Goal: Information Seeking & Learning: Learn about a topic

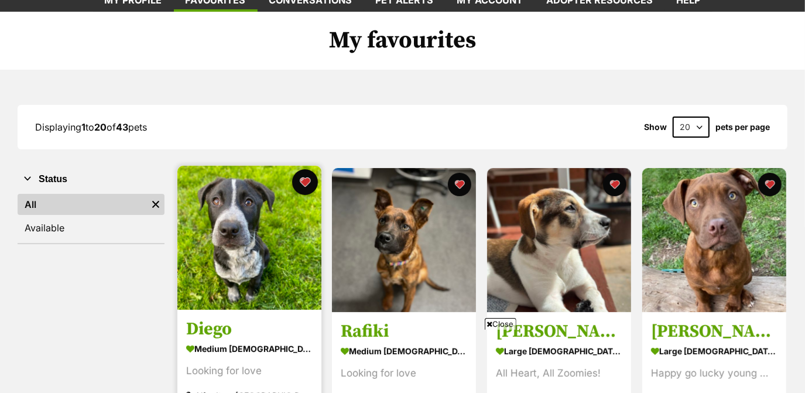
click at [308, 183] on button "favourite" at bounding box center [305, 182] width 26 height 26
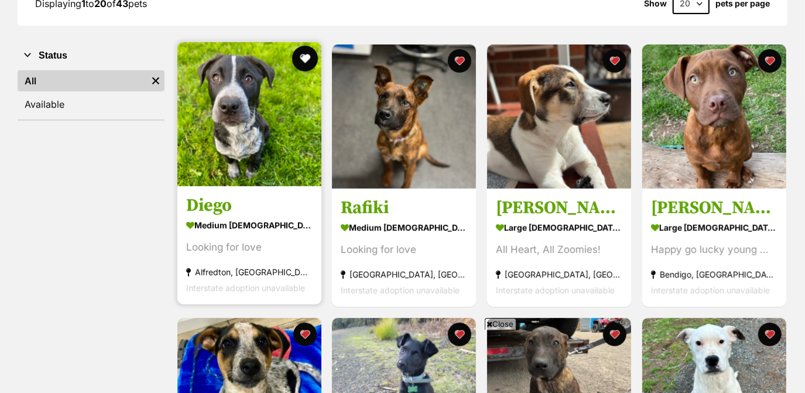
scroll to position [210, 0]
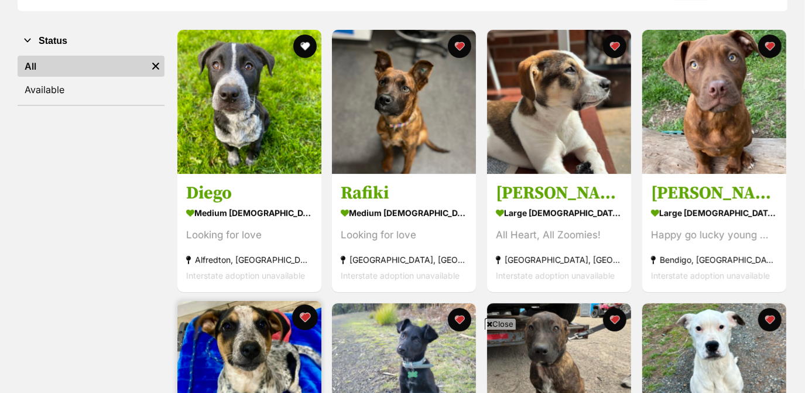
click at [305, 315] on button "favourite" at bounding box center [305, 318] width 26 height 26
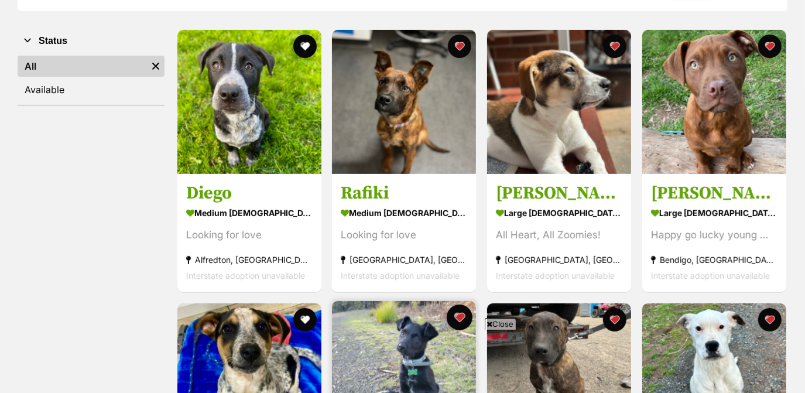
click at [458, 320] on button "favourite" at bounding box center [460, 318] width 26 height 26
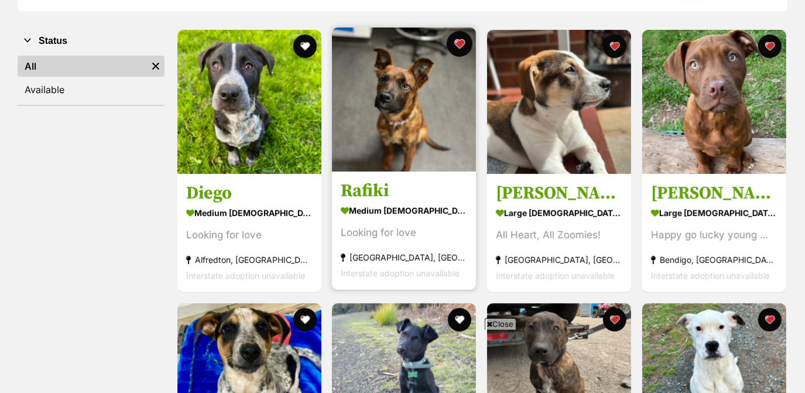
click at [453, 47] on button "favourite" at bounding box center [460, 44] width 26 height 26
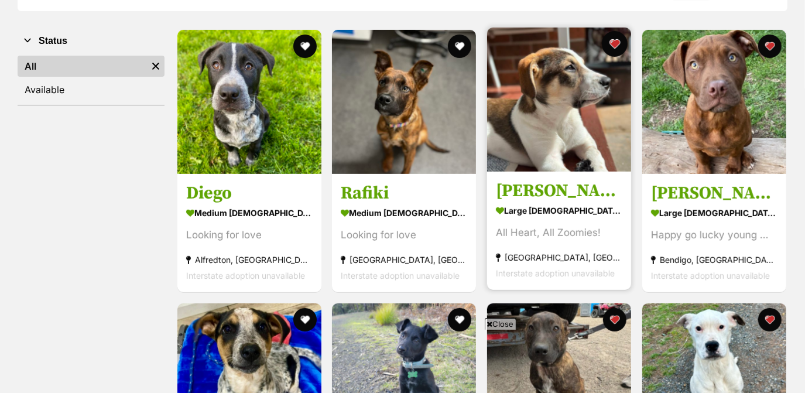
click at [620, 41] on button "favourite" at bounding box center [615, 44] width 26 height 26
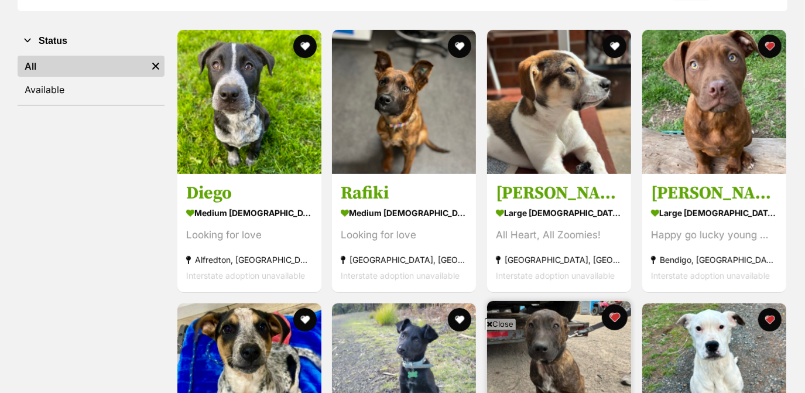
click at [621, 315] on button "favourite" at bounding box center [615, 318] width 26 height 26
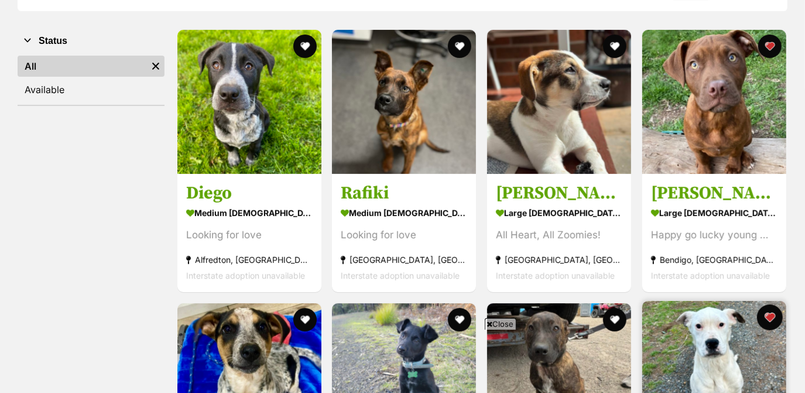
click at [777, 321] on button "favourite" at bounding box center [770, 318] width 26 height 26
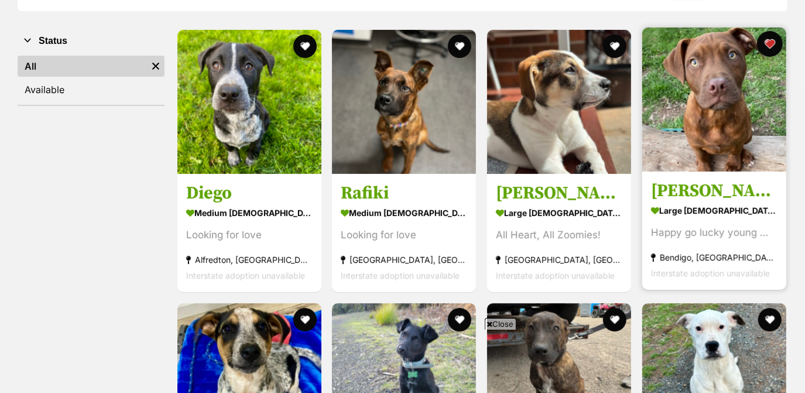
click at [770, 46] on button "favourite" at bounding box center [770, 44] width 26 height 26
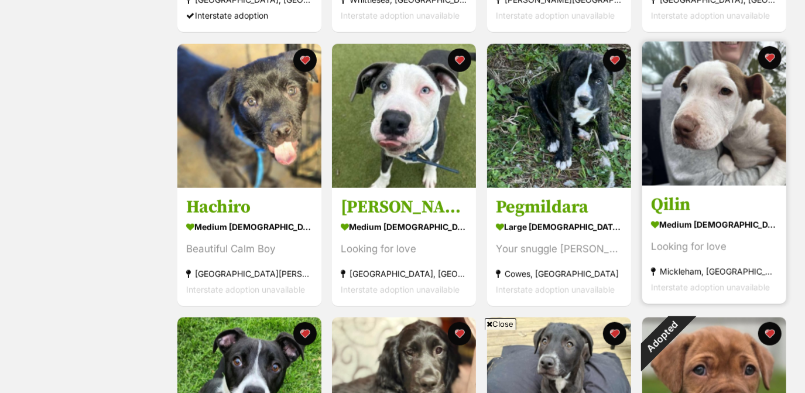
scroll to position [750, 0]
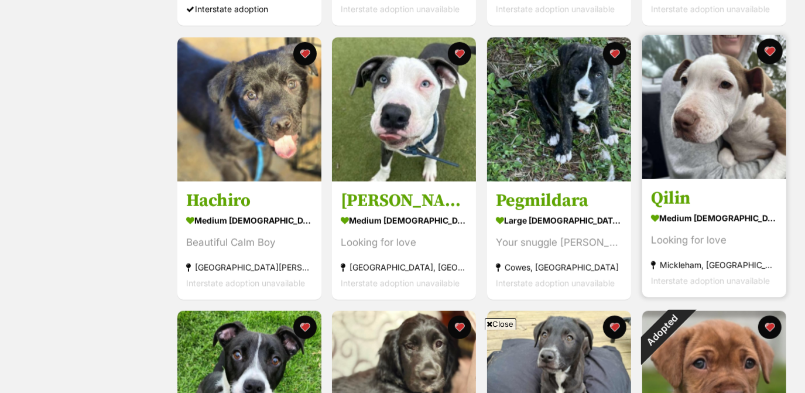
click at [767, 50] on button "favourite" at bounding box center [770, 52] width 26 height 26
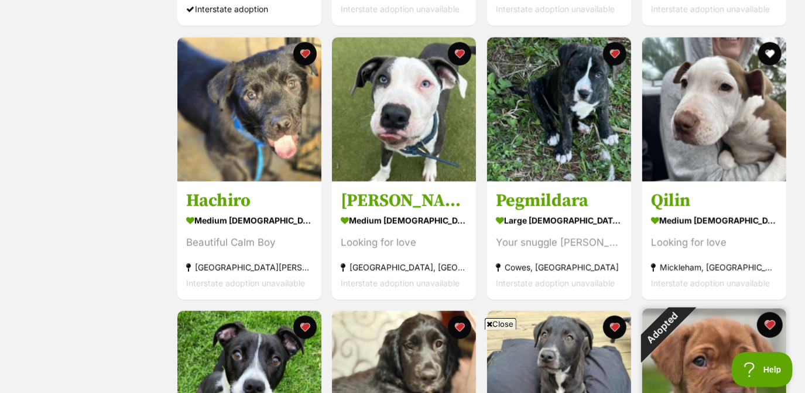
scroll to position [0, 0]
click at [772, 329] on button "favourite" at bounding box center [770, 325] width 26 height 26
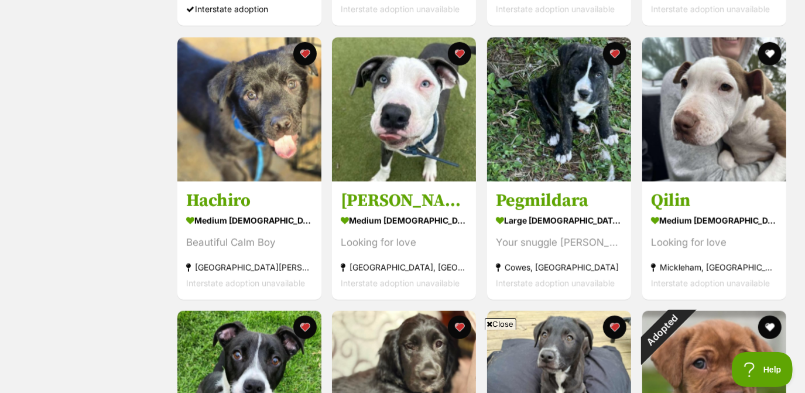
click at [614, 333] on div "Close" at bounding box center [403, 361] width 568 height 64
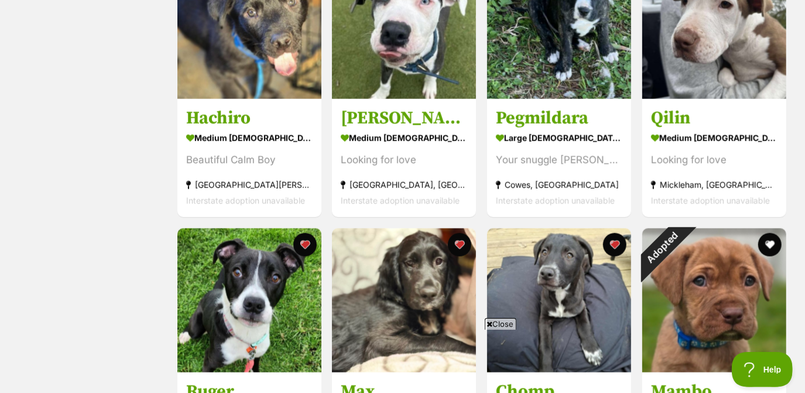
scroll to position [824, 0]
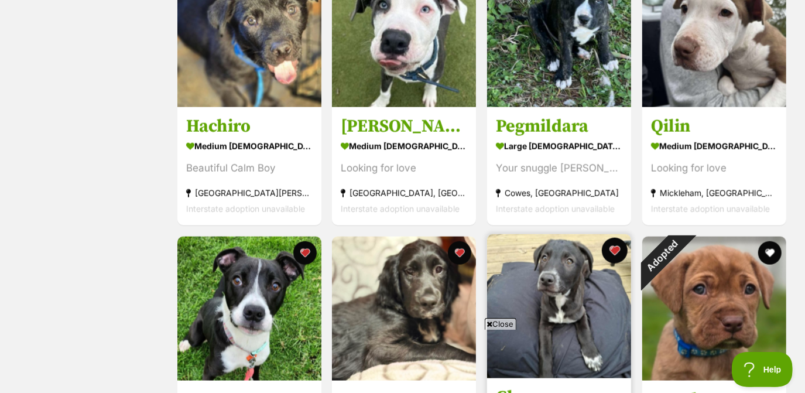
click at [616, 245] on button "favourite" at bounding box center [615, 251] width 26 height 26
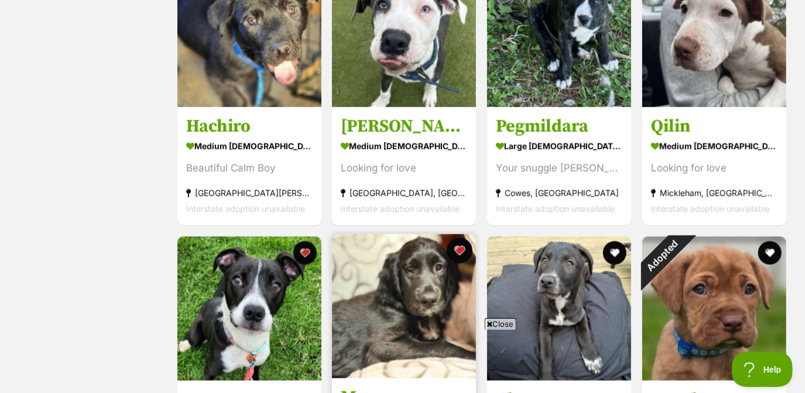
click at [460, 249] on button "favourite" at bounding box center [460, 251] width 26 height 26
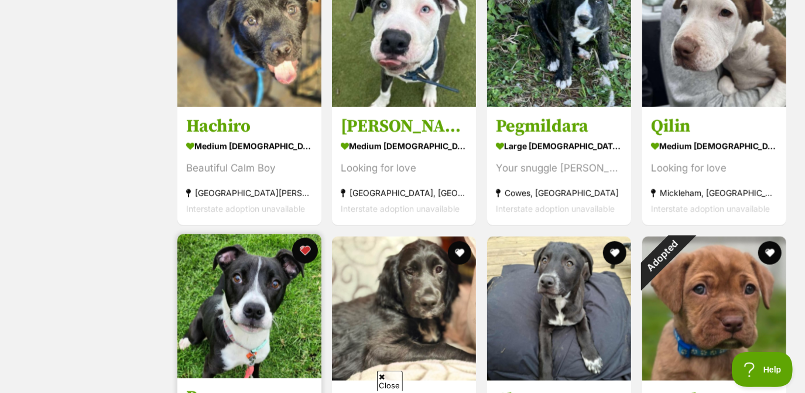
click at [303, 257] on button "favourite" at bounding box center [305, 251] width 26 height 26
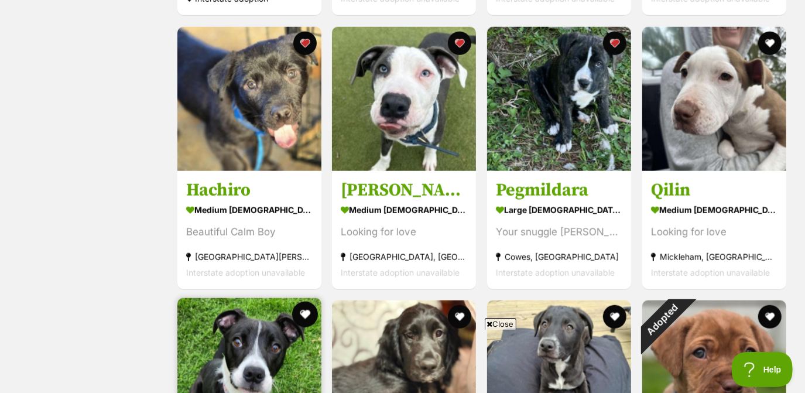
scroll to position [760, 0]
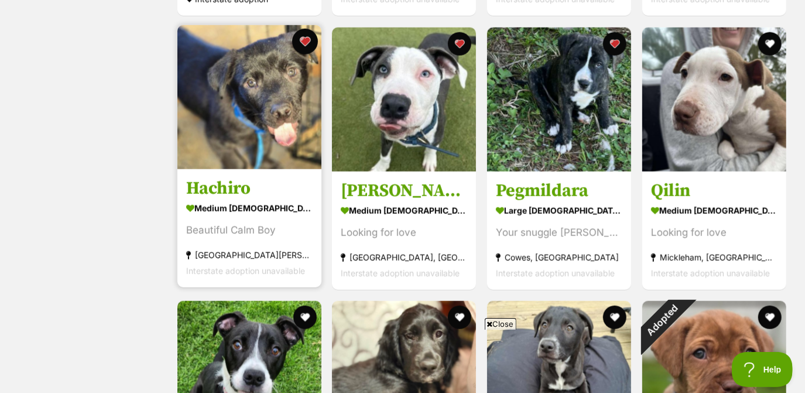
click at [300, 40] on button "favourite" at bounding box center [305, 42] width 26 height 26
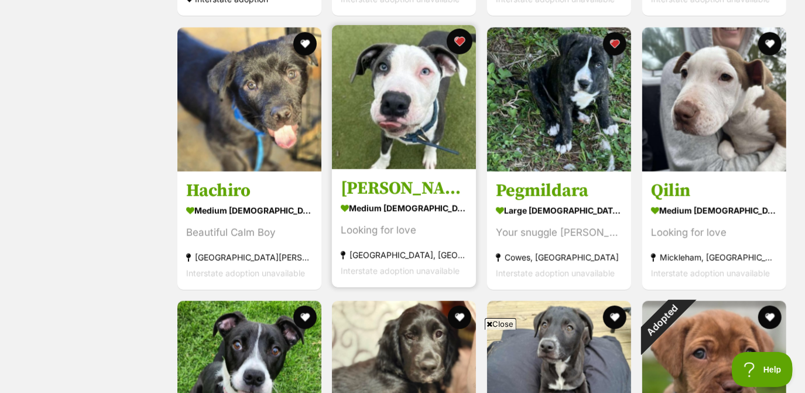
click at [465, 33] on button "favourite" at bounding box center [460, 42] width 26 height 26
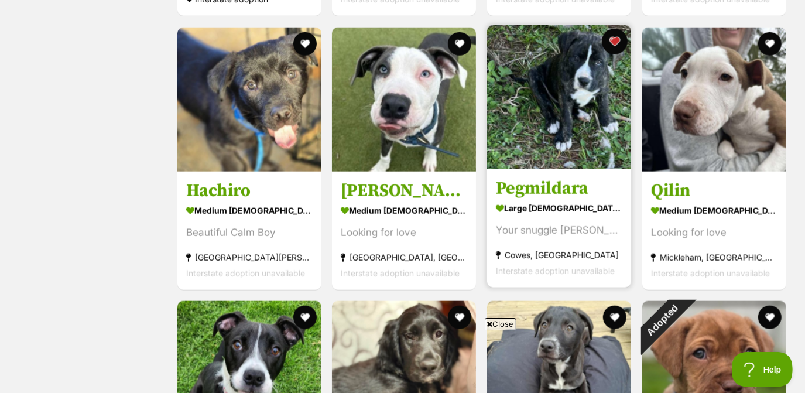
click at [610, 45] on button "favourite" at bounding box center [615, 42] width 26 height 26
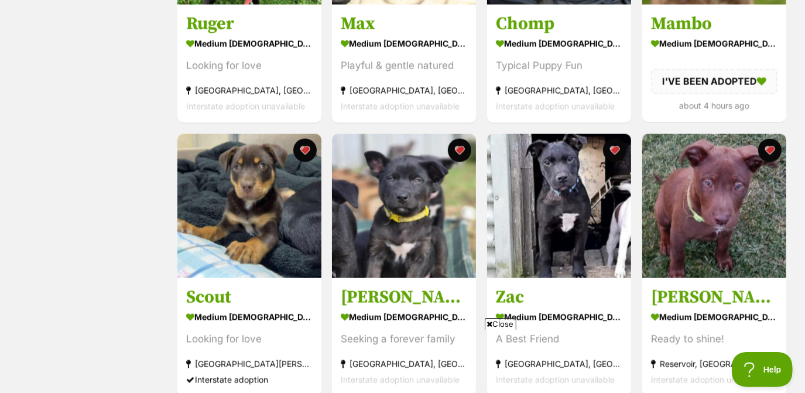
scroll to position [1197, 0]
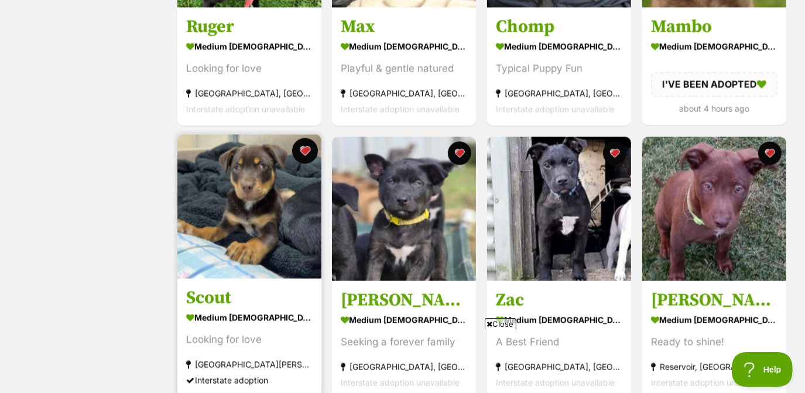
click at [302, 145] on button "favourite" at bounding box center [305, 151] width 26 height 26
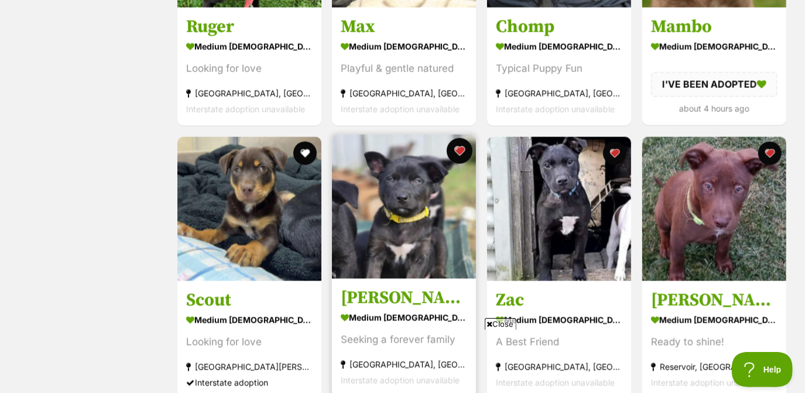
click at [455, 156] on button "favourite" at bounding box center [460, 151] width 26 height 26
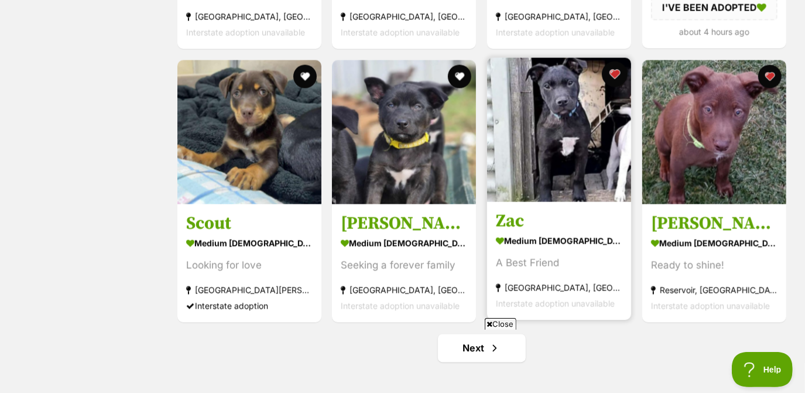
click at [613, 77] on button "favourite" at bounding box center [615, 75] width 26 height 26
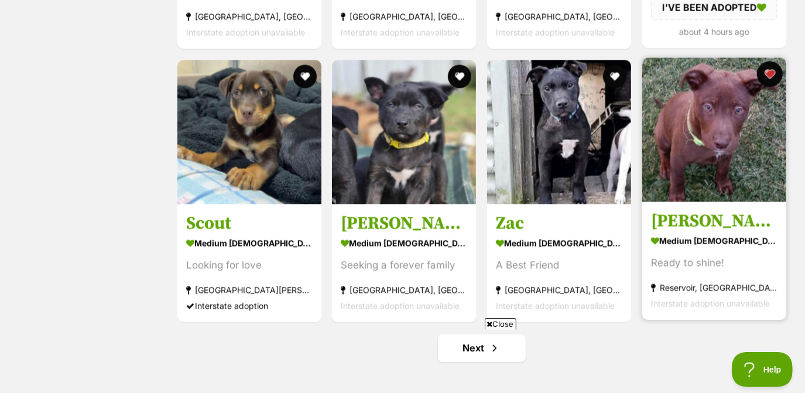
click at [768, 74] on button "favourite" at bounding box center [770, 75] width 26 height 26
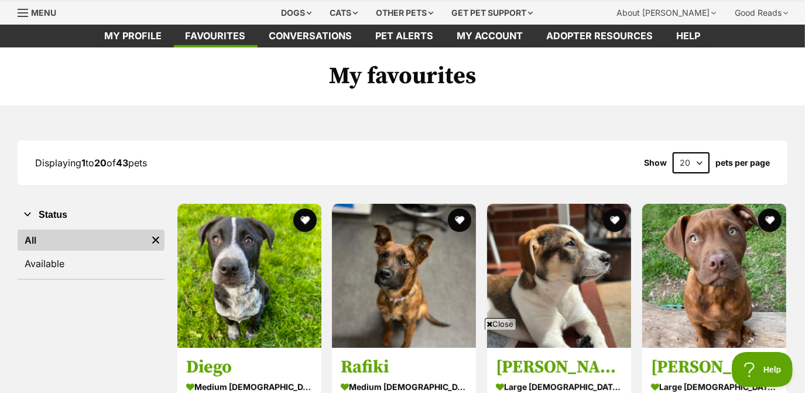
scroll to position [0, 0]
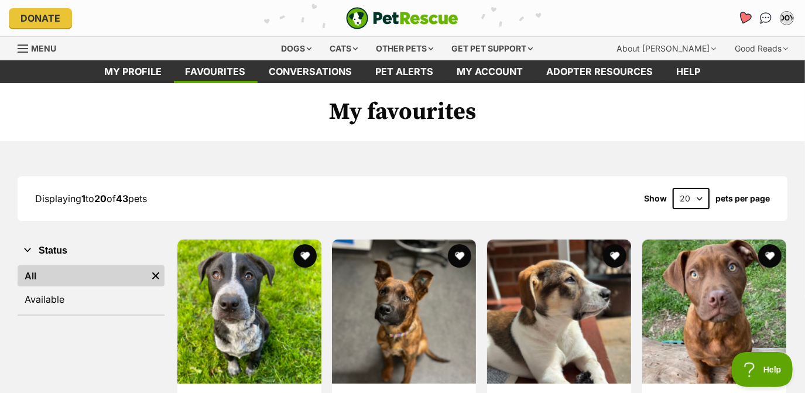
click at [741, 12] on icon "Favourites" at bounding box center [745, 17] width 14 height 13
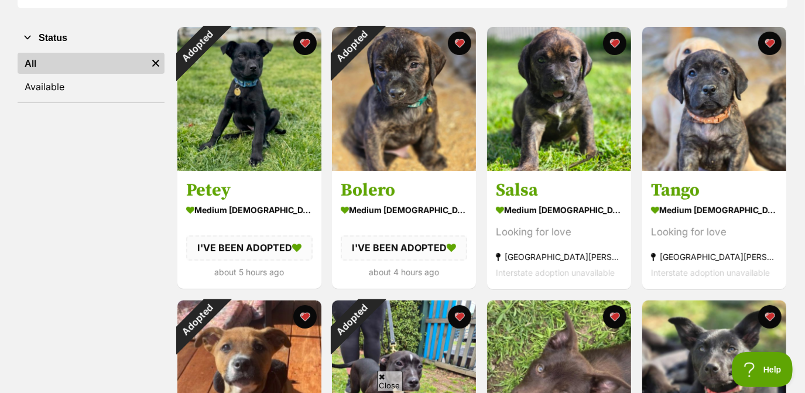
scroll to position [214, 0]
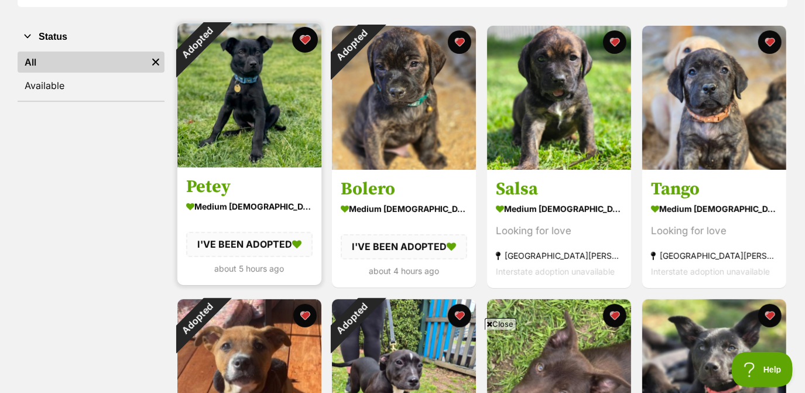
click at [300, 38] on button "favourite" at bounding box center [305, 40] width 26 height 26
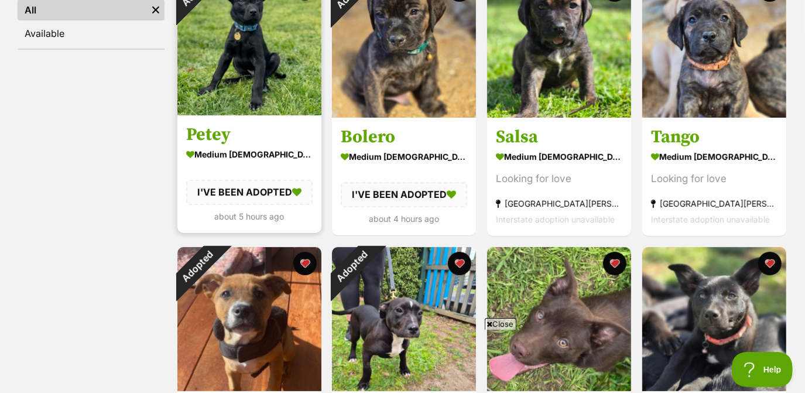
scroll to position [269, 0]
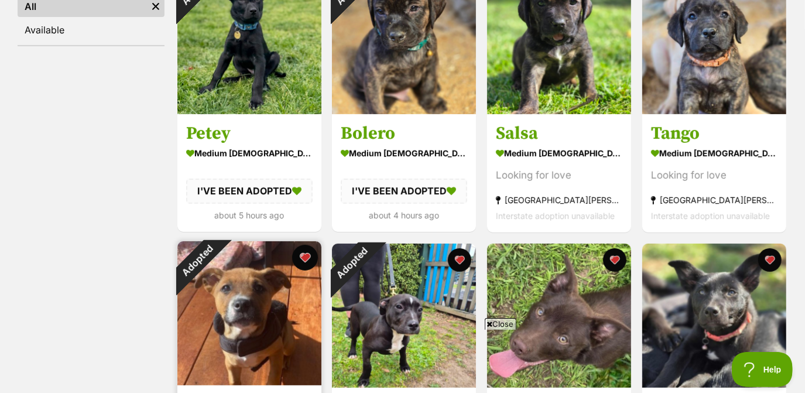
click at [295, 256] on button "favourite" at bounding box center [305, 258] width 26 height 26
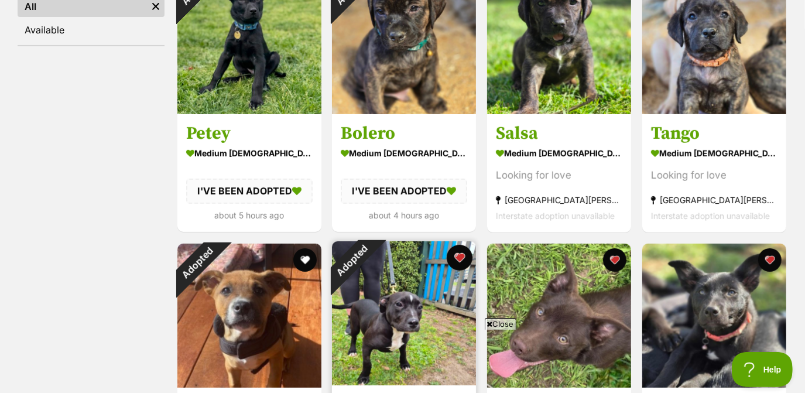
click at [467, 255] on button "favourite" at bounding box center [460, 258] width 26 height 26
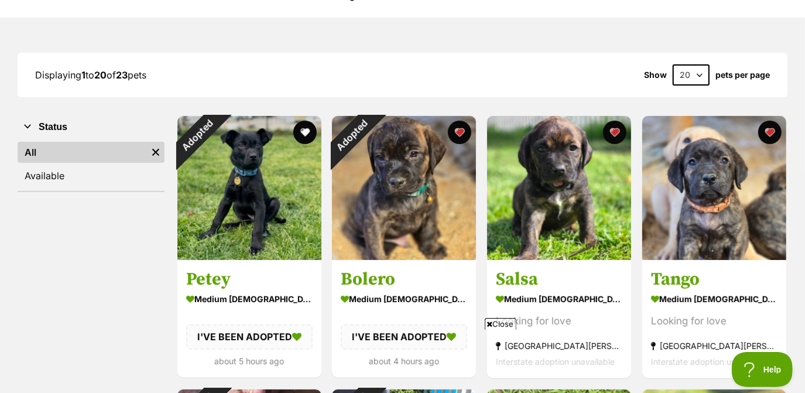
scroll to position [112, 0]
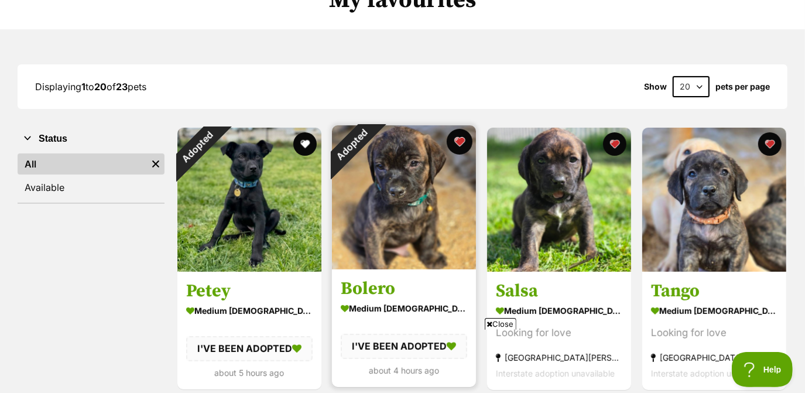
click at [466, 138] on button "favourite" at bounding box center [460, 142] width 26 height 26
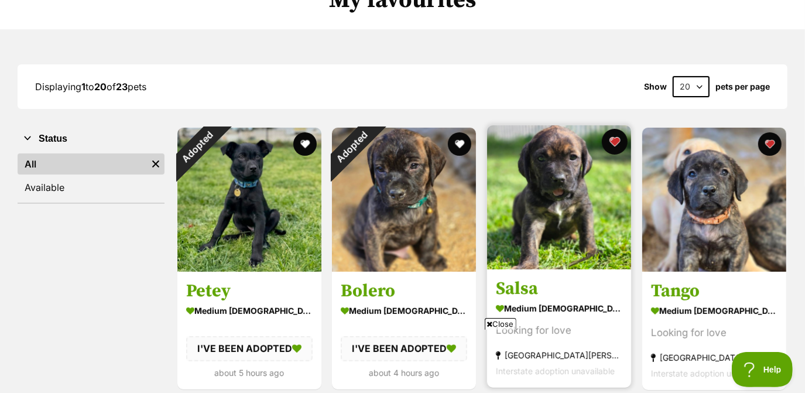
click at [614, 140] on button "favourite" at bounding box center [615, 142] width 26 height 26
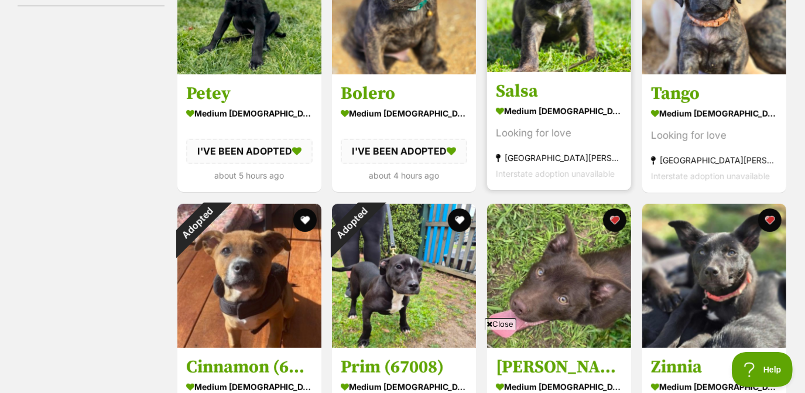
scroll to position [313, 0]
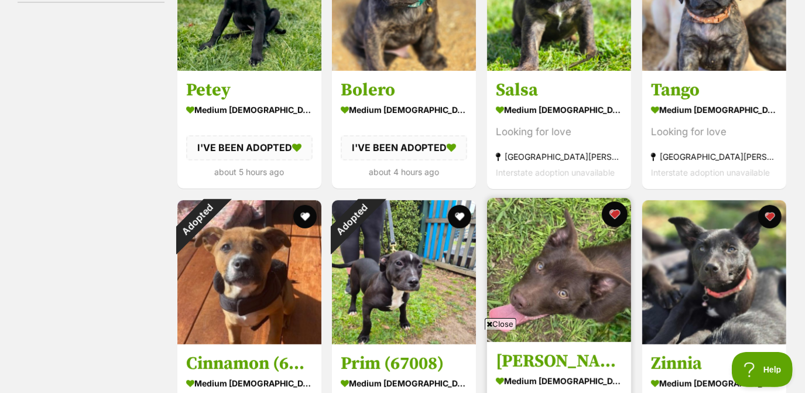
click at [614, 218] on button "favourite" at bounding box center [615, 215] width 26 height 26
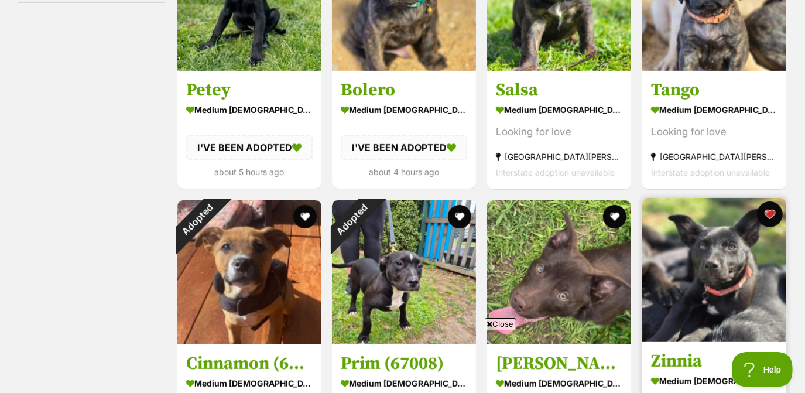
click at [771, 217] on button "favourite" at bounding box center [770, 215] width 26 height 26
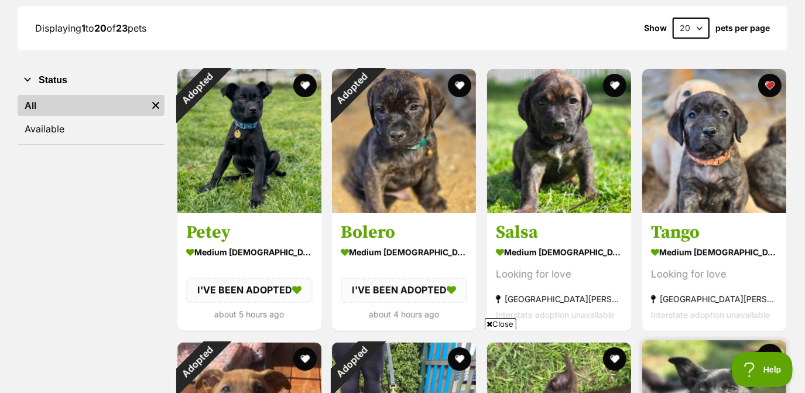
scroll to position [159, 0]
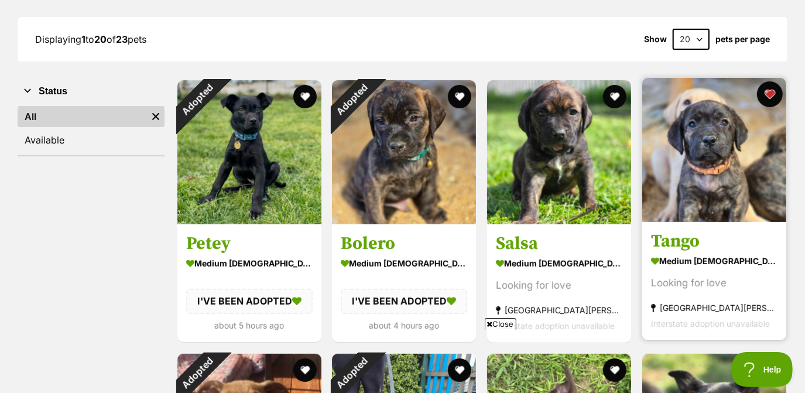
click at [771, 94] on button "favourite" at bounding box center [770, 94] width 26 height 26
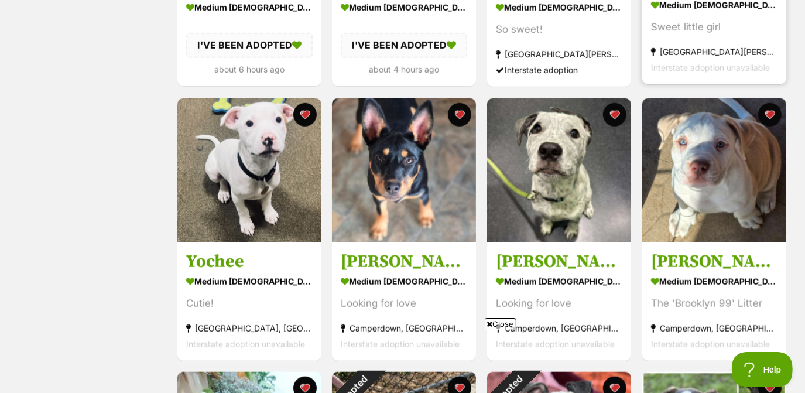
scroll to position [689, 0]
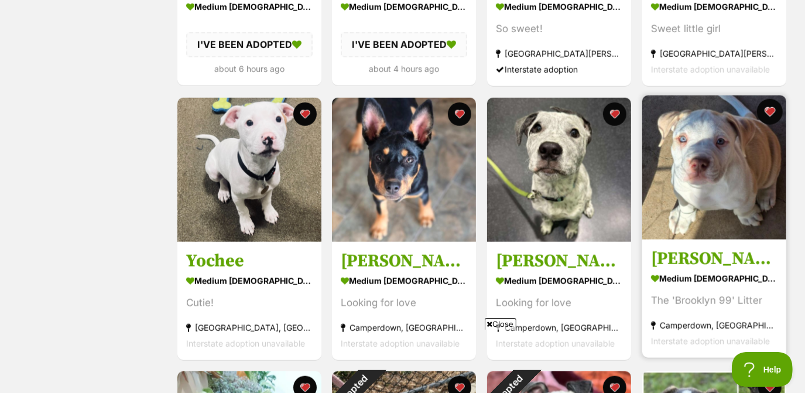
click at [767, 111] on button "favourite" at bounding box center [770, 112] width 26 height 26
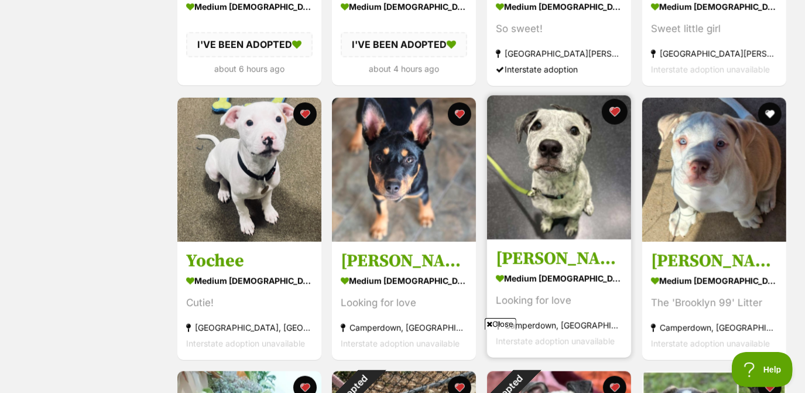
click at [609, 115] on button "favourite" at bounding box center [615, 112] width 26 height 26
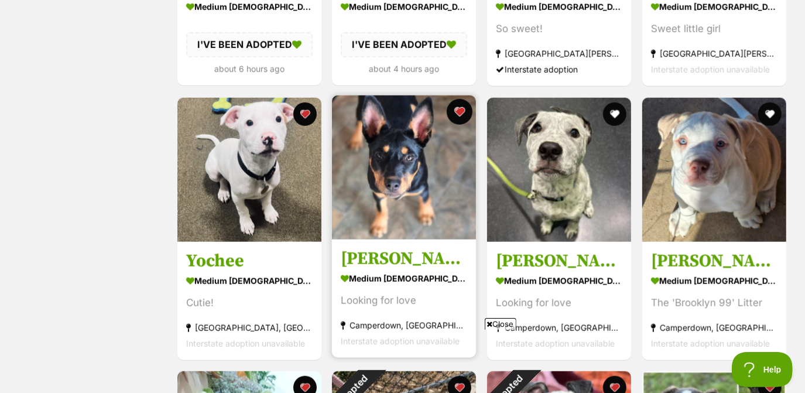
click at [465, 119] on button "favourite" at bounding box center [460, 112] width 26 height 26
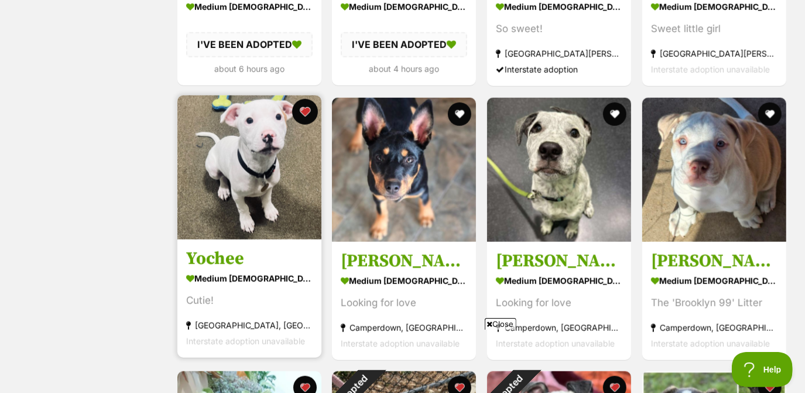
click at [309, 115] on button "favourite" at bounding box center [305, 112] width 26 height 26
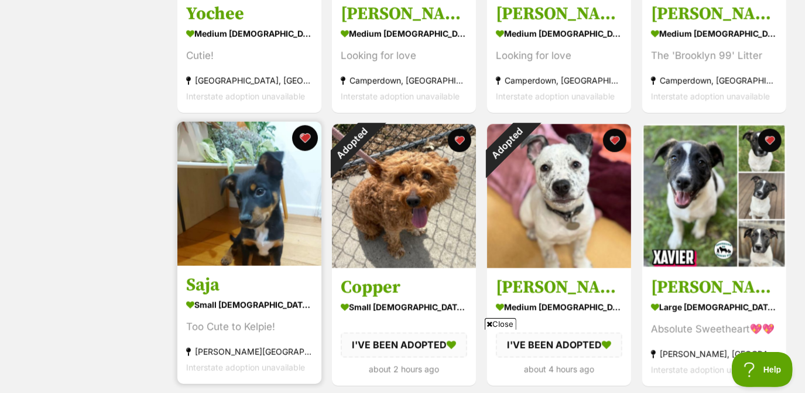
click at [300, 143] on button "favourite" at bounding box center [305, 138] width 26 height 26
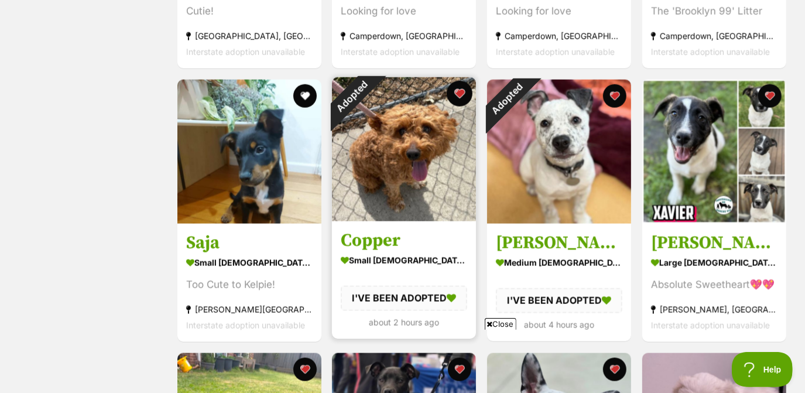
click at [467, 91] on button "favourite" at bounding box center [460, 94] width 26 height 26
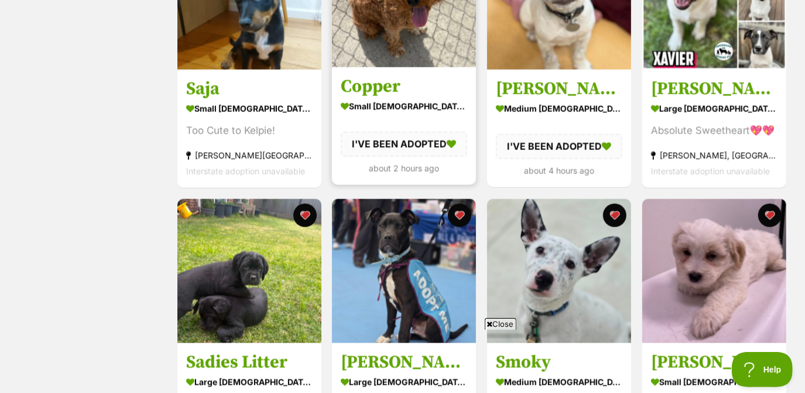
scroll to position [1141, 0]
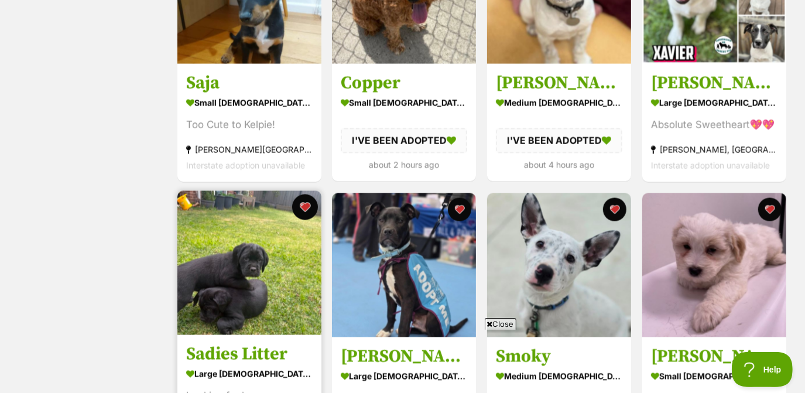
click at [306, 207] on button "favourite" at bounding box center [305, 207] width 26 height 26
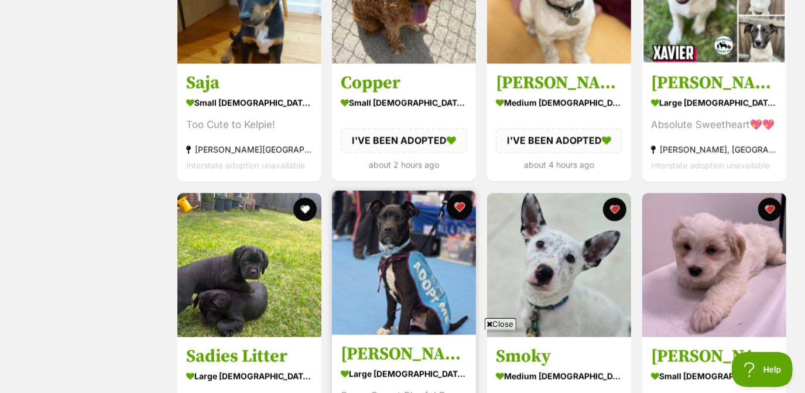
click at [455, 207] on button "favourite" at bounding box center [460, 207] width 26 height 26
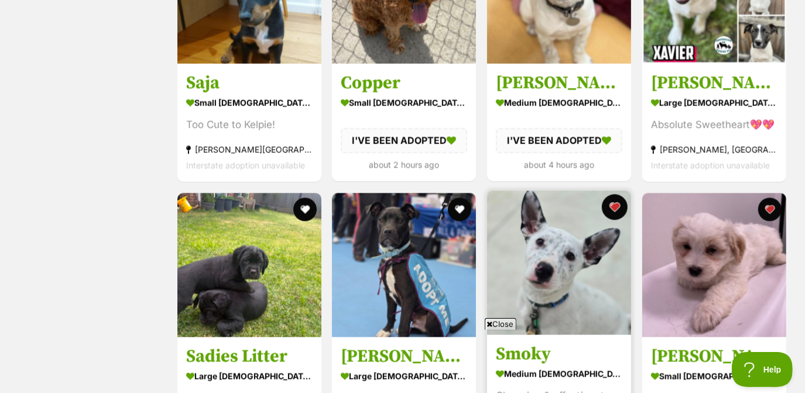
click at [617, 211] on button "favourite" at bounding box center [615, 207] width 26 height 26
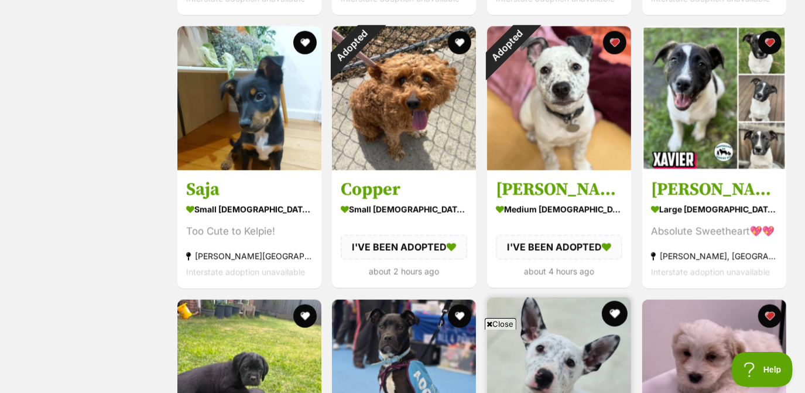
scroll to position [1032, 0]
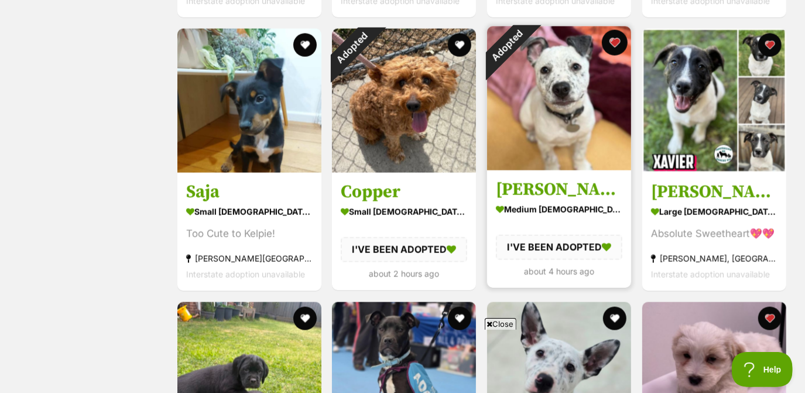
click at [616, 40] on button "favourite" at bounding box center [615, 43] width 26 height 26
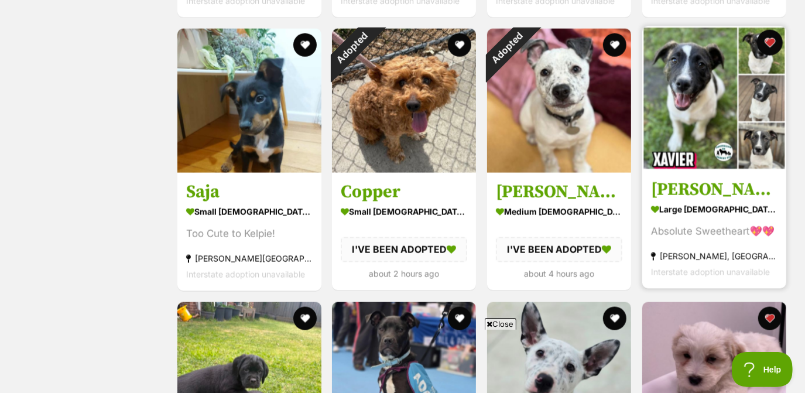
click at [777, 42] on button "favourite" at bounding box center [770, 43] width 26 height 26
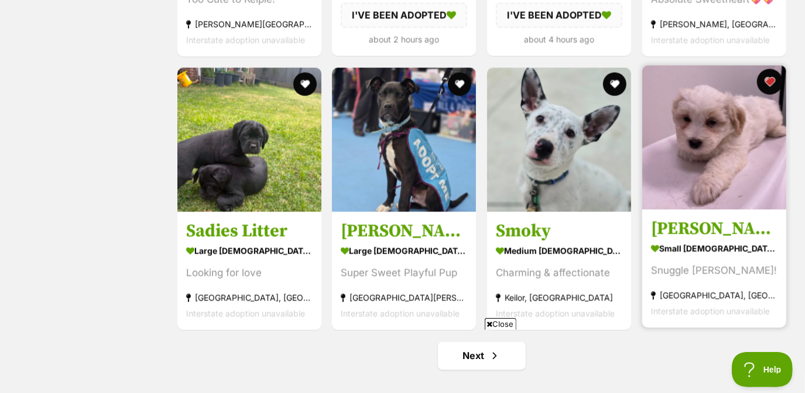
click at [769, 78] on button "favourite" at bounding box center [770, 82] width 26 height 26
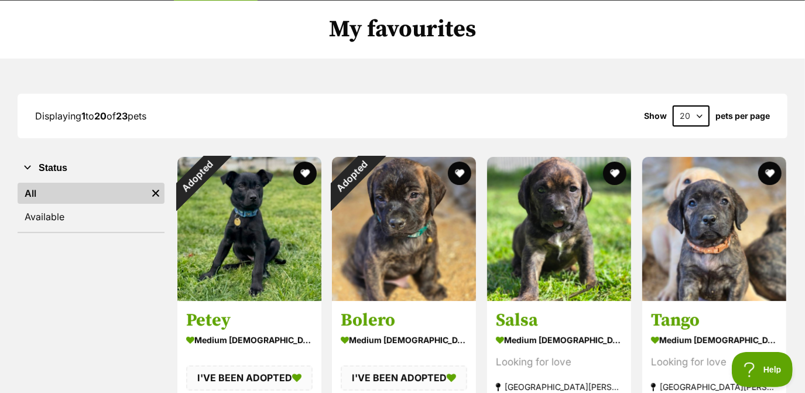
scroll to position [0, 0]
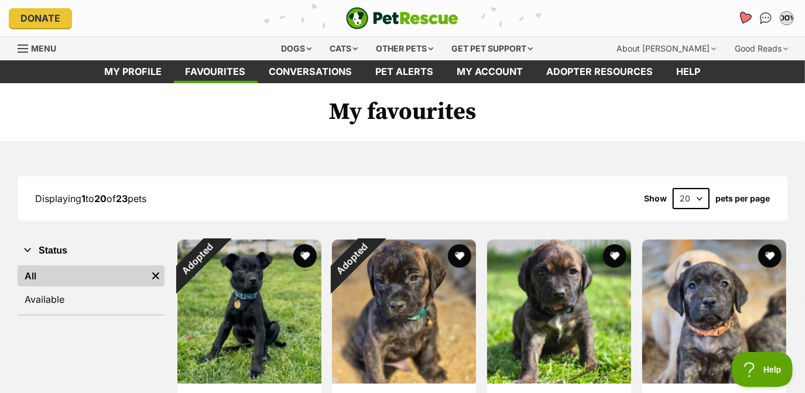
click at [745, 19] on icon "Favourites" at bounding box center [745, 17] width 14 height 13
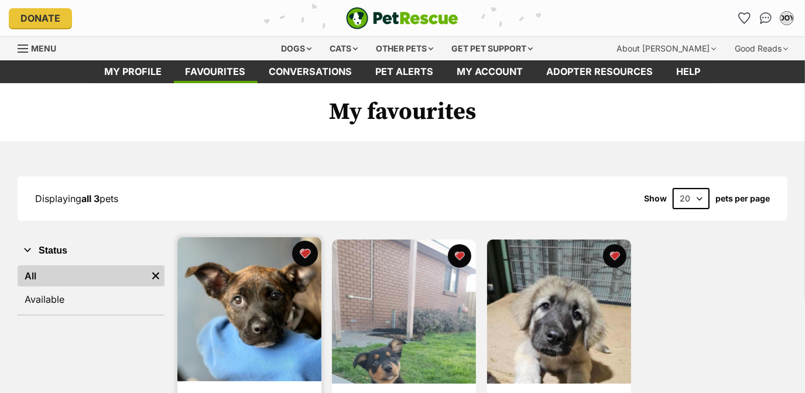
click at [306, 255] on button "favourite" at bounding box center [305, 254] width 26 height 26
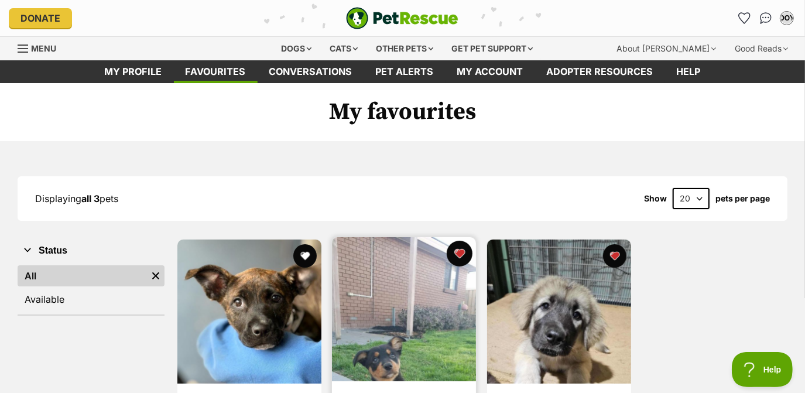
click at [456, 251] on button "favourite" at bounding box center [460, 254] width 26 height 26
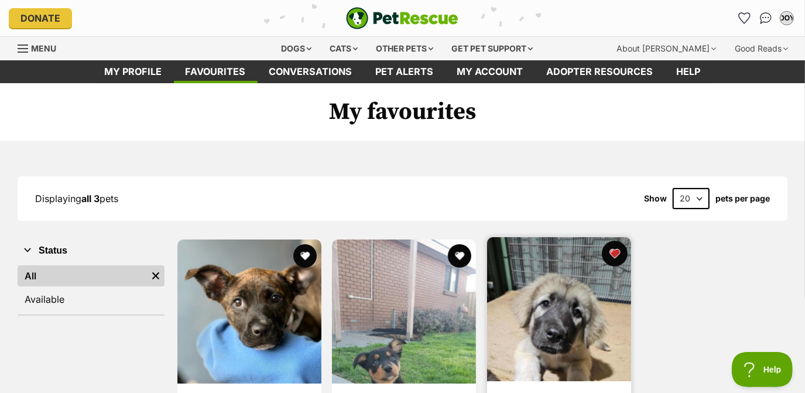
click at [609, 250] on button "favourite" at bounding box center [615, 254] width 26 height 26
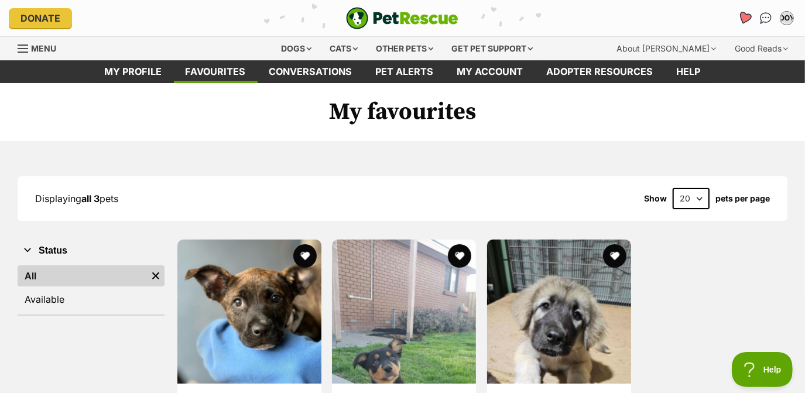
click at [743, 18] on icon "Favourites" at bounding box center [745, 17] width 14 height 13
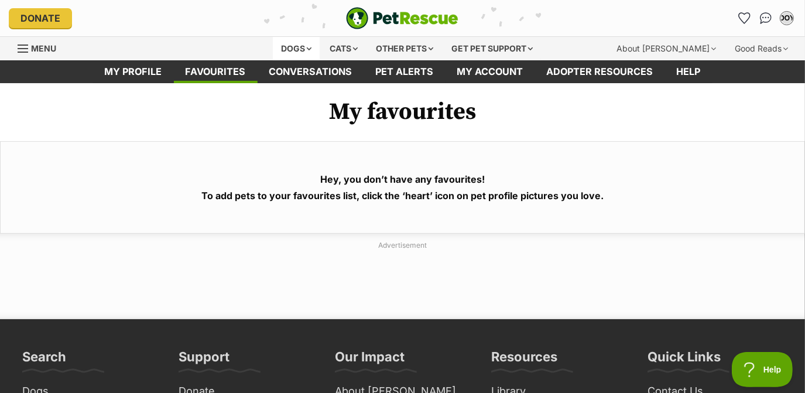
click at [275, 46] on div "Dogs" at bounding box center [296, 48] width 47 height 23
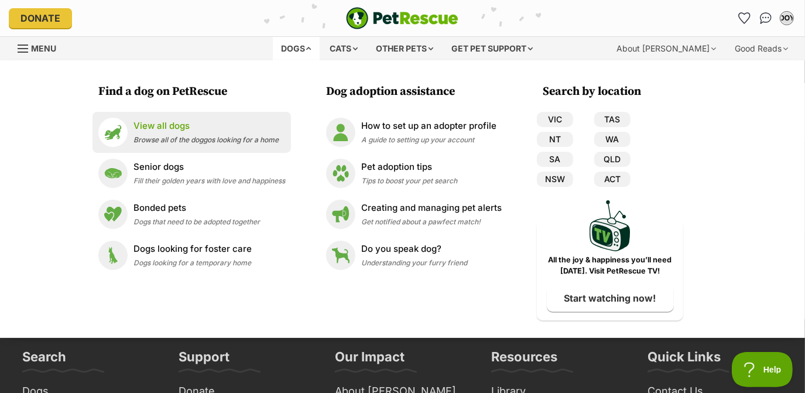
click at [167, 127] on p "View all dogs" at bounding box center [206, 125] width 145 height 13
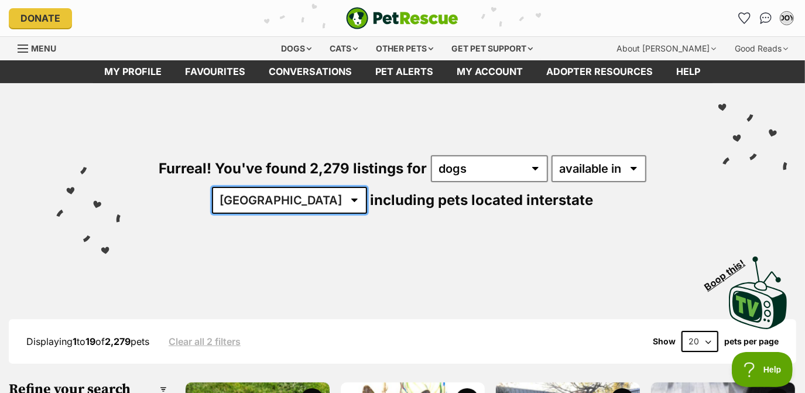
click at [305, 200] on select "[GEOGRAPHIC_DATA] [GEOGRAPHIC_DATA] [GEOGRAPHIC_DATA] [GEOGRAPHIC_DATA] [GEOGRA…" at bounding box center [289, 200] width 155 height 27
select select "VIC"
click at [249, 187] on select "[GEOGRAPHIC_DATA] [GEOGRAPHIC_DATA] [GEOGRAPHIC_DATA] [GEOGRAPHIC_DATA] [GEOGRA…" at bounding box center [289, 200] width 155 height 27
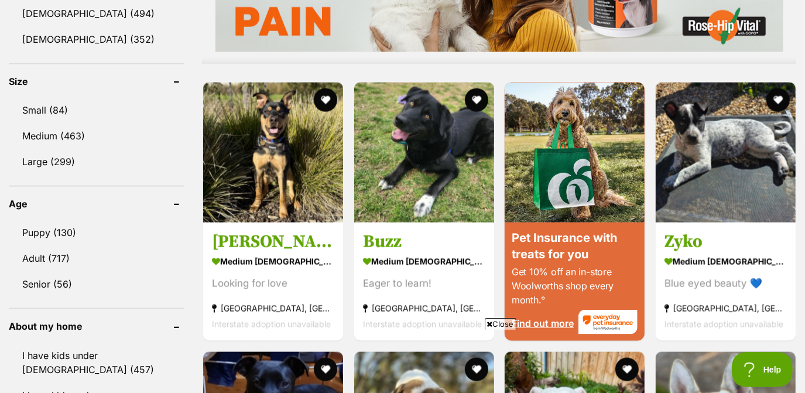
scroll to position [1044, 0]
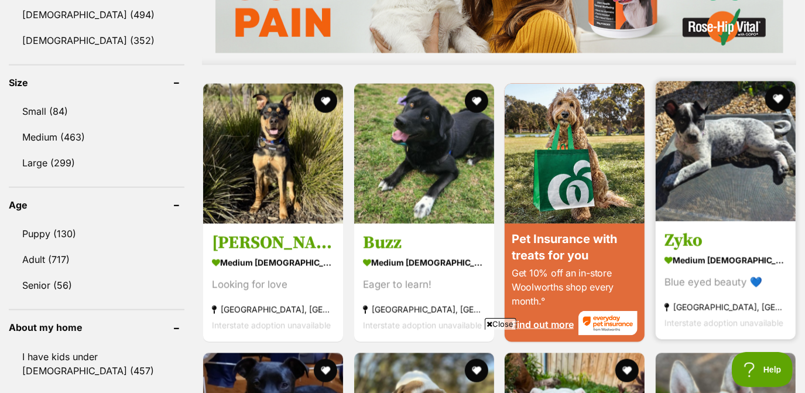
click at [783, 96] on button "favourite" at bounding box center [778, 99] width 26 height 26
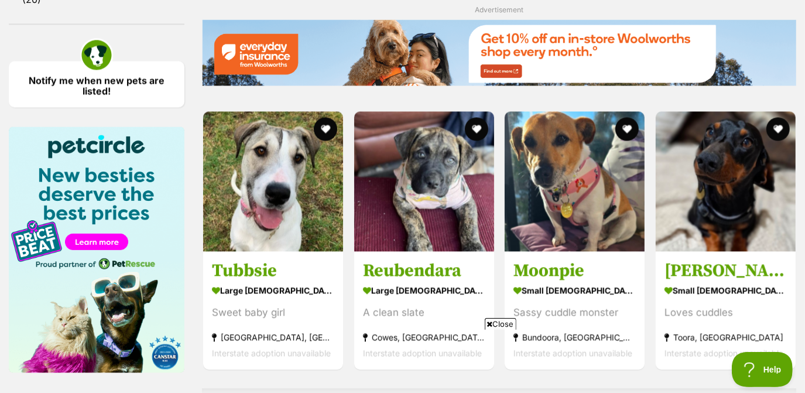
scroll to position [1672, 0]
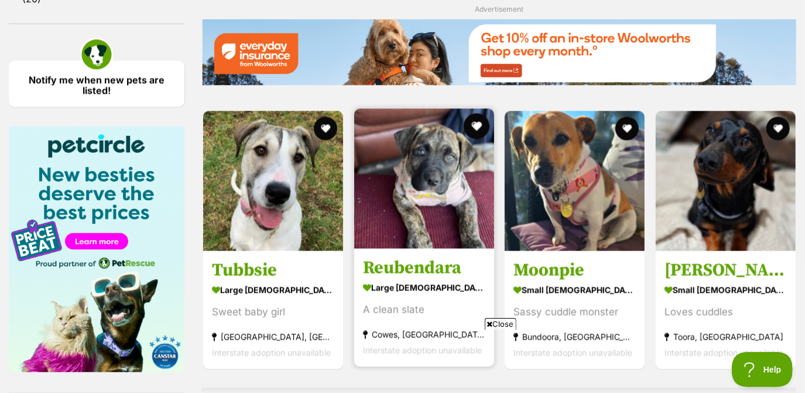
click at [478, 124] on button "favourite" at bounding box center [476, 126] width 26 height 26
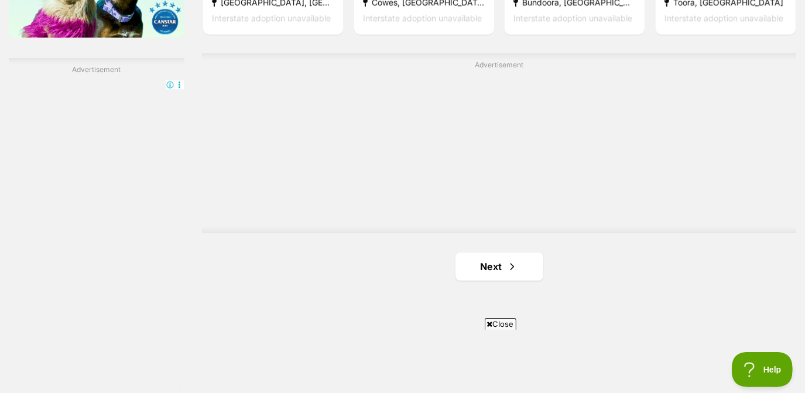
scroll to position [2010, 0]
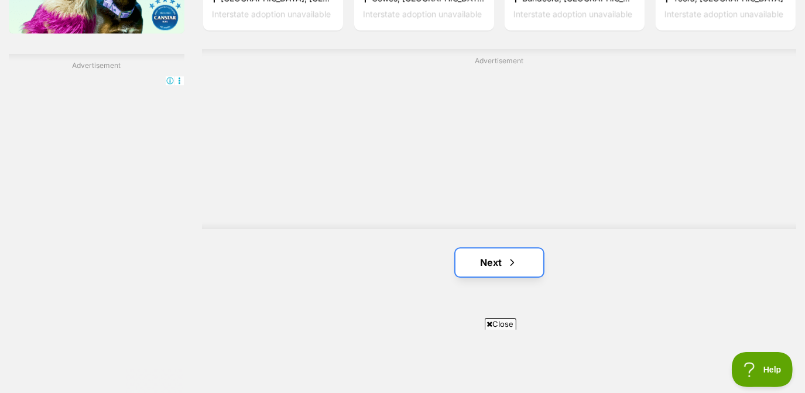
click at [521, 267] on link "Next" at bounding box center [500, 262] width 88 height 28
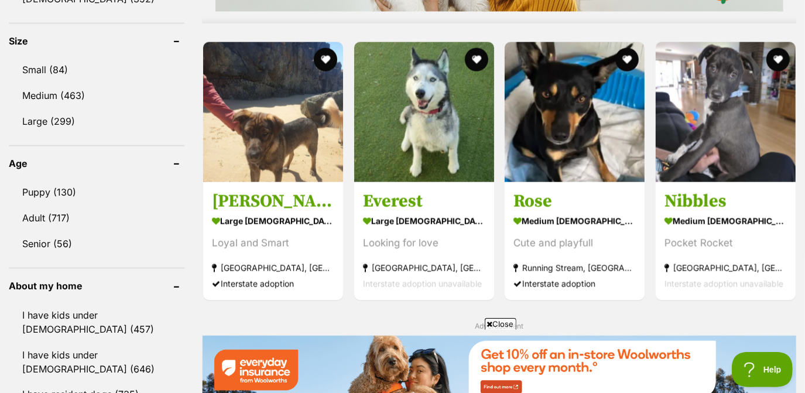
scroll to position [1084, 0]
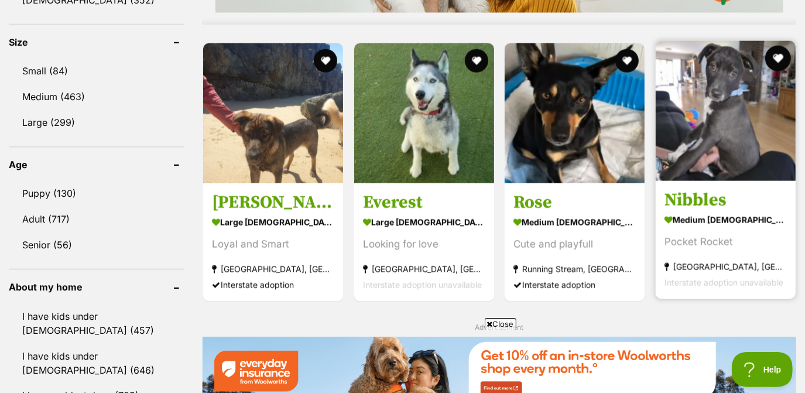
click at [776, 63] on button "favourite" at bounding box center [778, 59] width 26 height 26
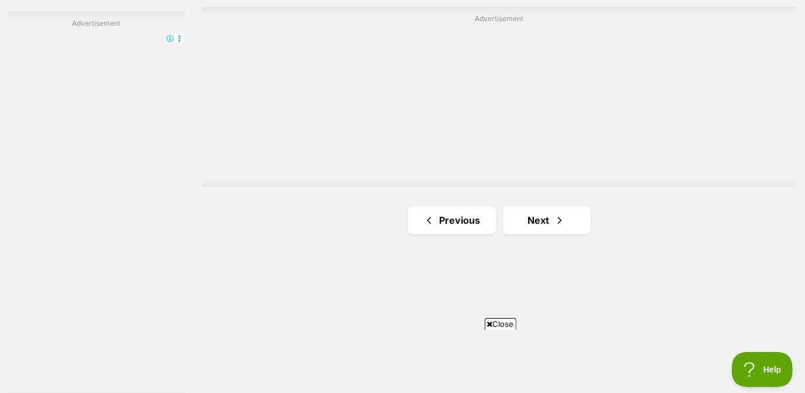
scroll to position [2051, 0]
click at [565, 218] on span "Next page" at bounding box center [560, 222] width 12 height 14
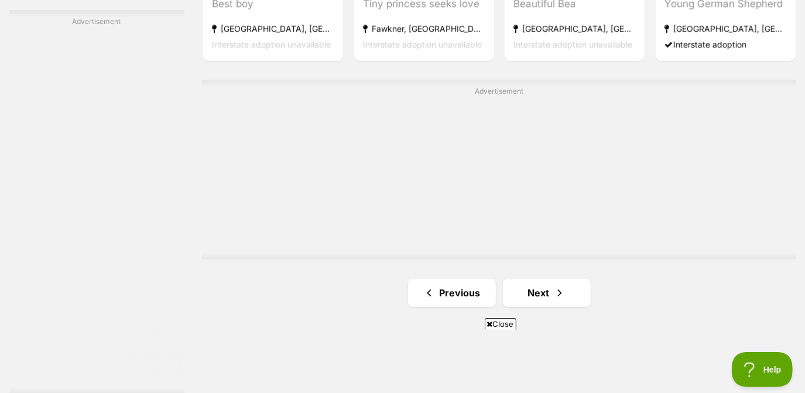
scroll to position [2168, 0]
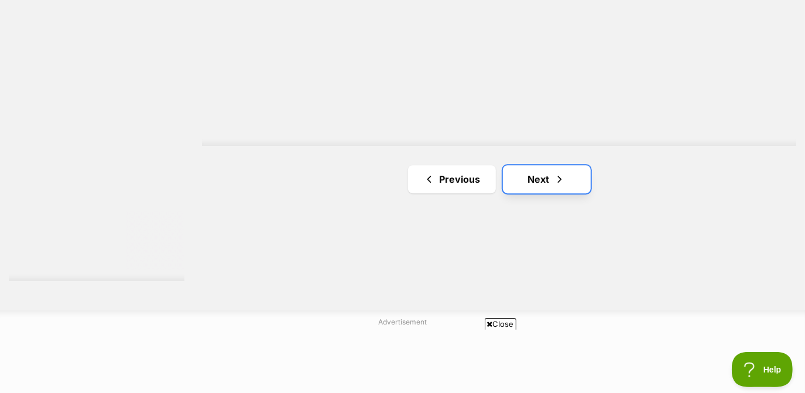
click at [553, 165] on link "Next" at bounding box center [547, 179] width 88 height 28
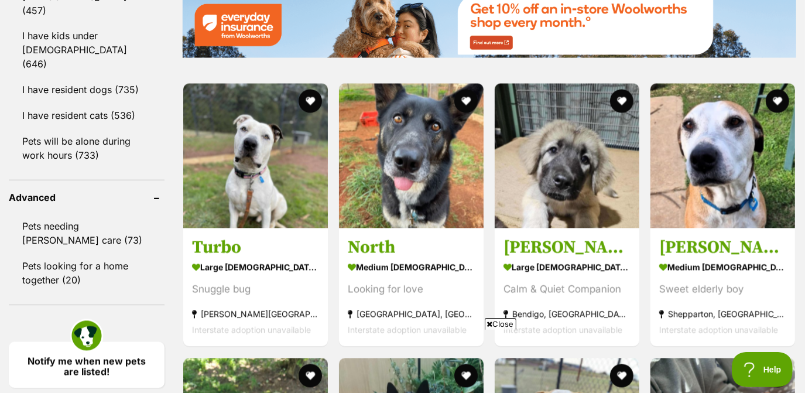
scroll to position [1448, 0]
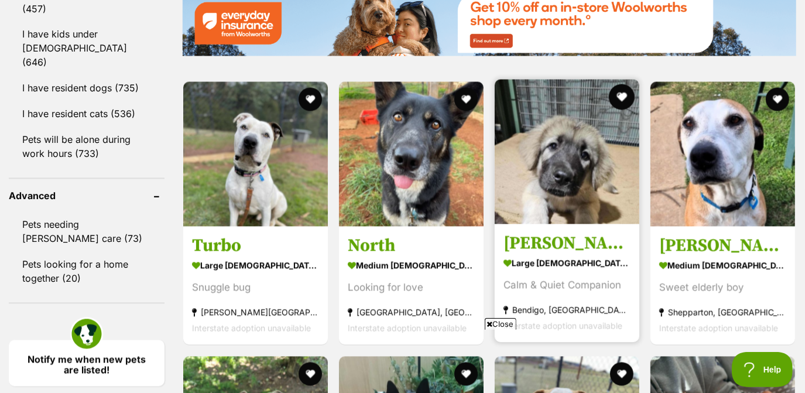
click at [621, 99] on button "favourite" at bounding box center [622, 97] width 26 height 26
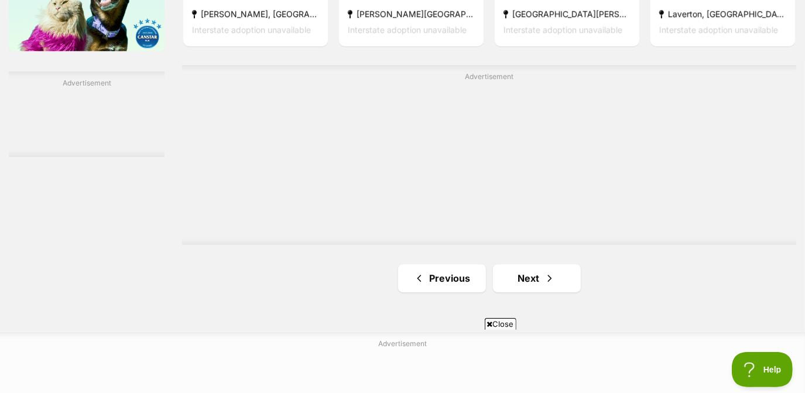
scroll to position [2065, 0]
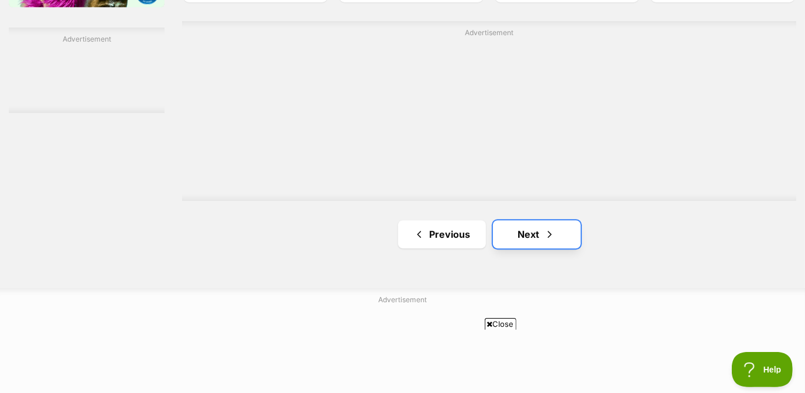
click at [551, 238] on span "Next page" at bounding box center [550, 234] width 12 height 14
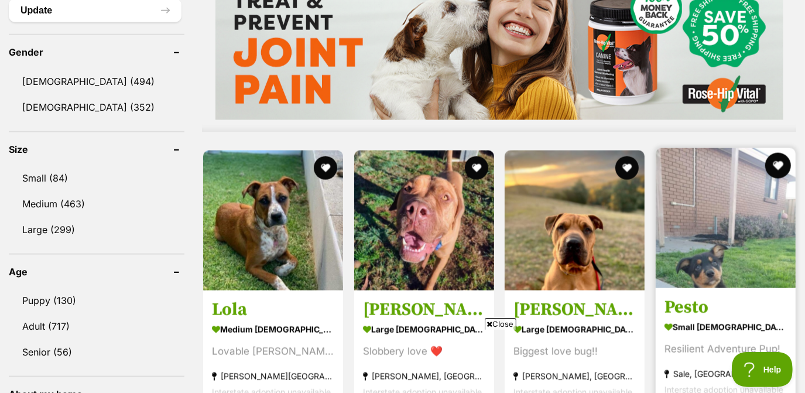
click at [780, 163] on button "favourite" at bounding box center [778, 166] width 26 height 26
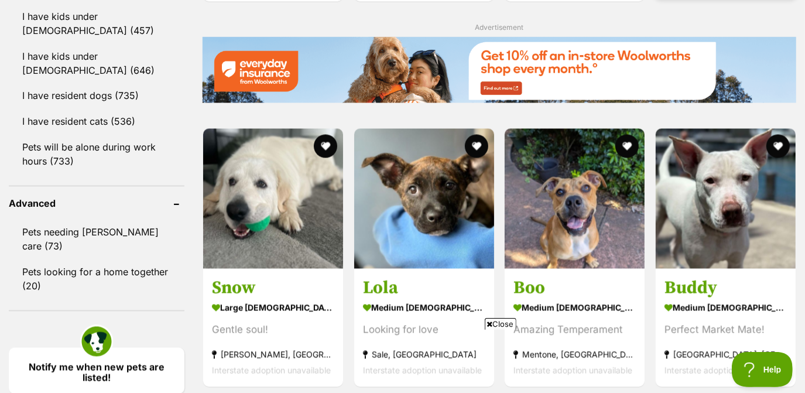
scroll to position [1384, 0]
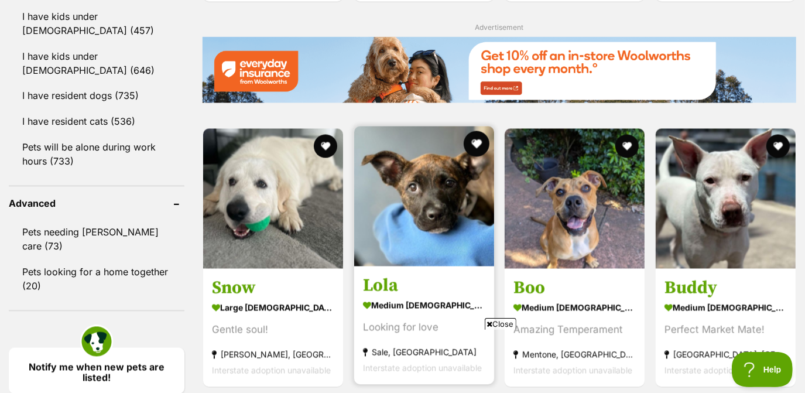
click at [481, 139] on button "favourite" at bounding box center [476, 144] width 26 height 26
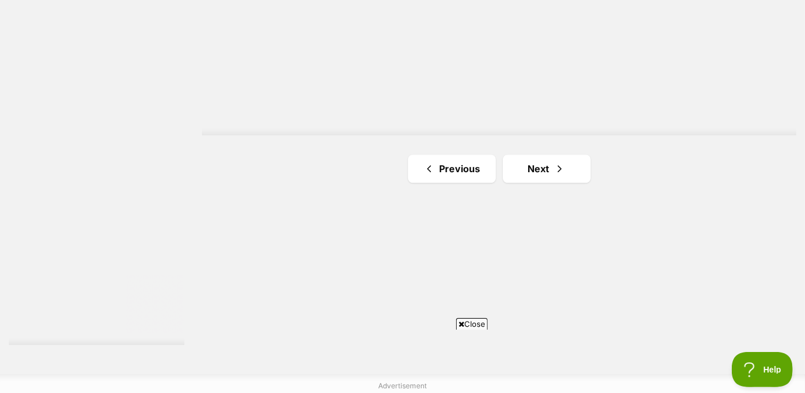
scroll to position [2103, 0]
click at [559, 172] on span "Next page" at bounding box center [560, 169] width 12 height 14
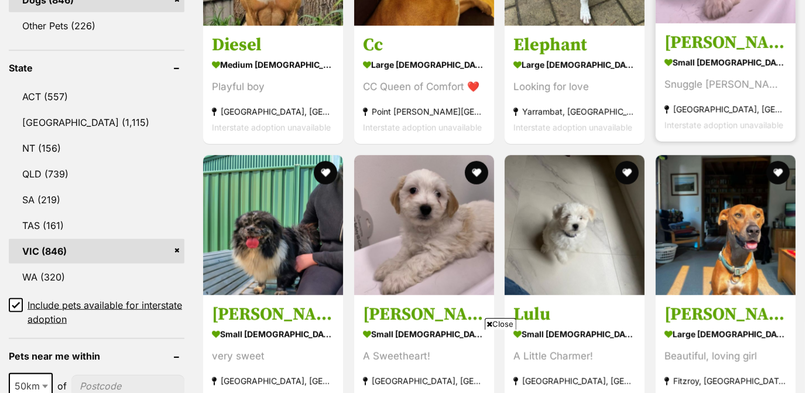
scroll to position [432, 0]
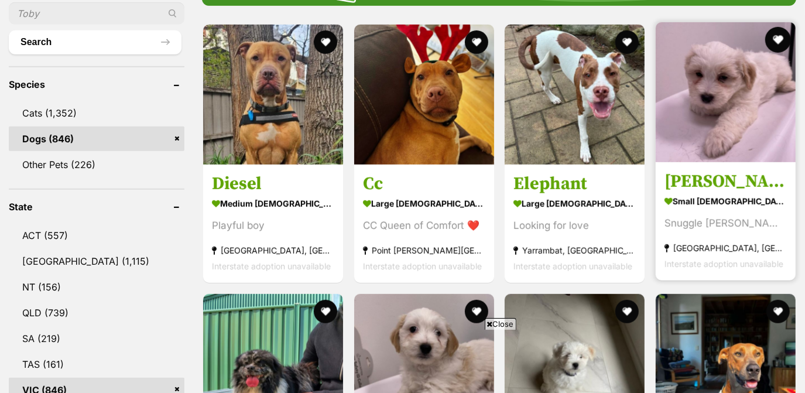
click at [778, 33] on button "favourite" at bounding box center [778, 40] width 26 height 26
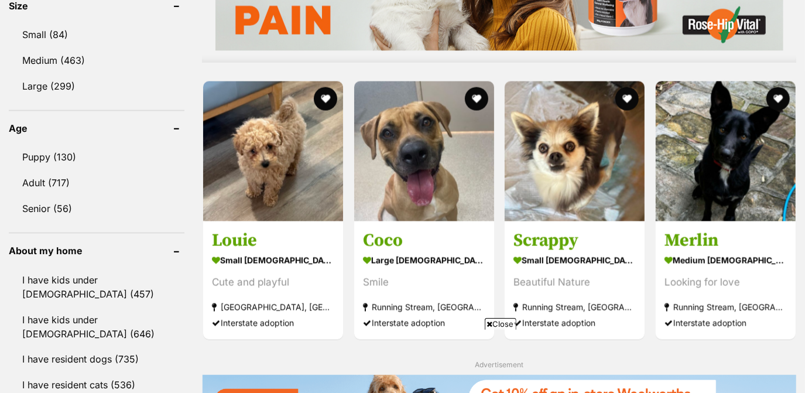
scroll to position [1120, 0]
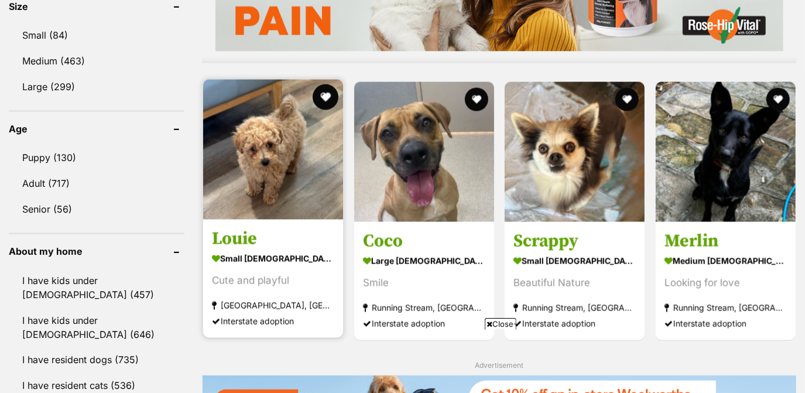
click at [332, 92] on button "favourite" at bounding box center [326, 97] width 26 height 26
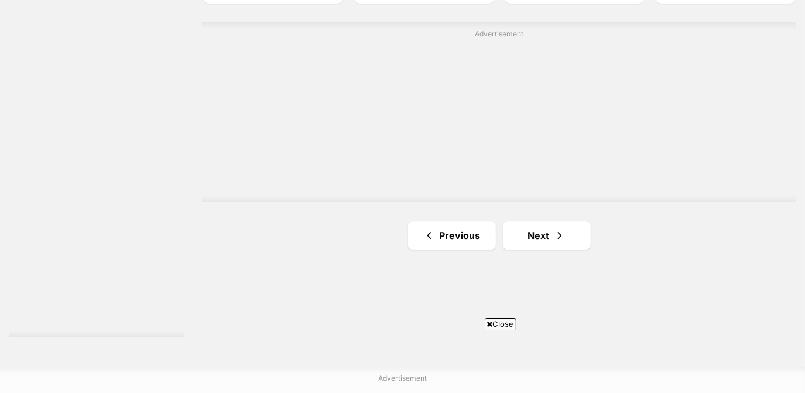
scroll to position [2112, 0]
click at [554, 237] on span "Next page" at bounding box center [560, 235] width 12 height 14
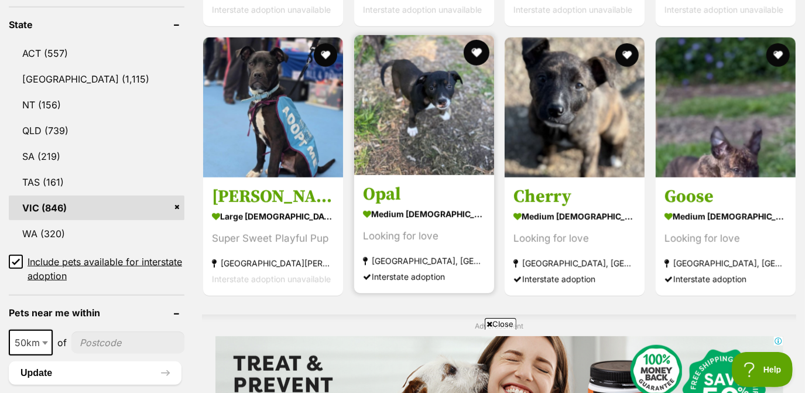
click at [470, 52] on button "favourite" at bounding box center [476, 53] width 26 height 26
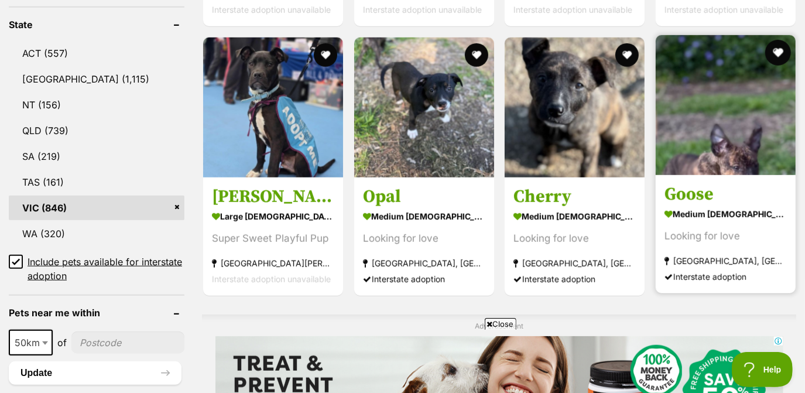
click at [774, 50] on button "favourite" at bounding box center [778, 53] width 26 height 26
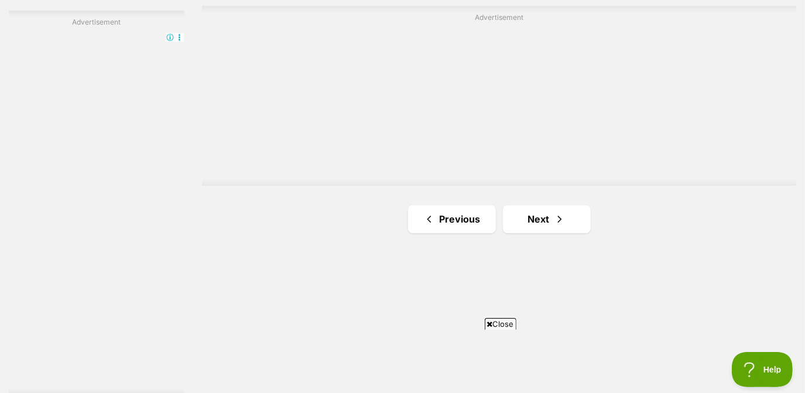
scroll to position [2059, 0]
click at [546, 204] on link "Next" at bounding box center [547, 214] width 88 height 28
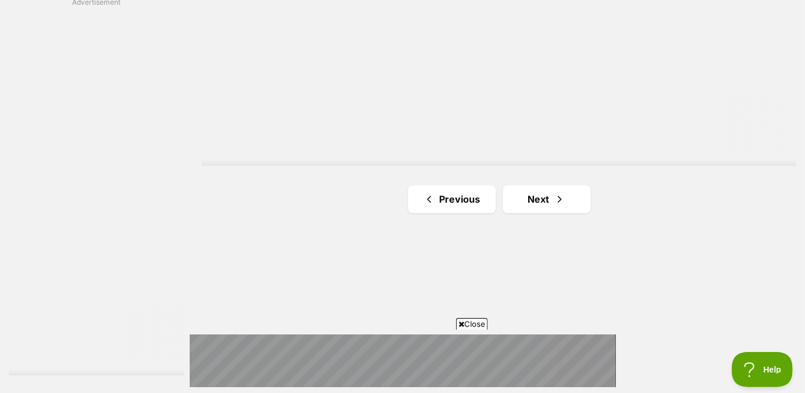
scroll to position [2072, 0]
click at [552, 198] on link "Next" at bounding box center [547, 200] width 88 height 28
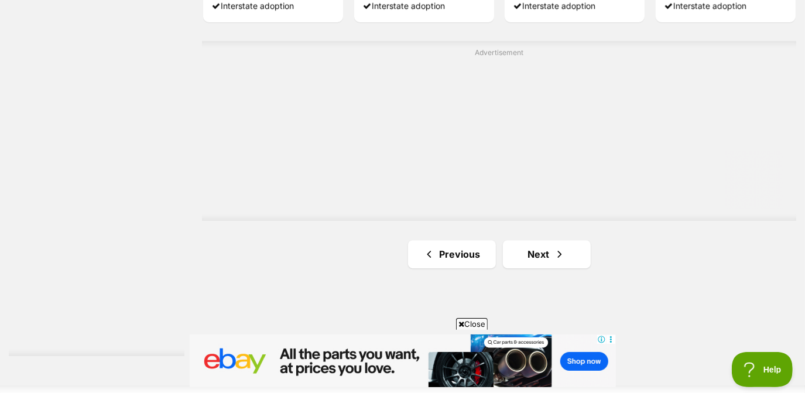
scroll to position [2092, 0]
click at [552, 255] on link "Next" at bounding box center [547, 255] width 88 height 28
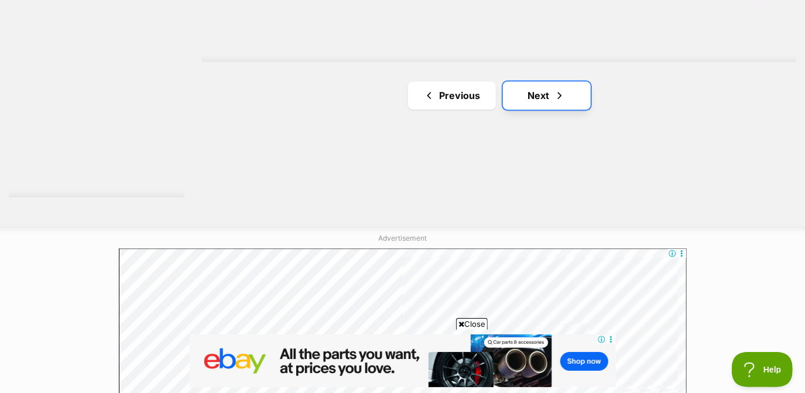
scroll to position [2310, 0]
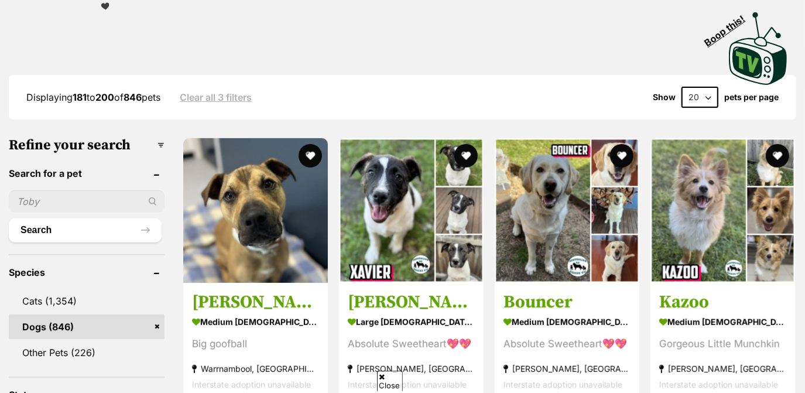
scroll to position [245, 0]
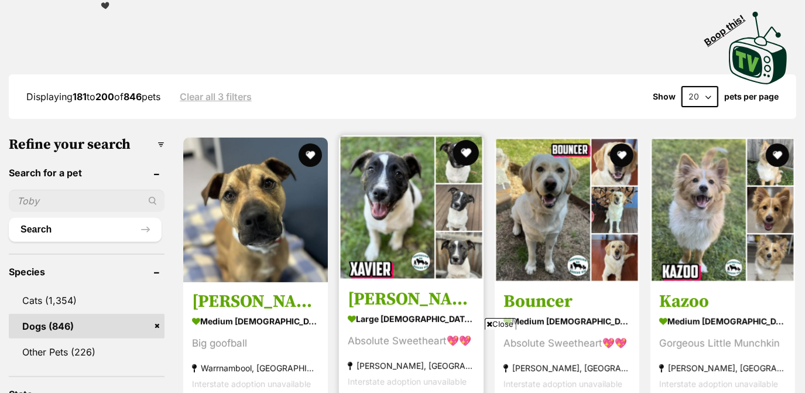
click at [472, 153] on button "favourite" at bounding box center [466, 153] width 26 height 26
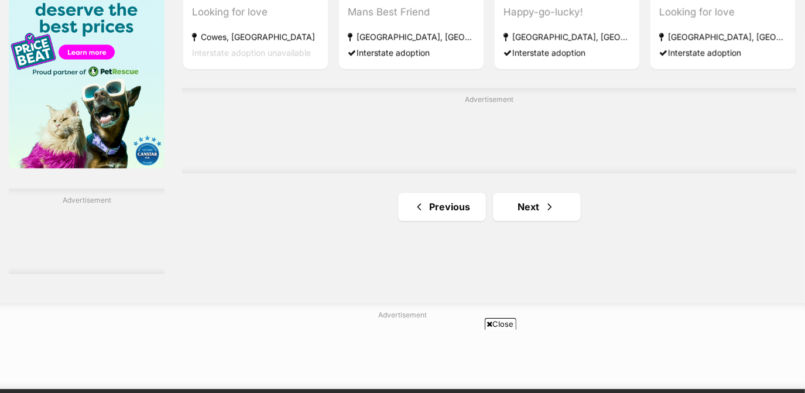
scroll to position [1906, 0]
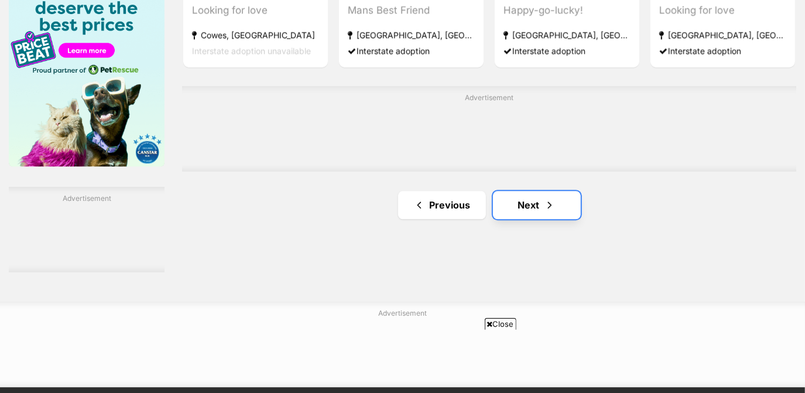
click at [513, 199] on link "Next" at bounding box center [537, 205] width 88 height 28
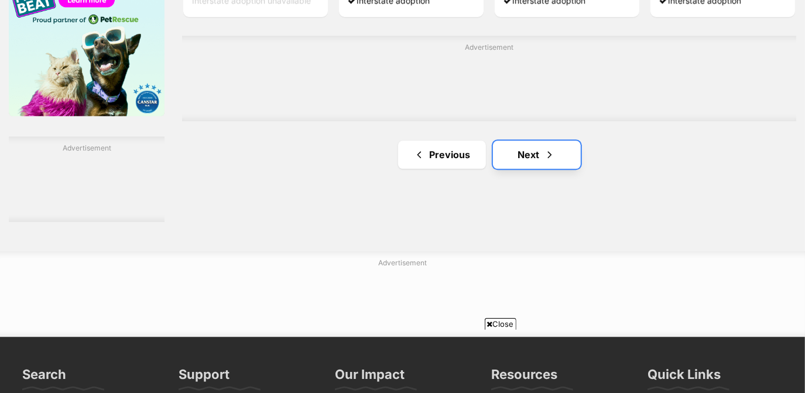
scroll to position [1990, 0]
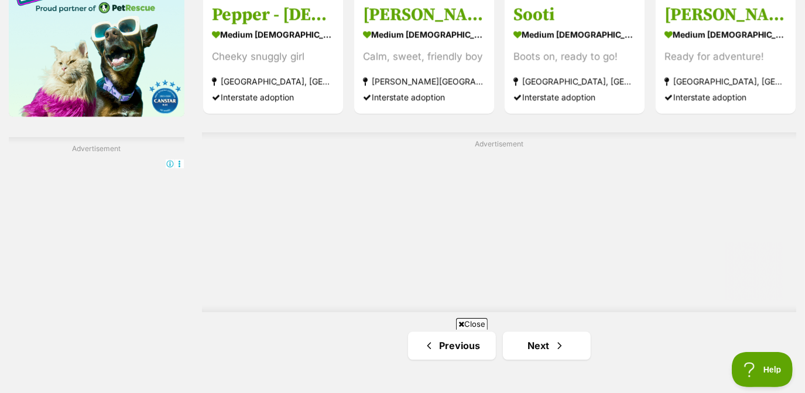
scroll to position [2014, 0]
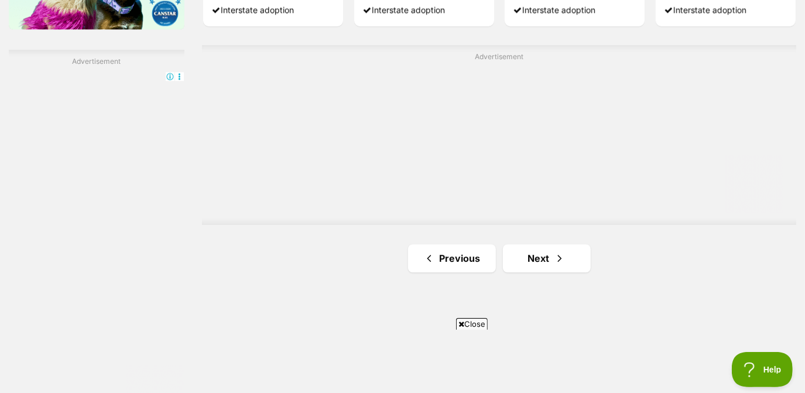
click at [534, 253] on link "Next" at bounding box center [547, 258] width 88 height 28
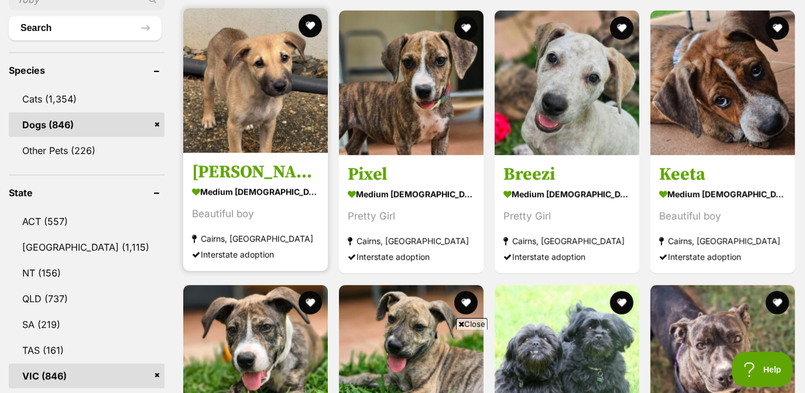
scroll to position [446, 0]
click at [307, 23] on button "favourite" at bounding box center [311, 26] width 26 height 26
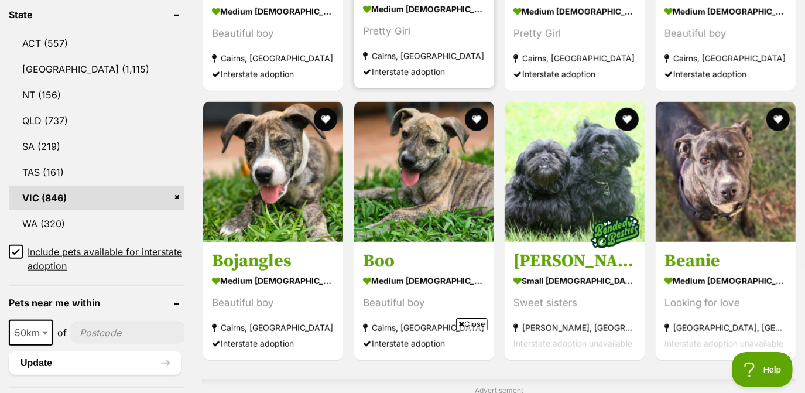
scroll to position [434, 0]
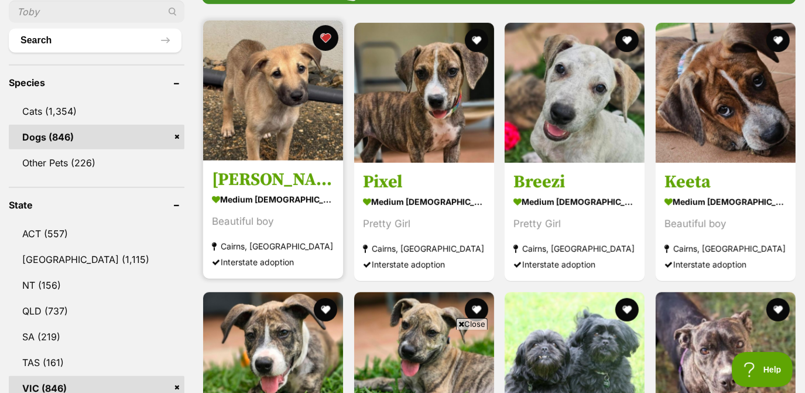
click at [333, 42] on button "favourite" at bounding box center [326, 38] width 26 height 26
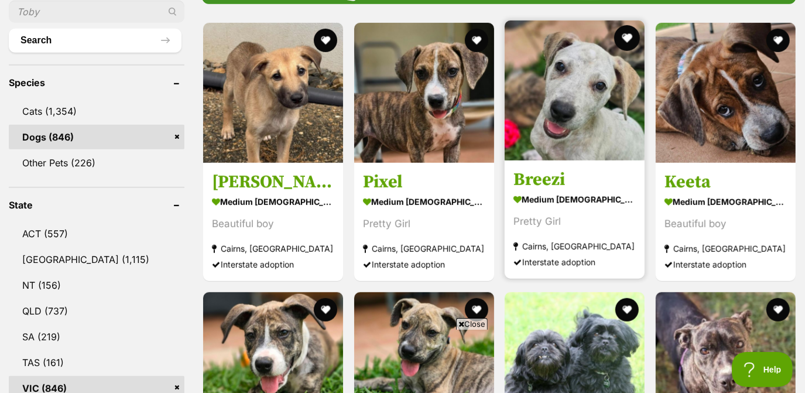
click at [623, 33] on button "favourite" at bounding box center [627, 38] width 26 height 26
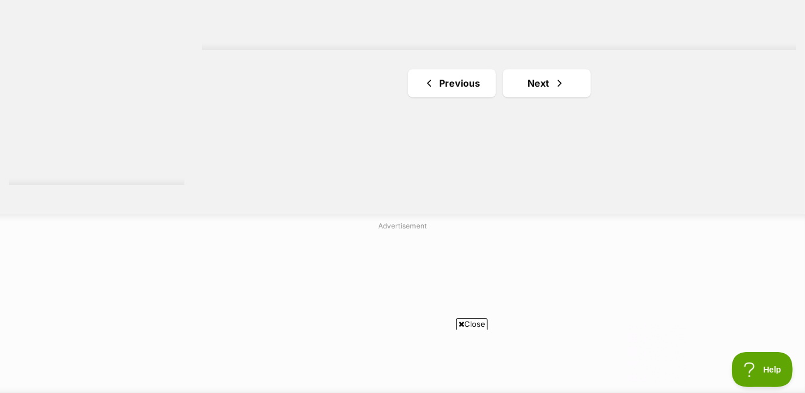
scroll to position [2263, 0]
click at [530, 90] on link "Next" at bounding box center [547, 84] width 88 height 28
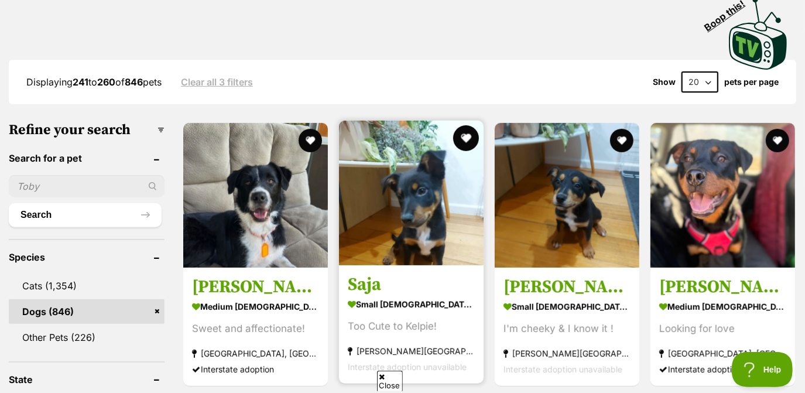
click at [462, 132] on button "favourite" at bounding box center [466, 138] width 26 height 26
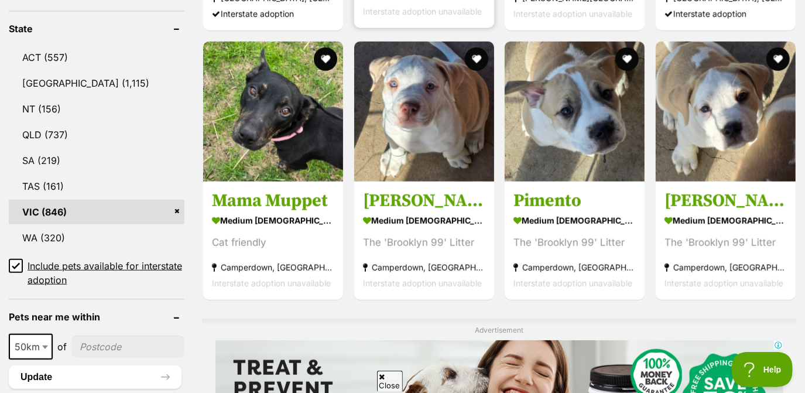
scroll to position [609, 0]
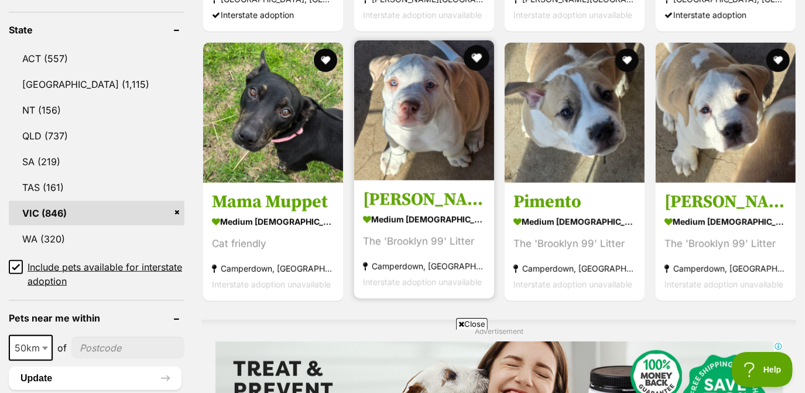
click at [479, 53] on button "favourite" at bounding box center [476, 58] width 26 height 26
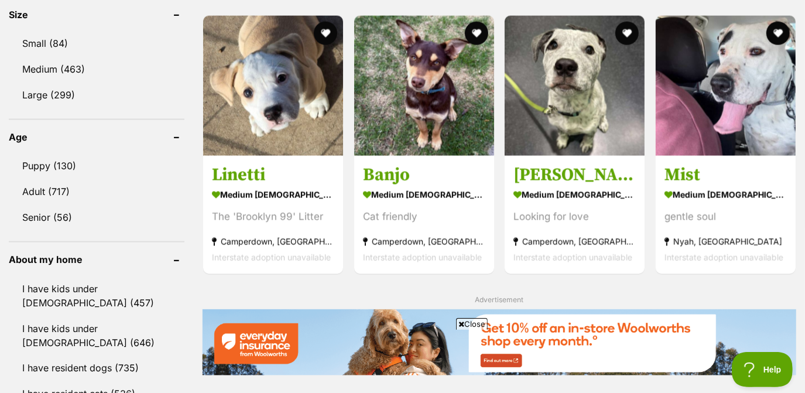
scroll to position [1111, 0]
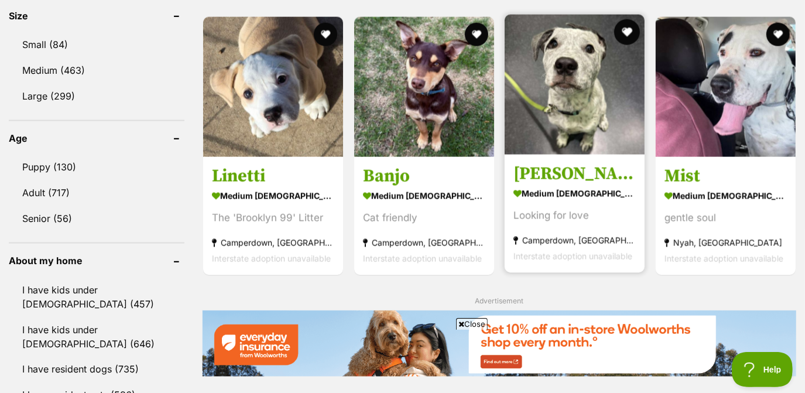
click at [630, 33] on button "favourite" at bounding box center [627, 32] width 26 height 26
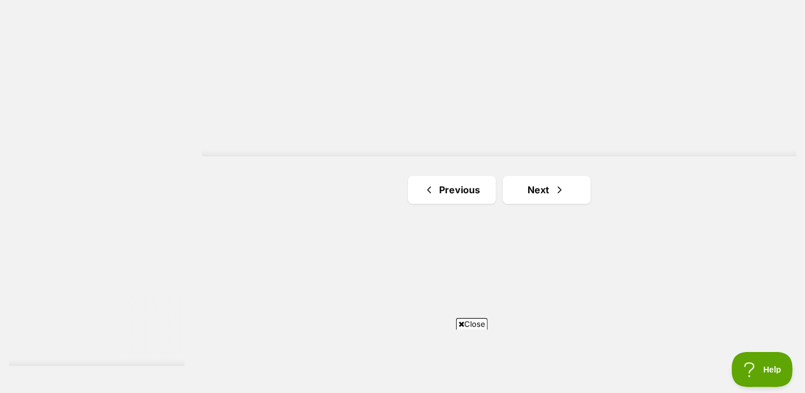
scroll to position [2089, 0]
click at [572, 177] on link "Next" at bounding box center [547, 183] width 88 height 28
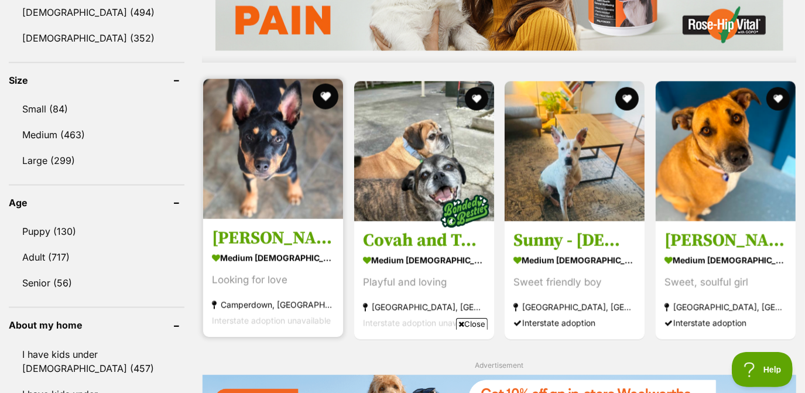
click at [326, 93] on button "favourite" at bounding box center [326, 97] width 26 height 26
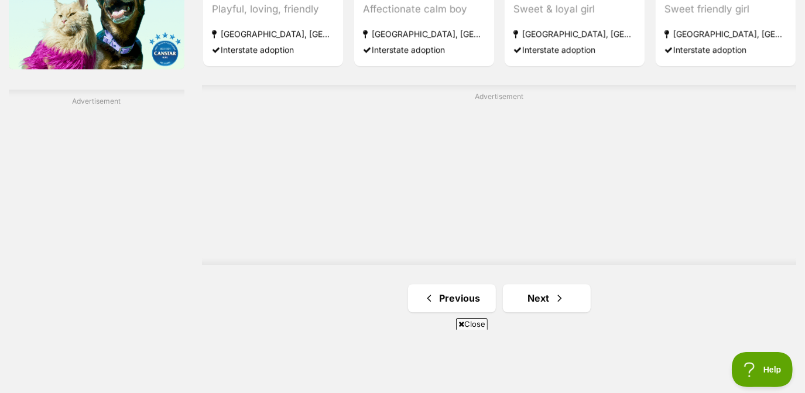
scroll to position [2017, 0]
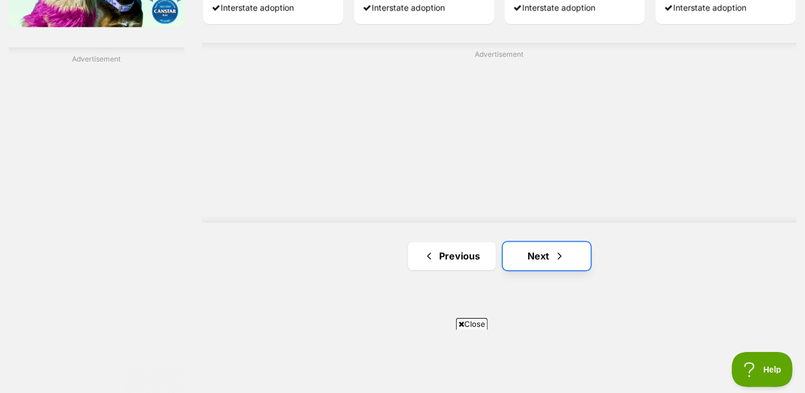
click at [527, 257] on link "Next" at bounding box center [547, 256] width 88 height 28
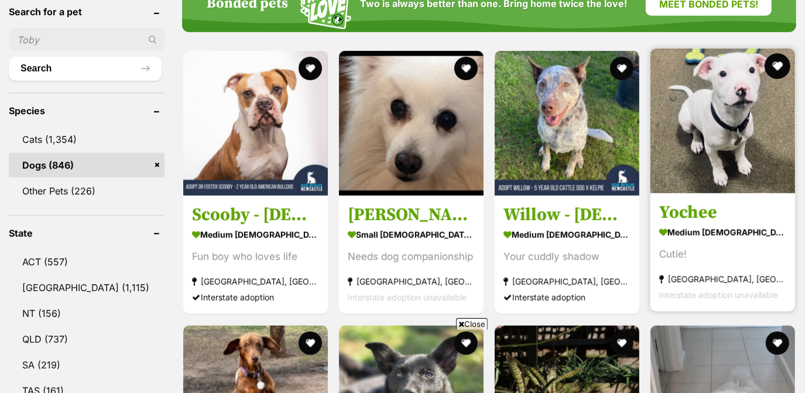
click at [776, 65] on button "favourite" at bounding box center [778, 66] width 26 height 26
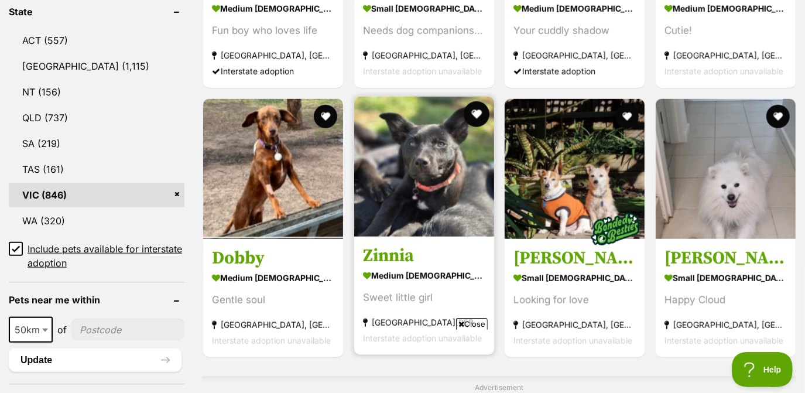
click at [478, 105] on button "favourite" at bounding box center [476, 114] width 26 height 26
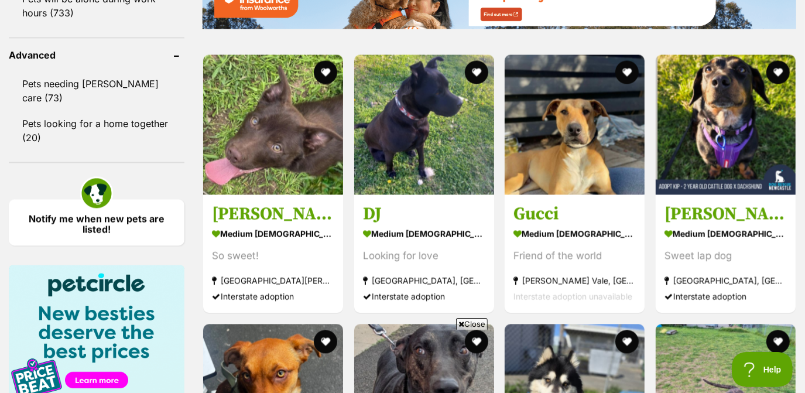
scroll to position [1534, 0]
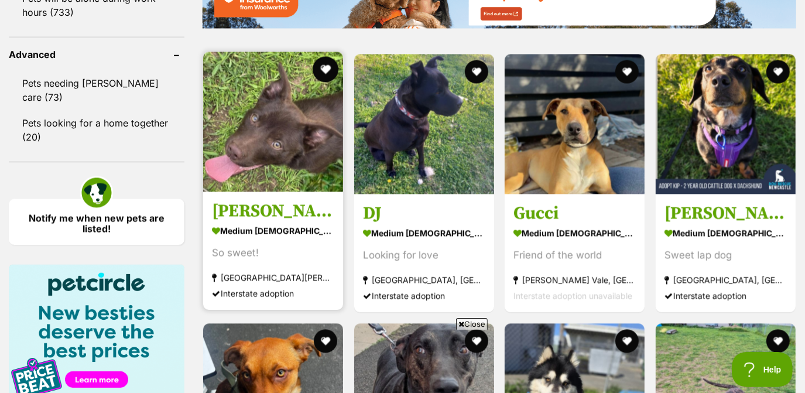
click at [329, 70] on button "favourite" at bounding box center [326, 69] width 26 height 26
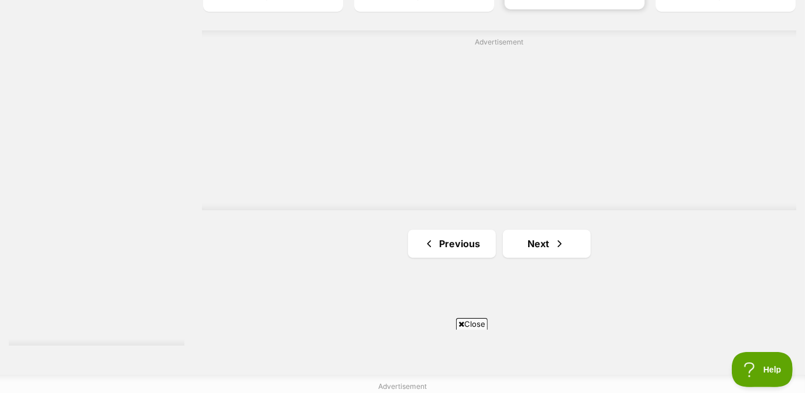
scroll to position [2104, 0]
click at [554, 254] on link "Next" at bounding box center [547, 243] width 88 height 28
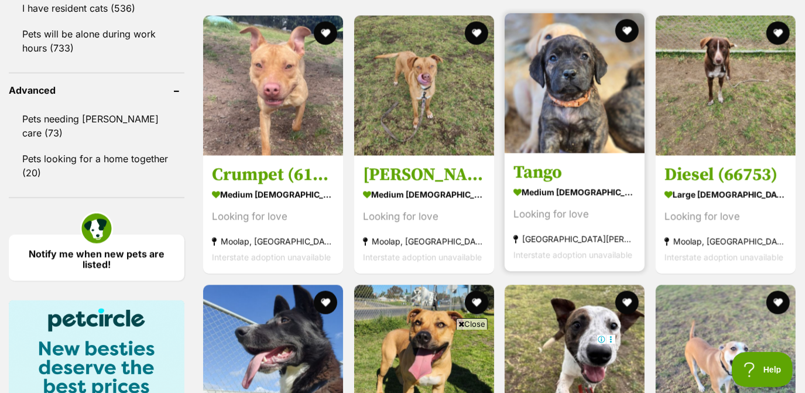
scroll to position [1463, 0]
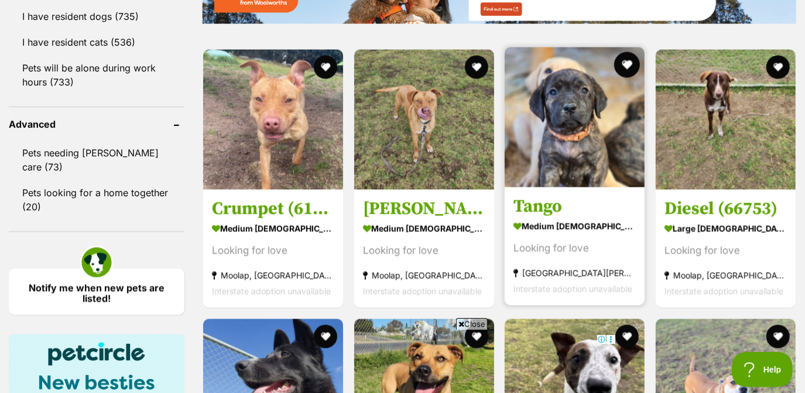
click at [634, 62] on button "favourite" at bounding box center [627, 65] width 26 height 26
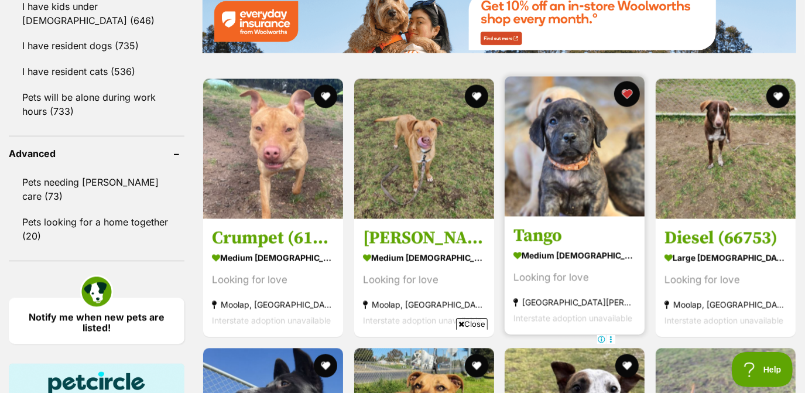
click at [627, 97] on button "favourite" at bounding box center [627, 94] width 26 height 26
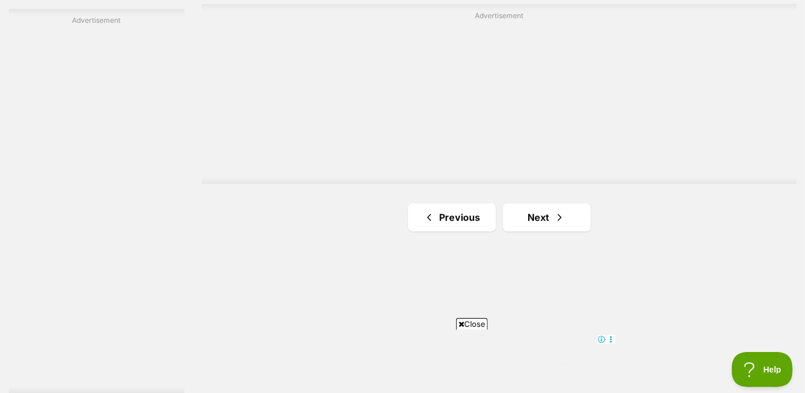
scroll to position [2058, 0]
click at [565, 221] on link "Next" at bounding box center [547, 215] width 88 height 28
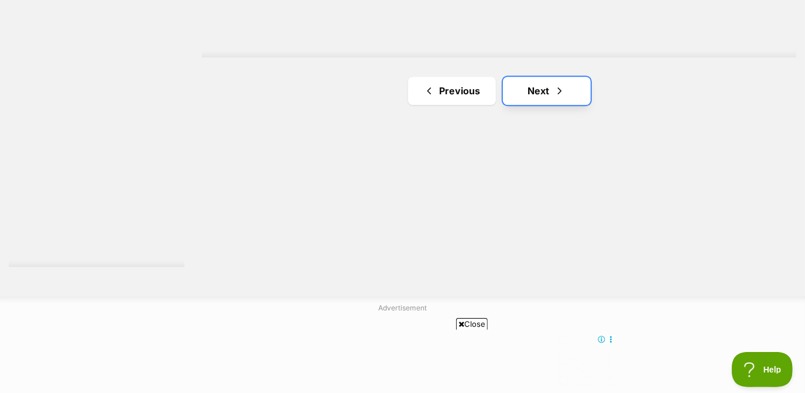
scroll to position [2192, 0]
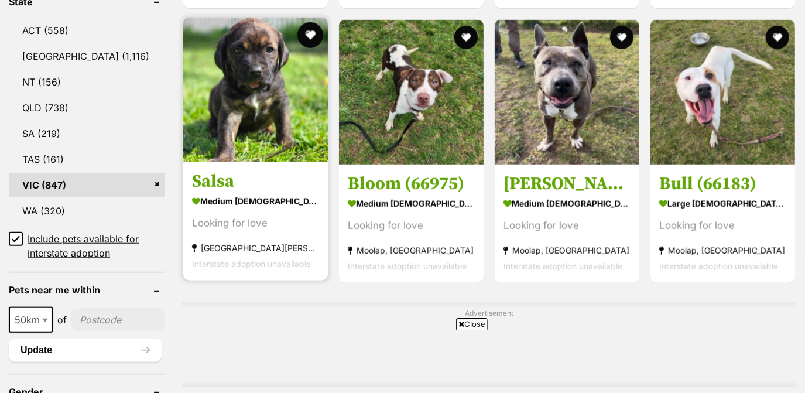
click at [310, 38] on button "favourite" at bounding box center [311, 35] width 26 height 26
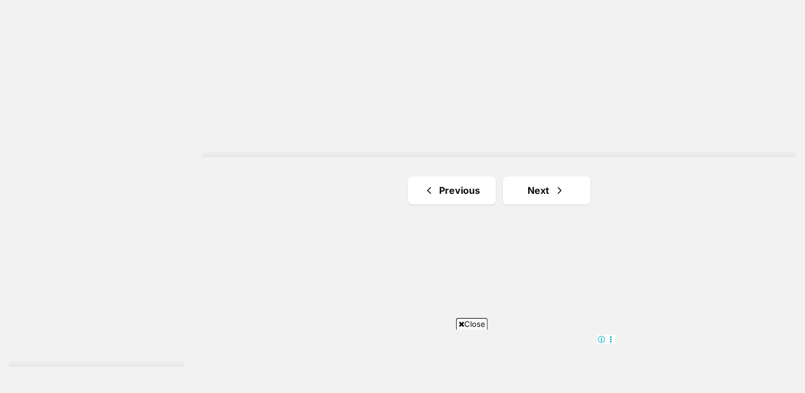
scroll to position [2081, 0]
click at [556, 182] on link "Next" at bounding box center [547, 192] width 88 height 28
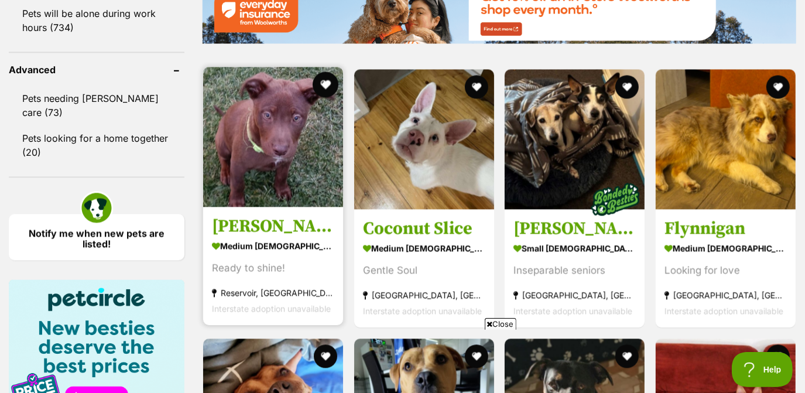
click at [323, 90] on button "favourite" at bounding box center [326, 84] width 26 height 26
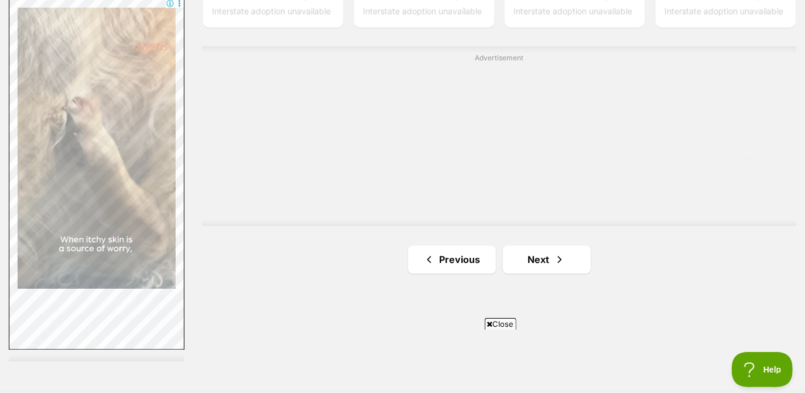
scroll to position [2091, 0]
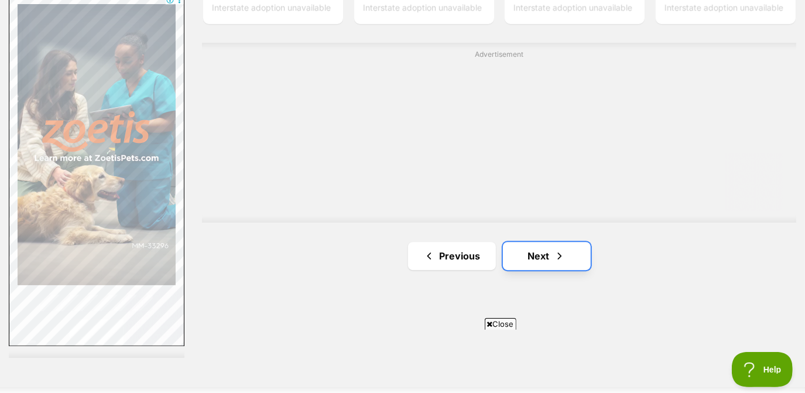
click at [541, 258] on link "Next" at bounding box center [547, 256] width 88 height 28
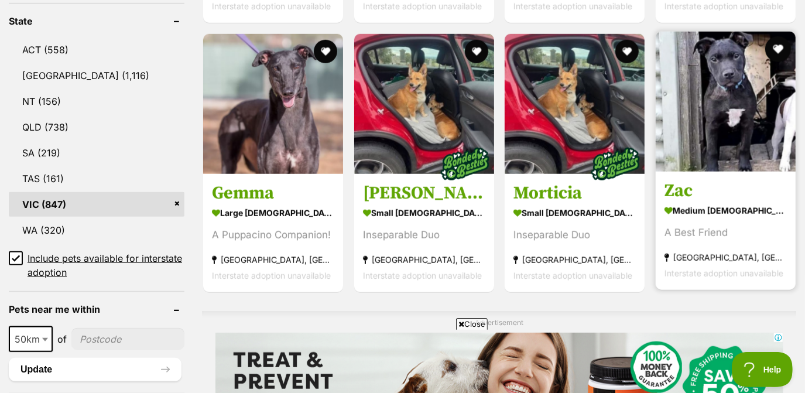
click at [777, 53] on button "favourite" at bounding box center [778, 49] width 26 height 26
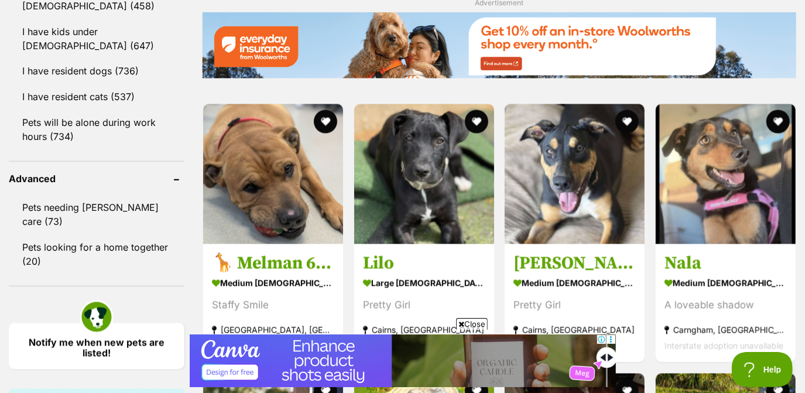
scroll to position [1409, 0]
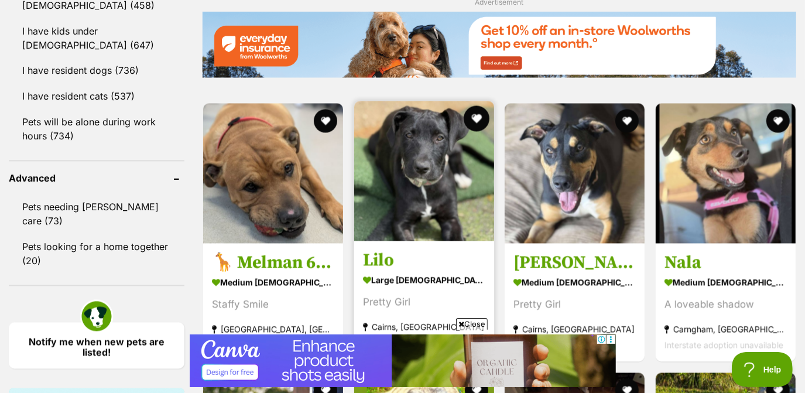
click at [476, 122] on button "favourite" at bounding box center [476, 119] width 26 height 26
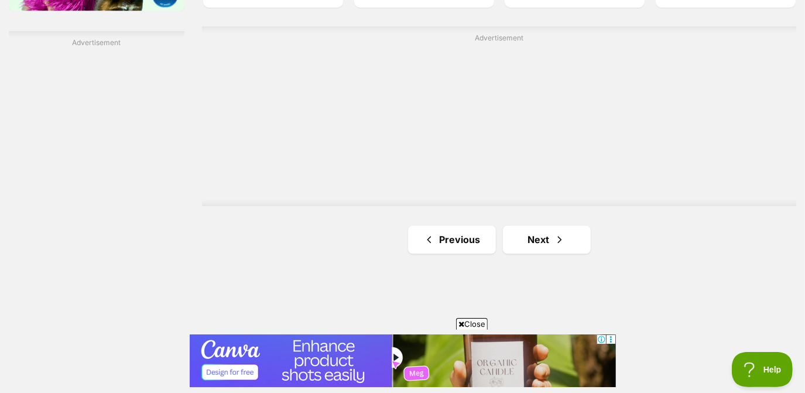
scroll to position [2034, 0]
click at [555, 235] on span "Next page" at bounding box center [560, 239] width 12 height 14
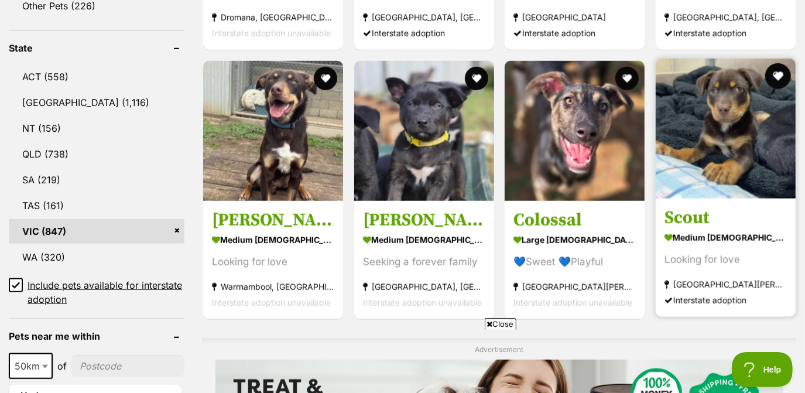
click at [781, 74] on button "favourite" at bounding box center [778, 76] width 26 height 26
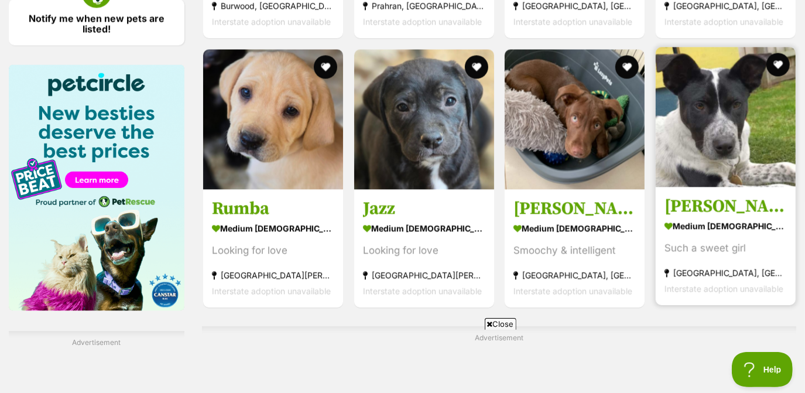
scroll to position [1733, 0]
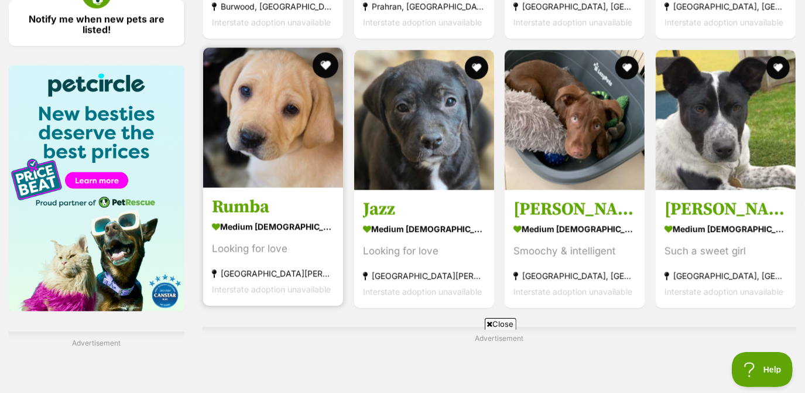
click at [323, 63] on button "favourite" at bounding box center [326, 65] width 26 height 26
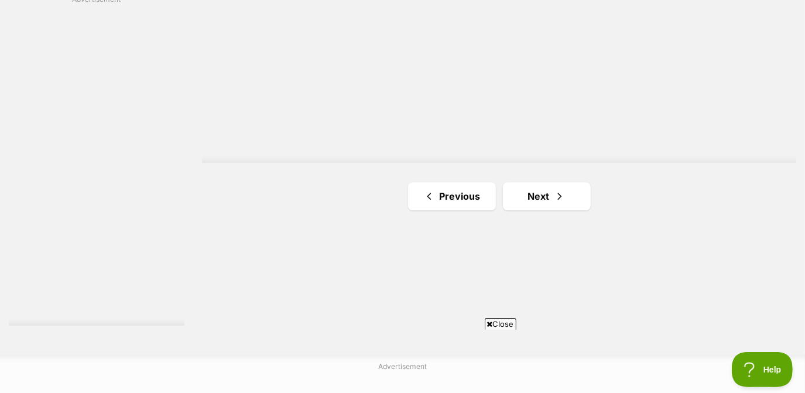
scroll to position [2077, 0]
click at [538, 193] on link "Next" at bounding box center [547, 196] width 88 height 28
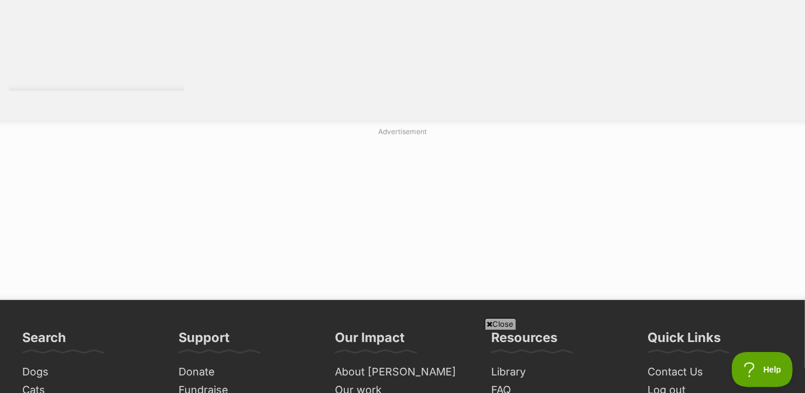
scroll to position [2328, 0]
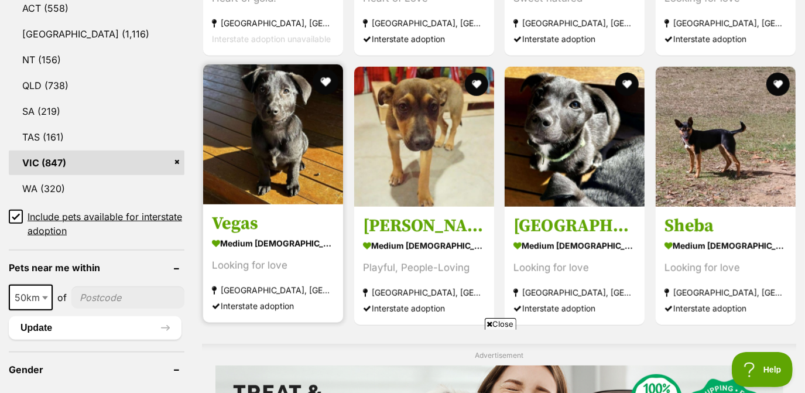
click at [329, 77] on button "favourite" at bounding box center [326, 82] width 26 height 26
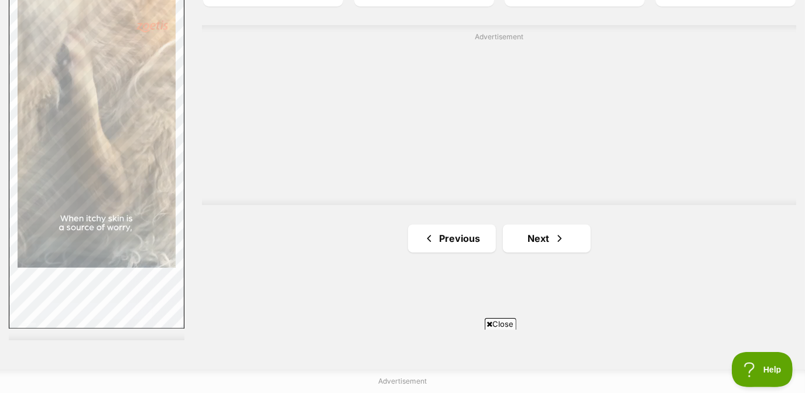
scroll to position [2110, 0]
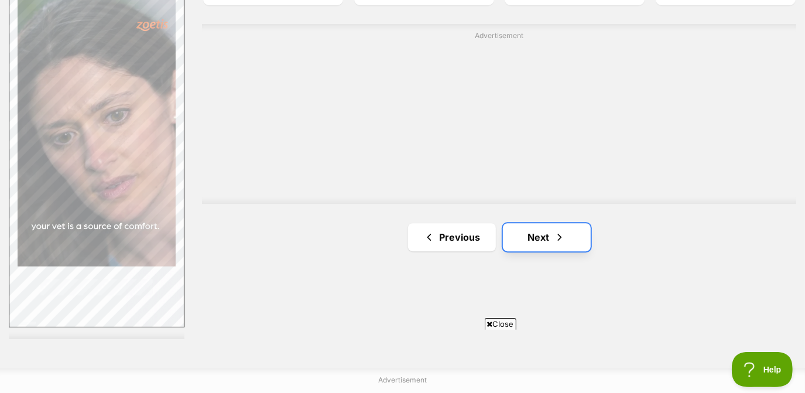
click at [575, 241] on link "Next" at bounding box center [547, 237] width 88 height 28
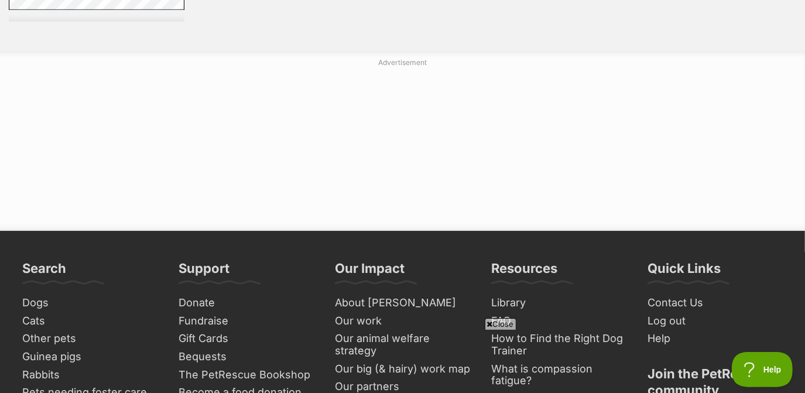
scroll to position [2430, 0]
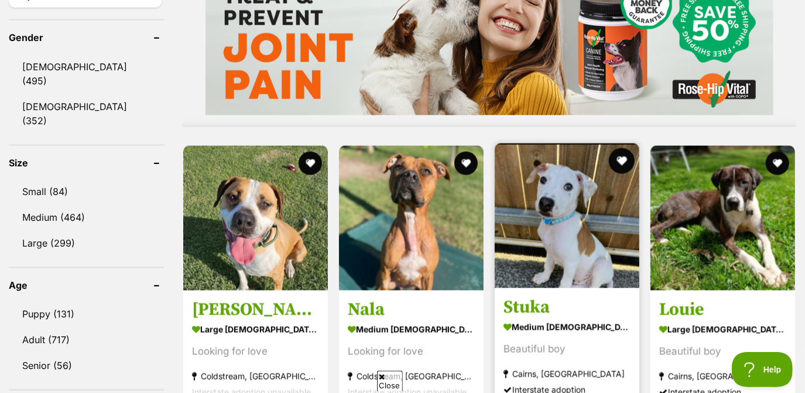
click at [620, 155] on button "favourite" at bounding box center [622, 161] width 26 height 26
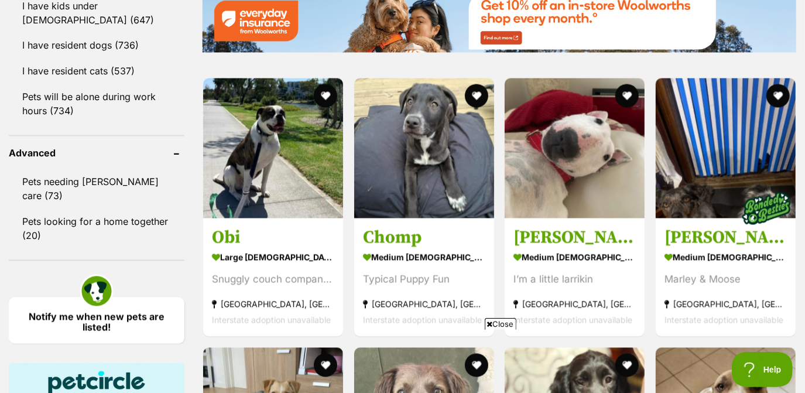
scroll to position [1435, 0]
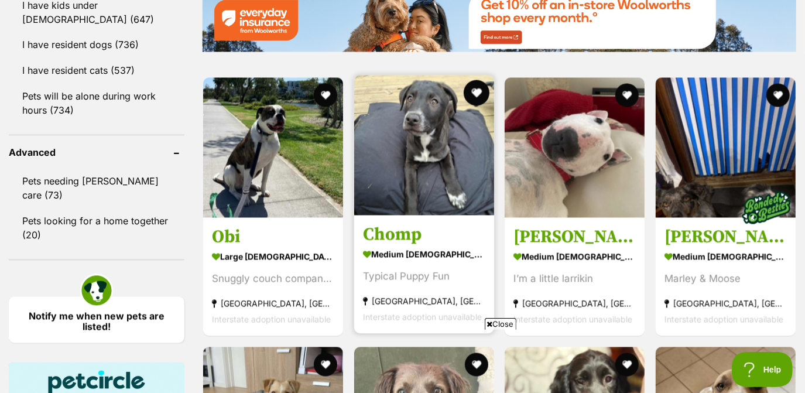
click at [472, 87] on button "favourite" at bounding box center [476, 93] width 26 height 26
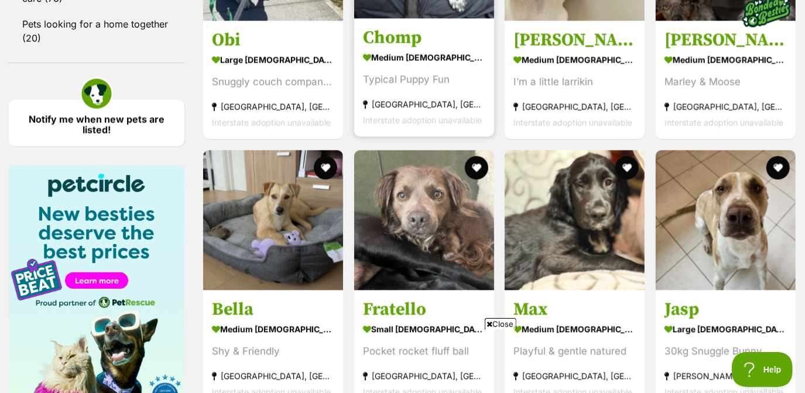
scroll to position [1633, 0]
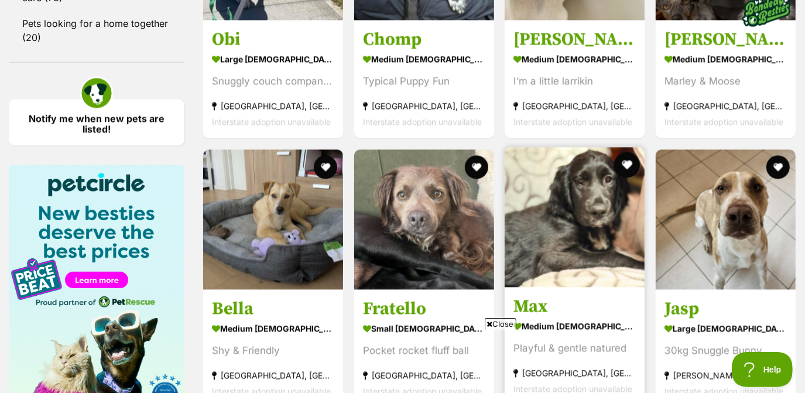
click at [625, 165] on button "favourite" at bounding box center [627, 165] width 26 height 26
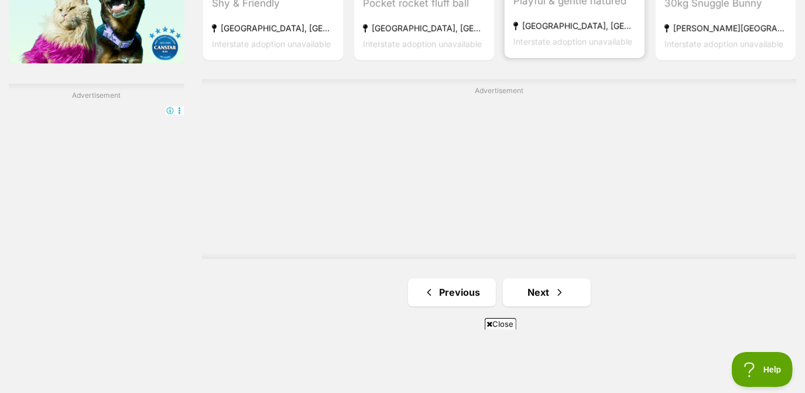
scroll to position [1982, 0]
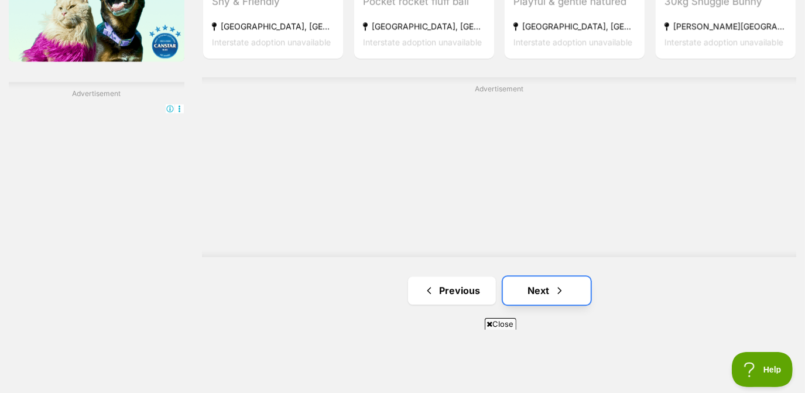
click at [551, 289] on link "Next" at bounding box center [547, 290] width 88 height 28
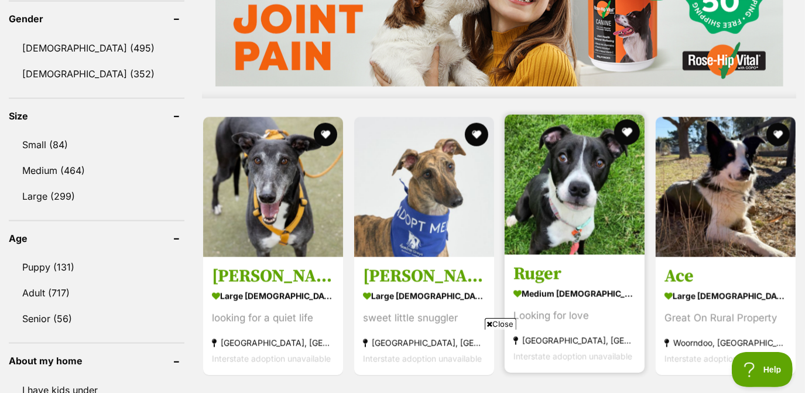
click at [623, 129] on button "favourite" at bounding box center [627, 132] width 26 height 26
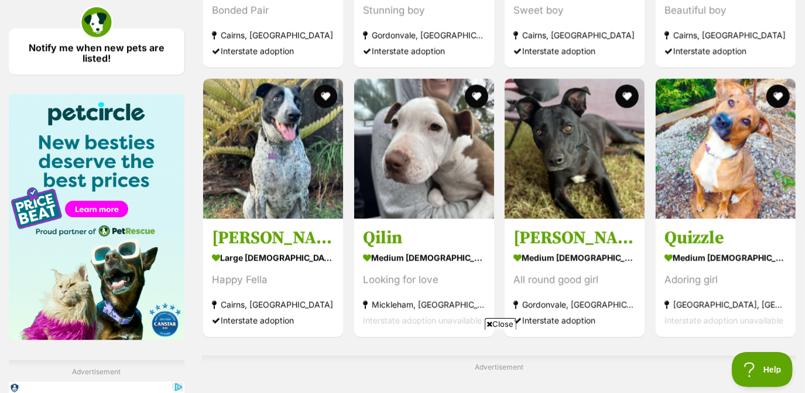
scroll to position [1703, 0]
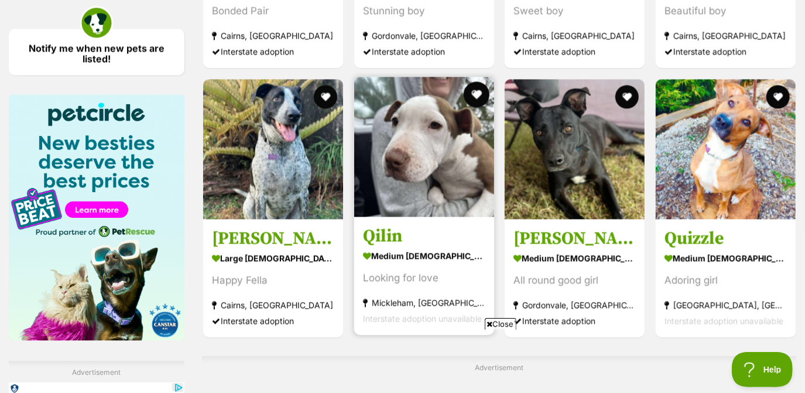
click at [482, 93] on button "favourite" at bounding box center [476, 94] width 26 height 26
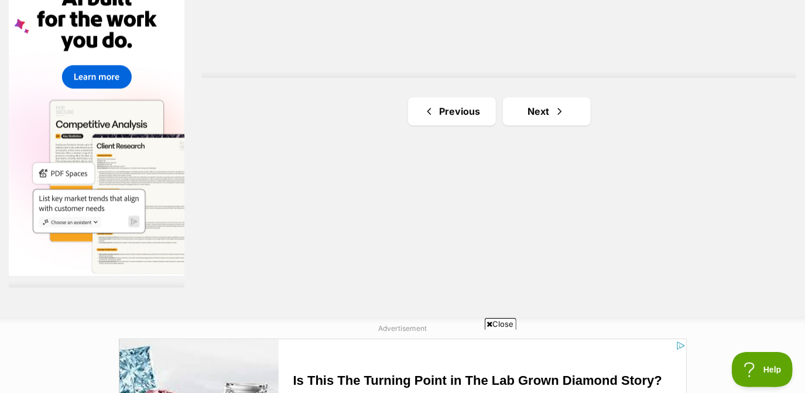
scroll to position [2160, 0]
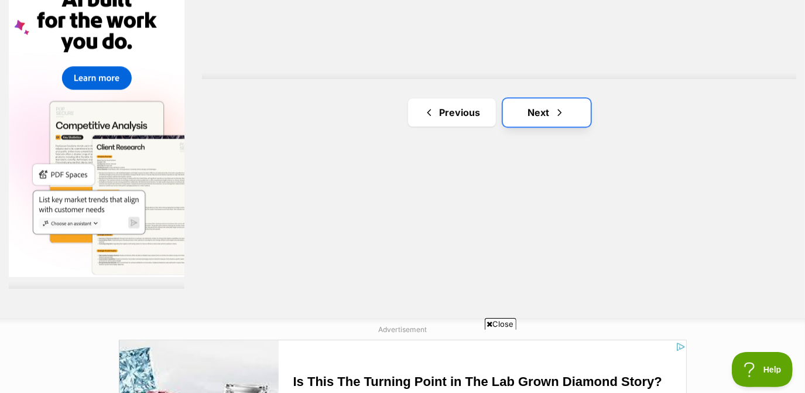
click at [555, 101] on link "Next" at bounding box center [547, 112] width 88 height 28
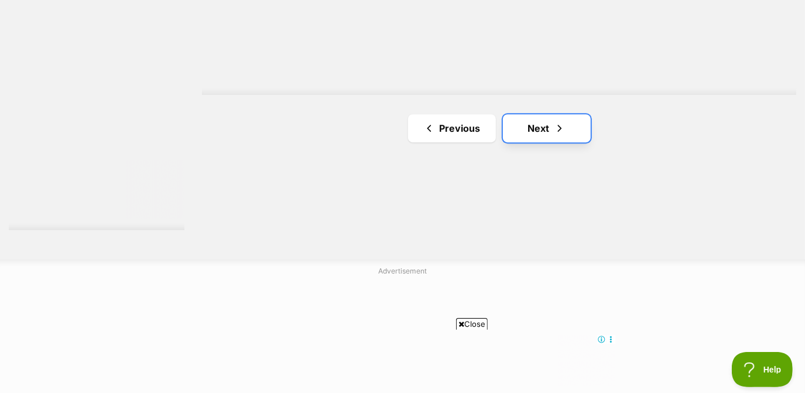
click at [572, 131] on link "Next" at bounding box center [547, 128] width 88 height 28
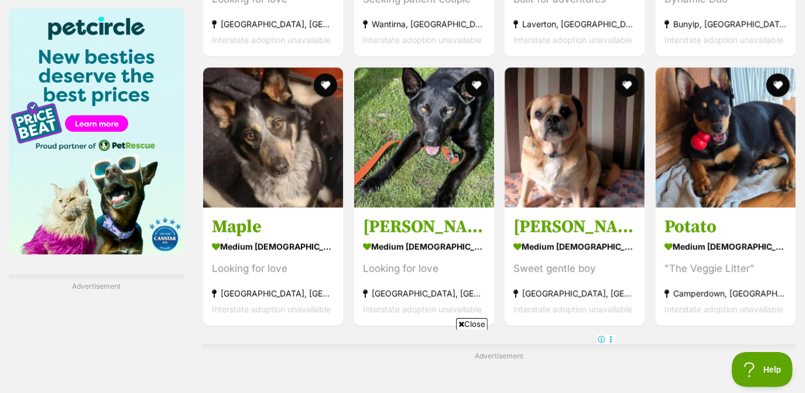
scroll to position [1790, 0]
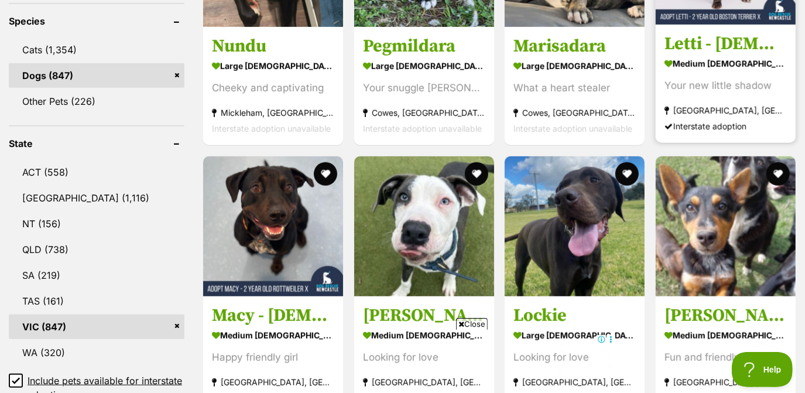
scroll to position [511, 0]
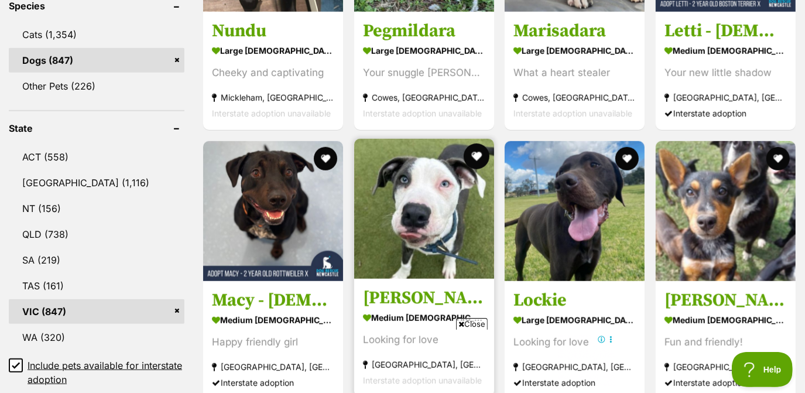
click at [478, 152] on button "favourite" at bounding box center [476, 157] width 26 height 26
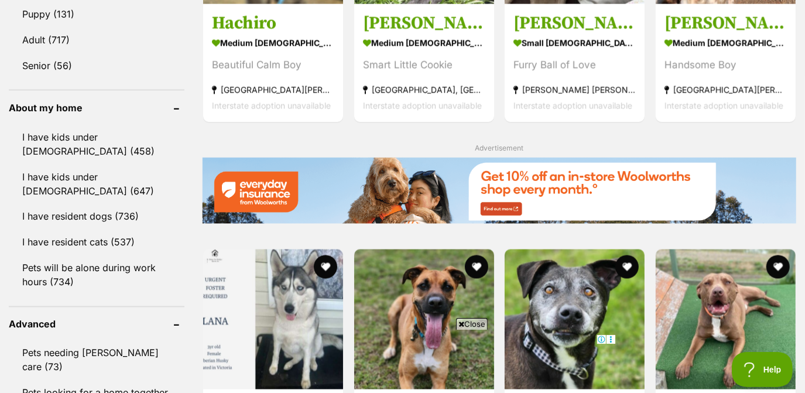
scroll to position [1071, 0]
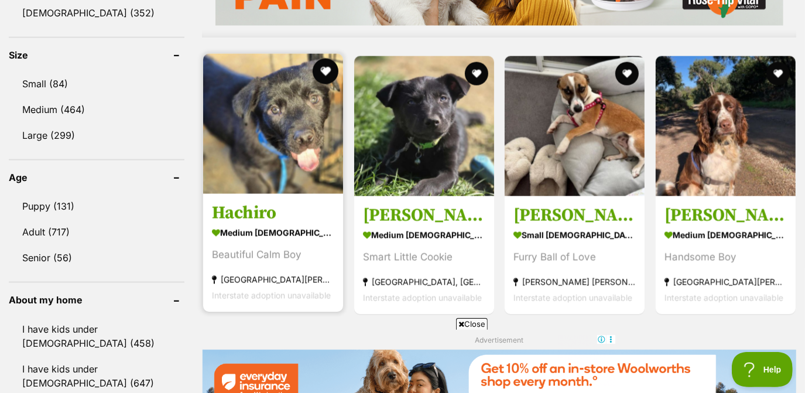
click at [324, 67] on button "favourite" at bounding box center [326, 72] width 26 height 26
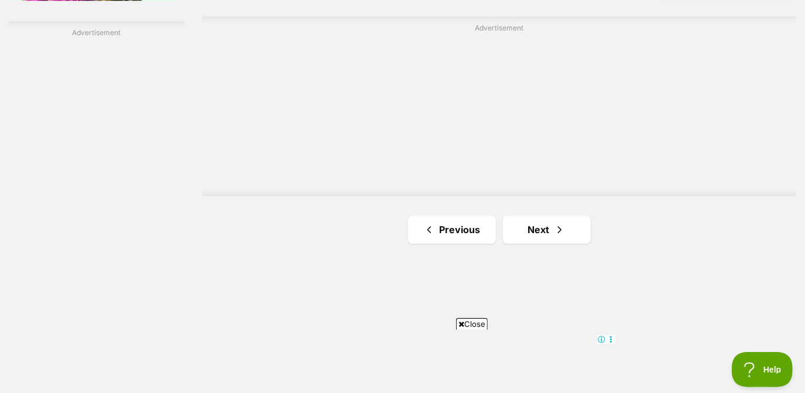
scroll to position [2044, 0]
click at [548, 241] on link "Next" at bounding box center [547, 229] width 88 height 28
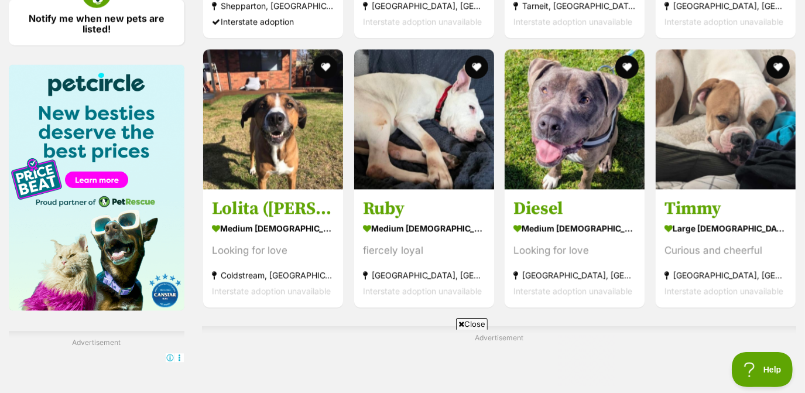
scroll to position [2127, 0]
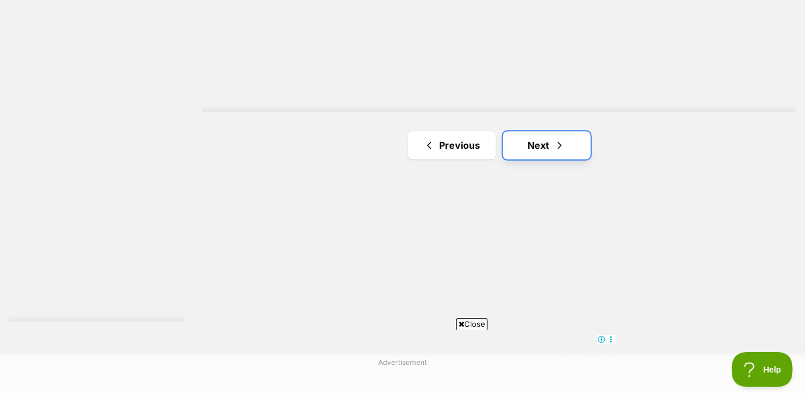
click at [541, 155] on link "Next" at bounding box center [547, 145] width 88 height 28
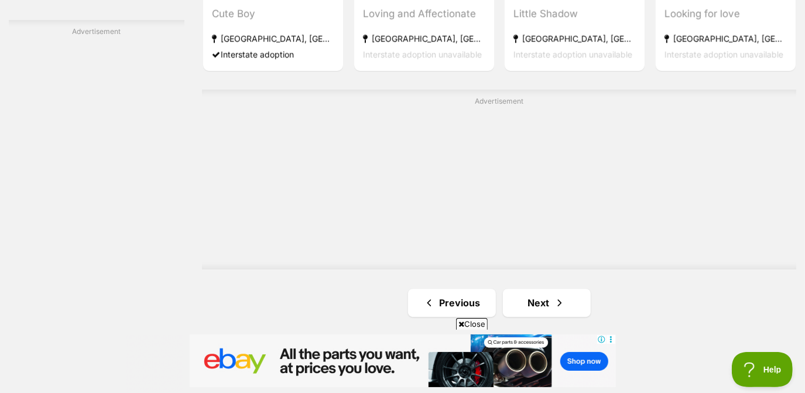
scroll to position [2047, 0]
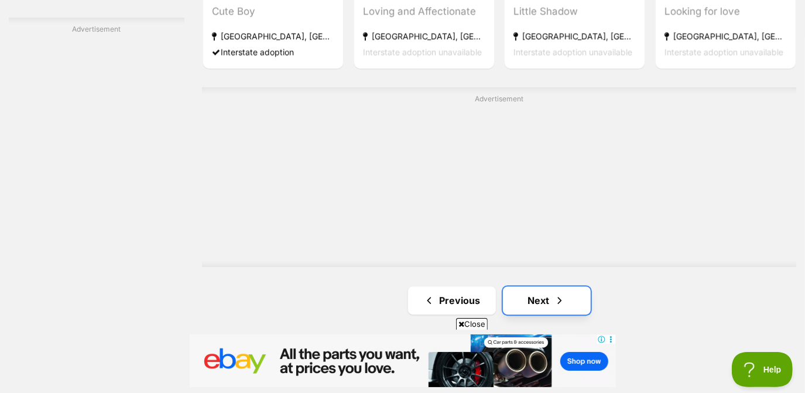
click at [548, 288] on link "Next" at bounding box center [547, 300] width 88 height 28
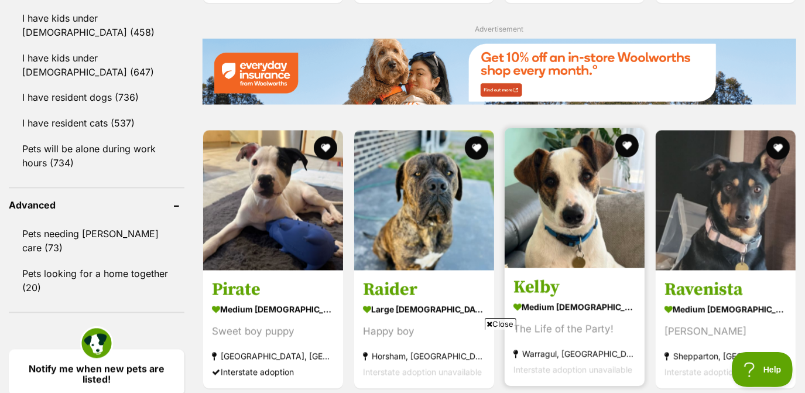
scroll to position [1422, 0]
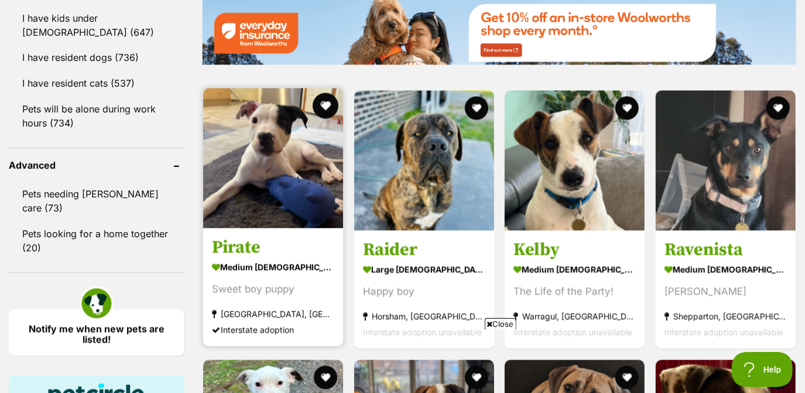
click at [326, 107] on button "favourite" at bounding box center [326, 106] width 26 height 26
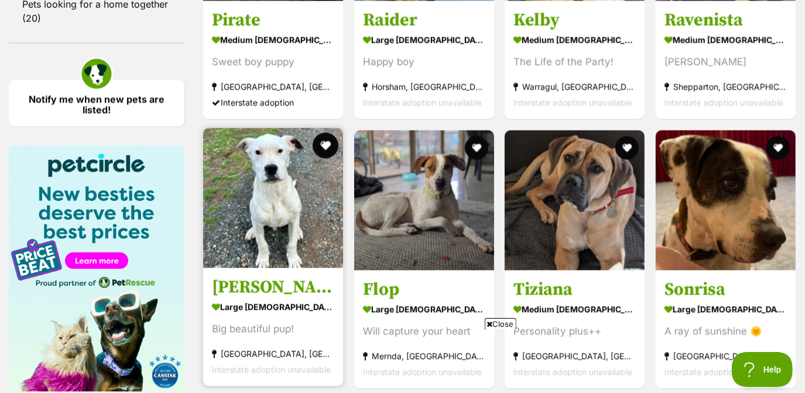
scroll to position [1651, 0]
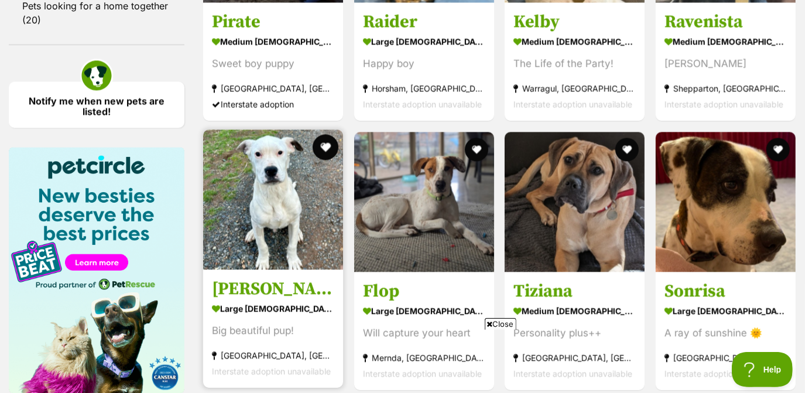
click at [322, 148] on button "favourite" at bounding box center [326, 147] width 26 height 26
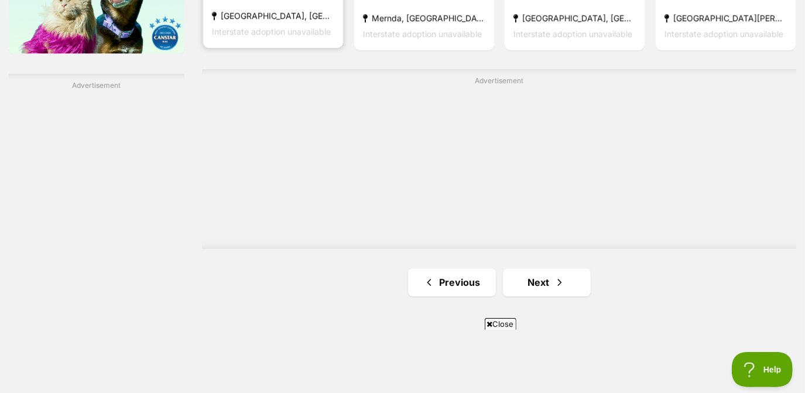
scroll to position [1992, 0]
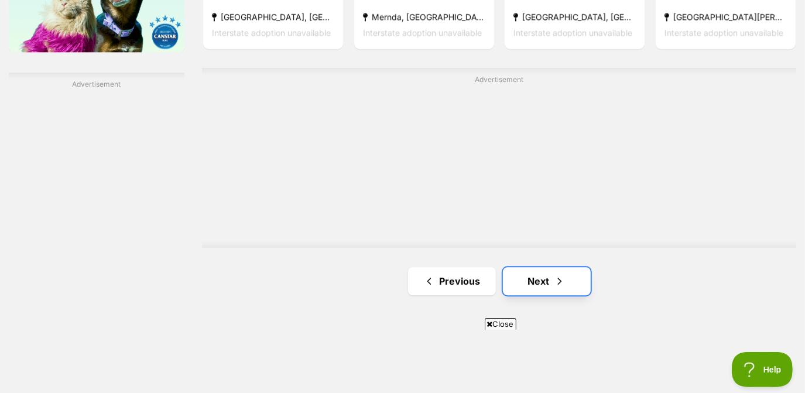
click at [546, 281] on link "Next" at bounding box center [547, 281] width 88 height 28
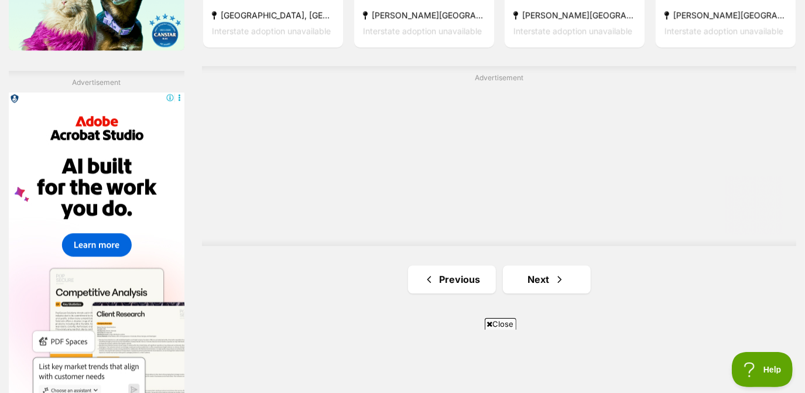
scroll to position [1996, 0]
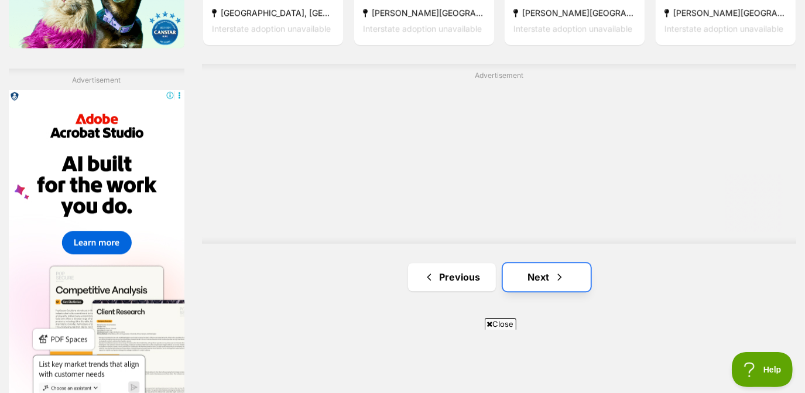
click at [549, 275] on link "Next" at bounding box center [547, 277] width 88 height 28
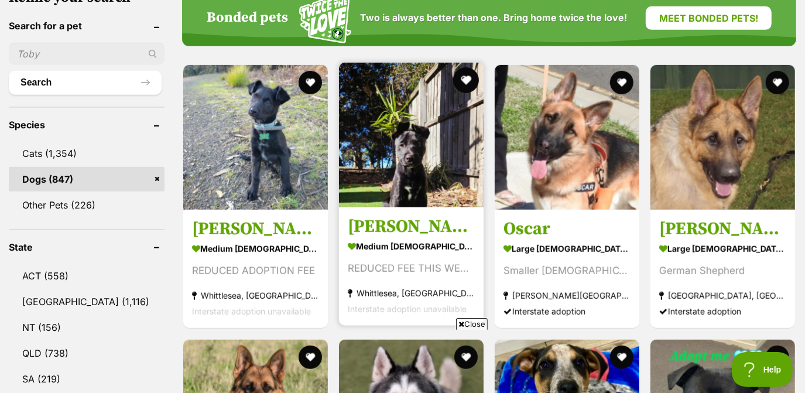
click at [463, 77] on button "favourite" at bounding box center [466, 80] width 26 height 26
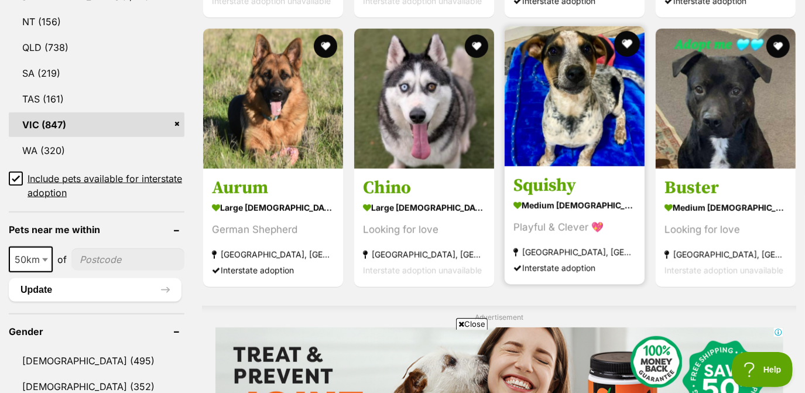
click at [621, 45] on button "favourite" at bounding box center [627, 44] width 26 height 26
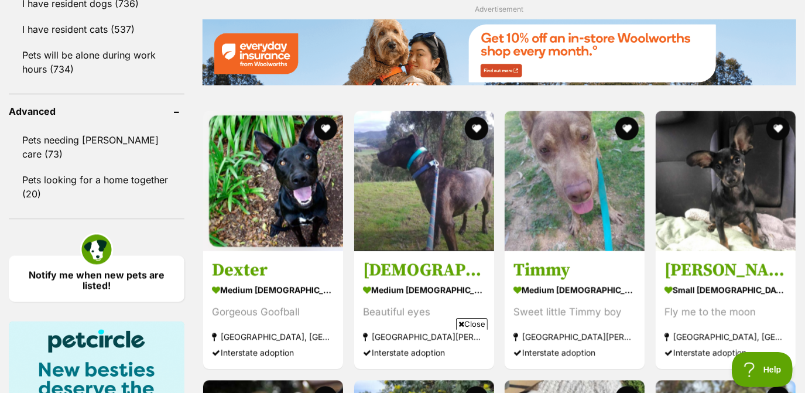
scroll to position [1508, 0]
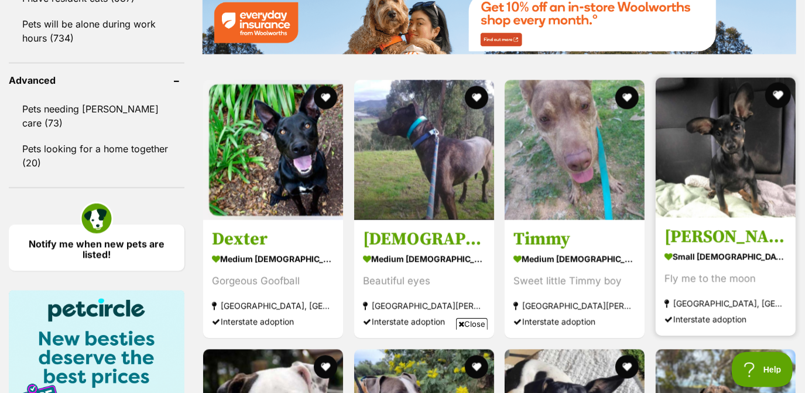
click at [783, 95] on button "favourite" at bounding box center [778, 95] width 26 height 26
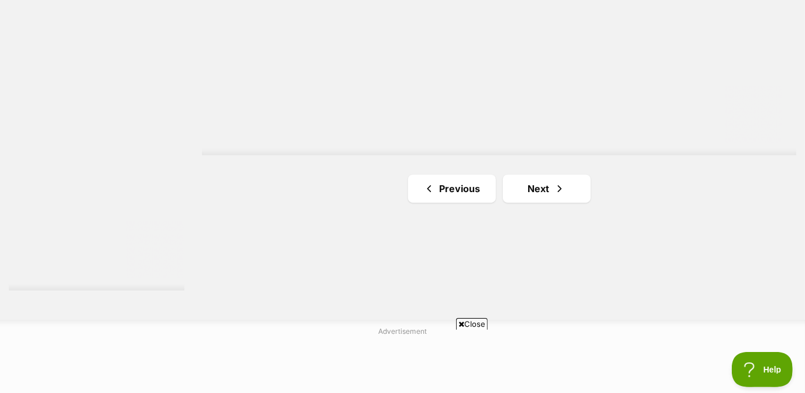
scroll to position [2165, 0]
click at [564, 172] on link "Next" at bounding box center [547, 182] width 88 height 28
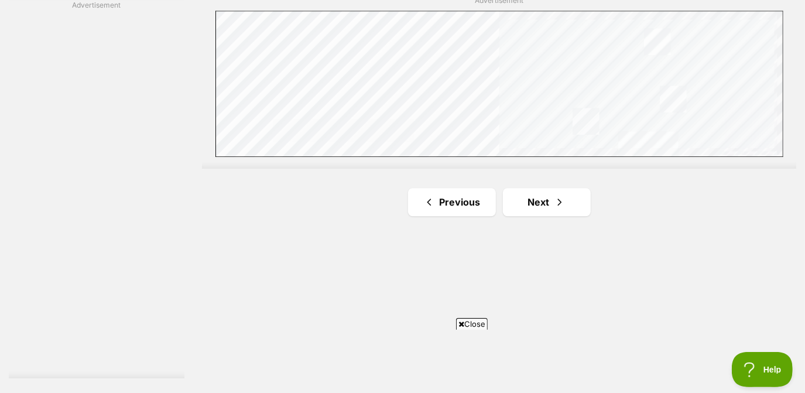
scroll to position [2072, 0]
click at [549, 198] on link "Next" at bounding box center [547, 200] width 88 height 28
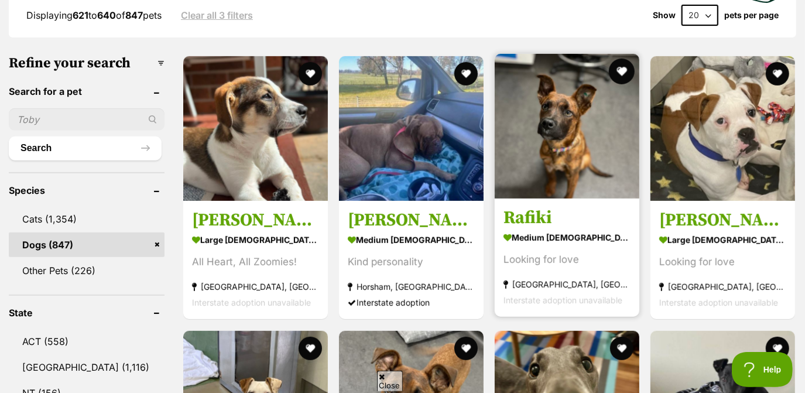
click at [624, 62] on button "favourite" at bounding box center [622, 72] width 26 height 26
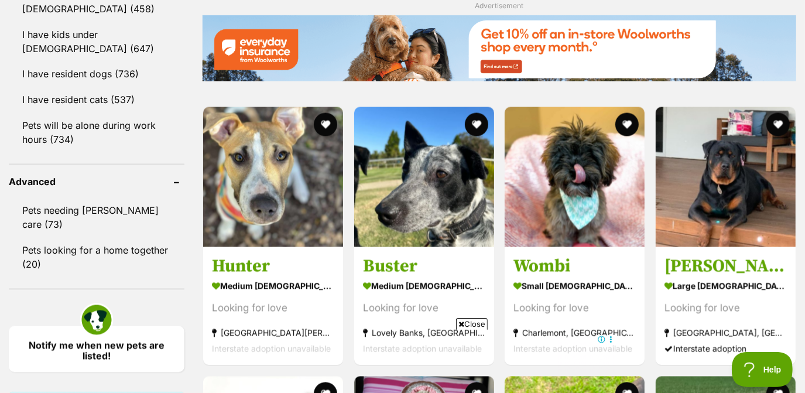
scroll to position [1425, 0]
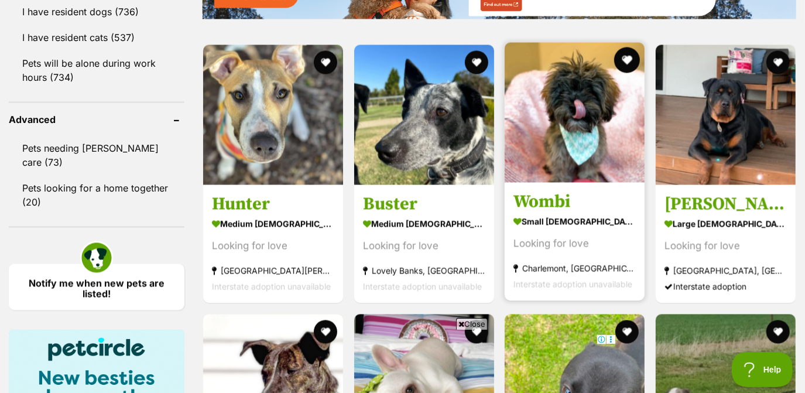
click at [631, 64] on button "favourite" at bounding box center [627, 60] width 26 height 26
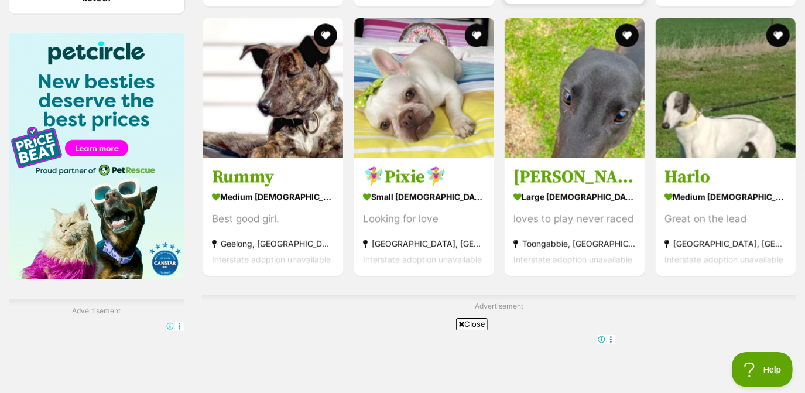
scroll to position [1765, 0]
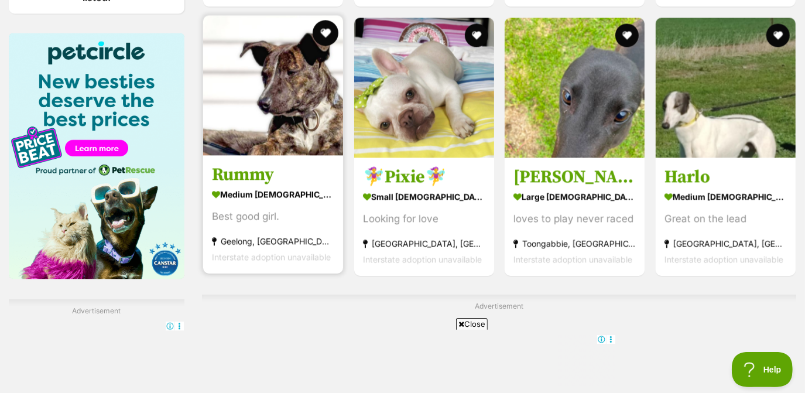
click at [326, 26] on button "favourite" at bounding box center [326, 33] width 26 height 26
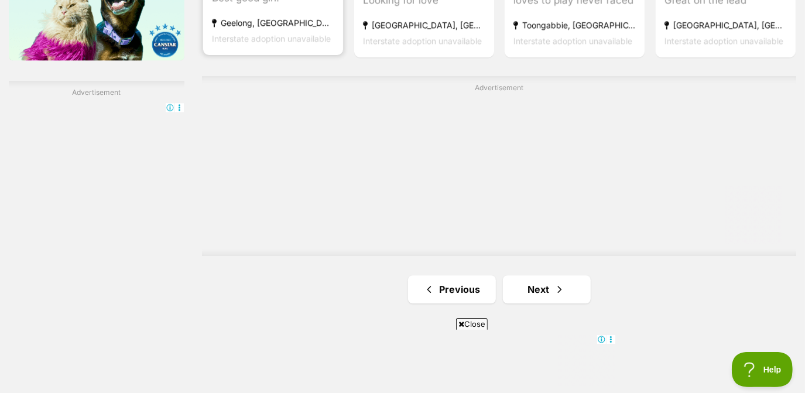
scroll to position [1988, 0]
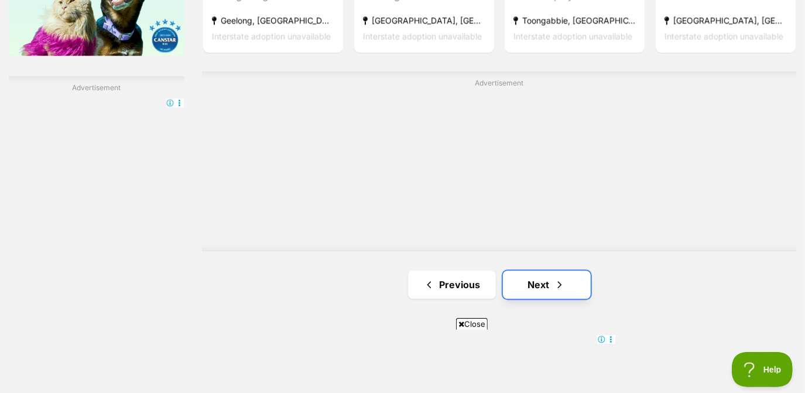
click at [534, 289] on link "Next" at bounding box center [547, 285] width 88 height 28
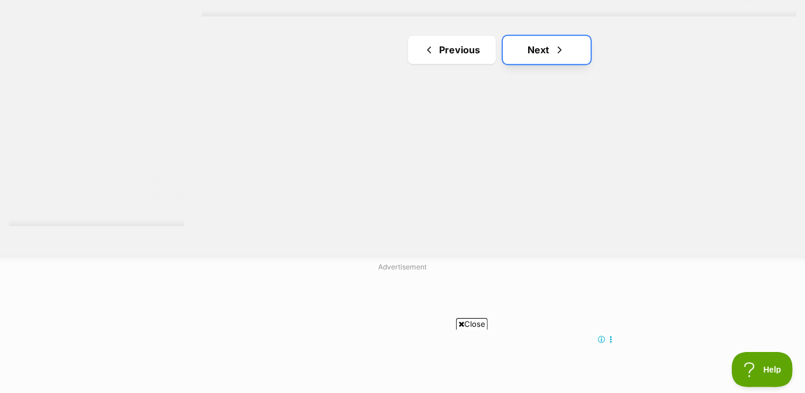
scroll to position [2208, 0]
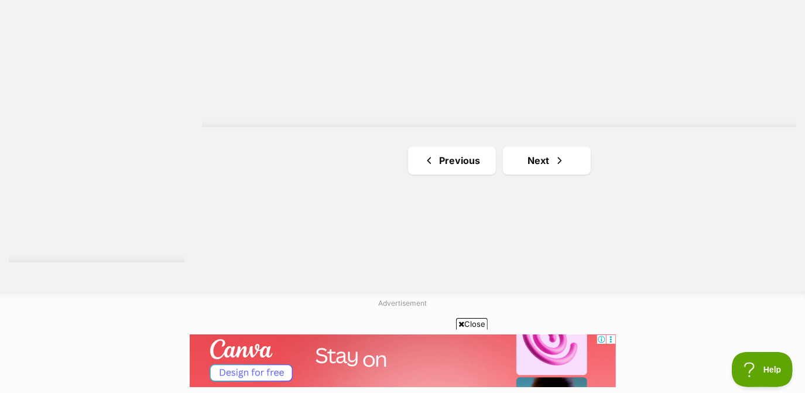
scroll to position [2188, 0]
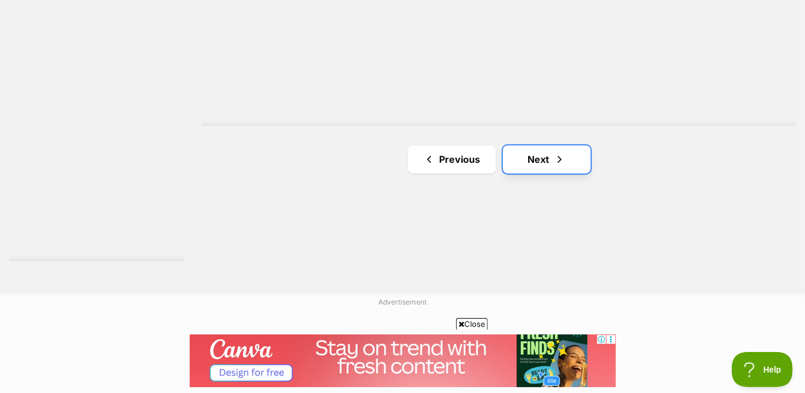
click at [561, 165] on link "Next" at bounding box center [547, 159] width 88 height 28
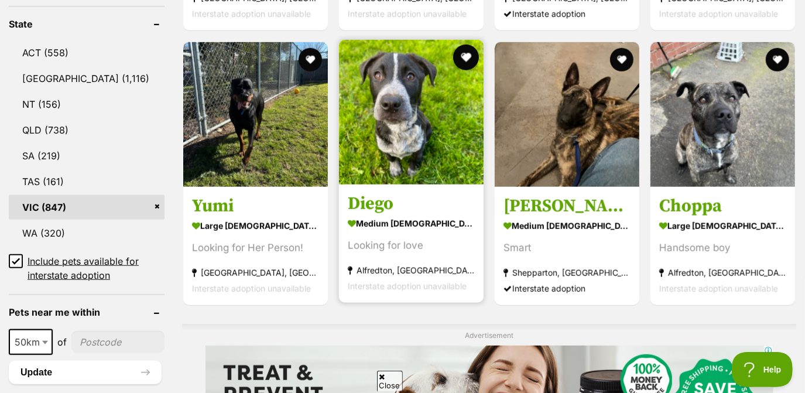
click at [459, 57] on button "favourite" at bounding box center [466, 58] width 26 height 26
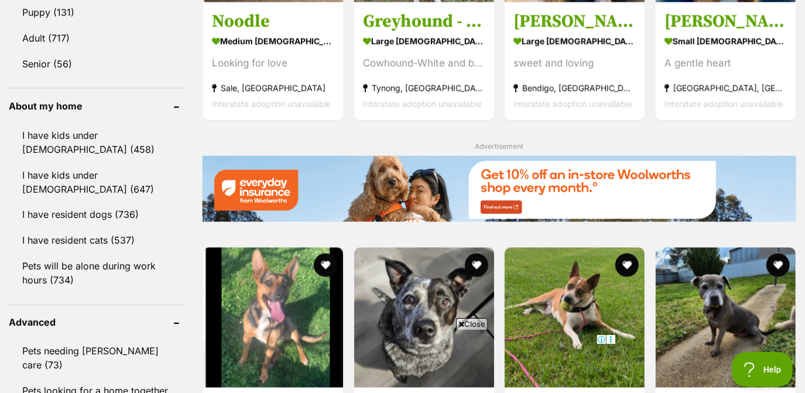
scroll to position [1062, 0]
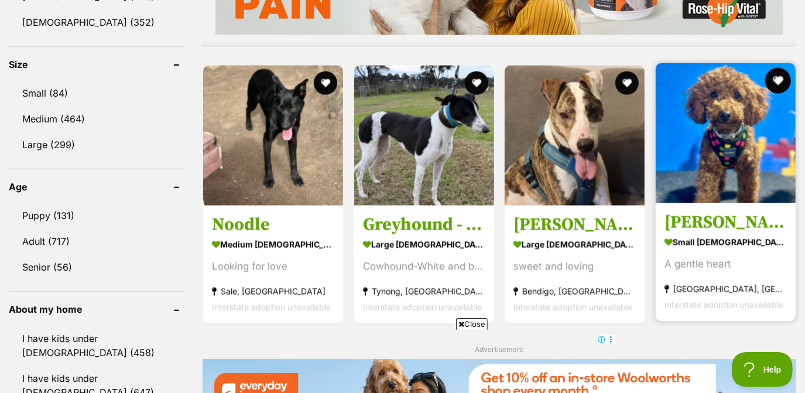
click at [780, 89] on button "favourite" at bounding box center [778, 81] width 26 height 26
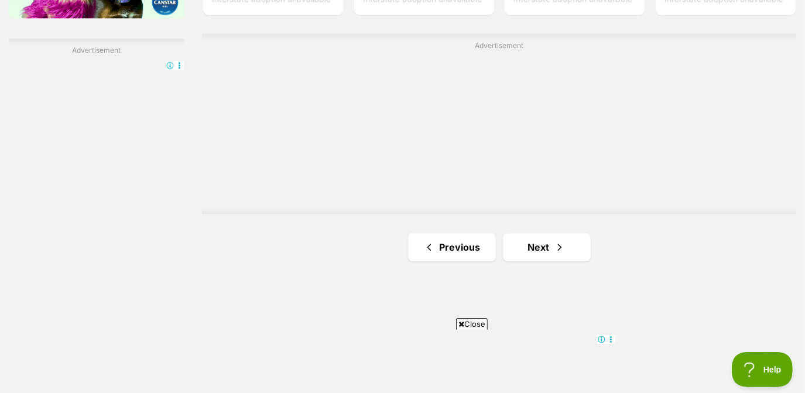
scroll to position [2036, 0]
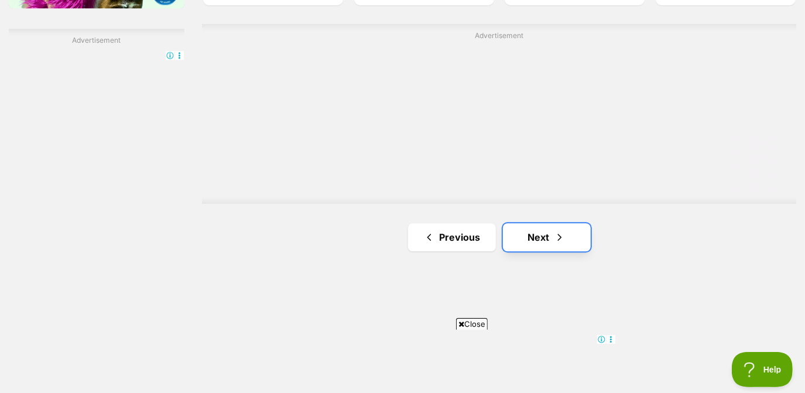
click at [569, 236] on link "Next" at bounding box center [547, 237] width 88 height 28
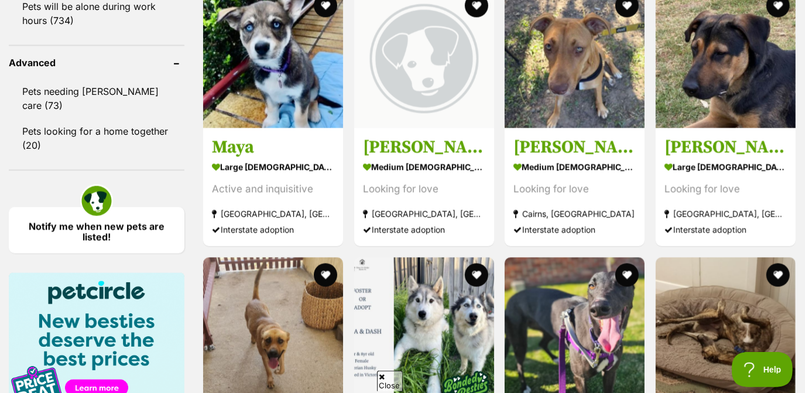
scroll to position [1518, 0]
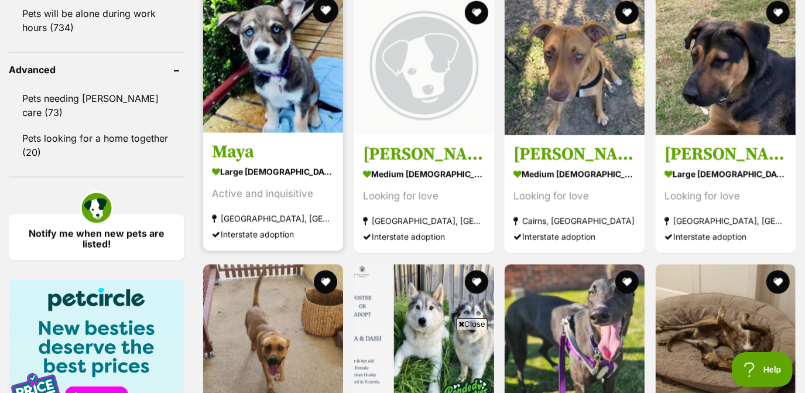
click at [326, 14] on button "favourite" at bounding box center [326, 10] width 26 height 26
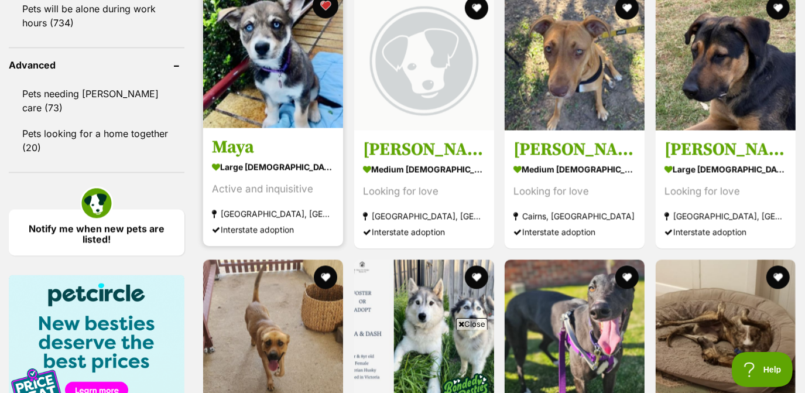
scroll to position [1522, 0]
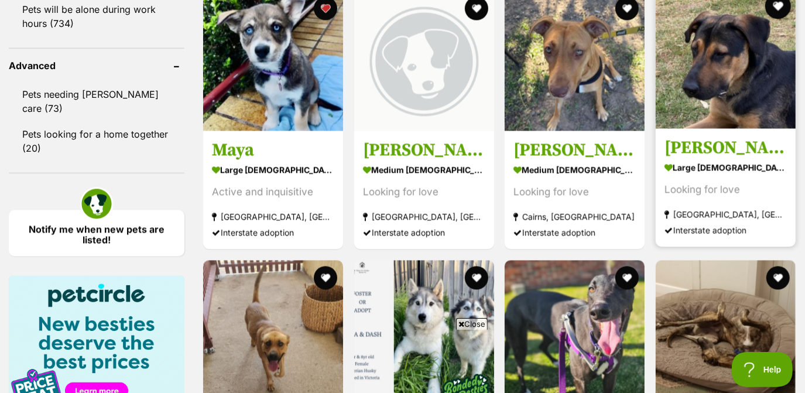
click at [774, 8] on button "favourite" at bounding box center [778, 6] width 26 height 26
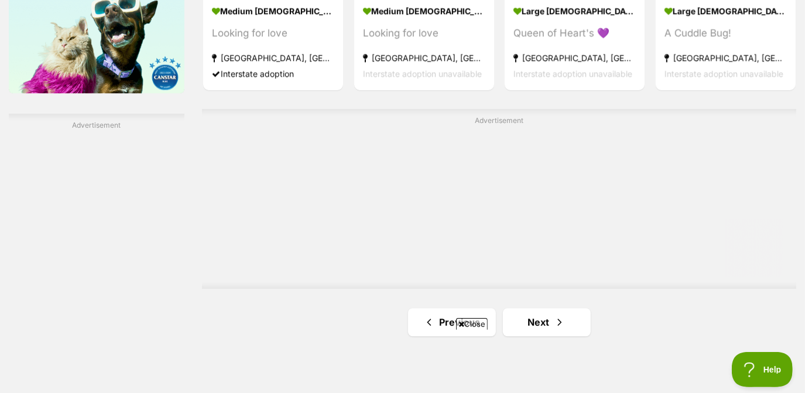
scroll to position [1953, 0]
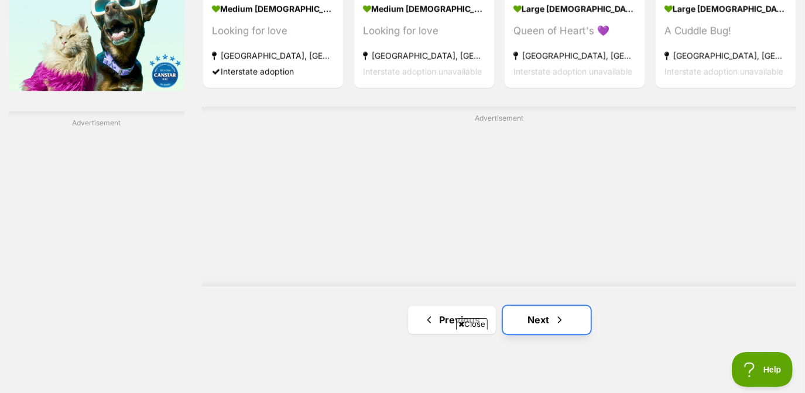
click at [545, 316] on link "Next" at bounding box center [547, 320] width 88 height 28
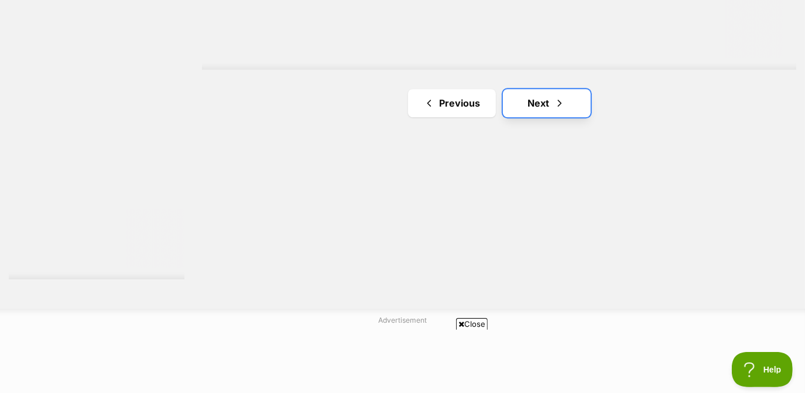
scroll to position [2170, 0]
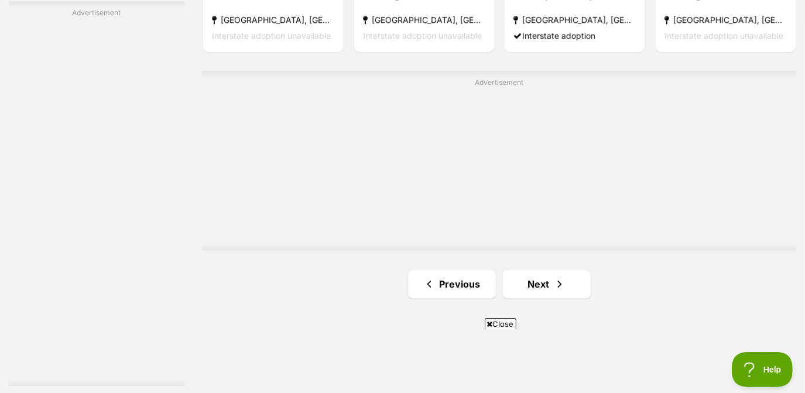
scroll to position [2064, 0]
click at [544, 293] on link "Next" at bounding box center [547, 283] width 88 height 28
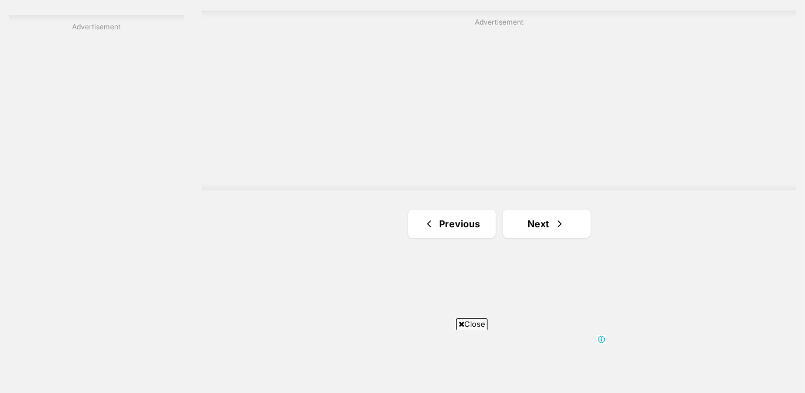
scroll to position [2048, 0]
click at [551, 231] on link "Next" at bounding box center [547, 224] width 88 height 28
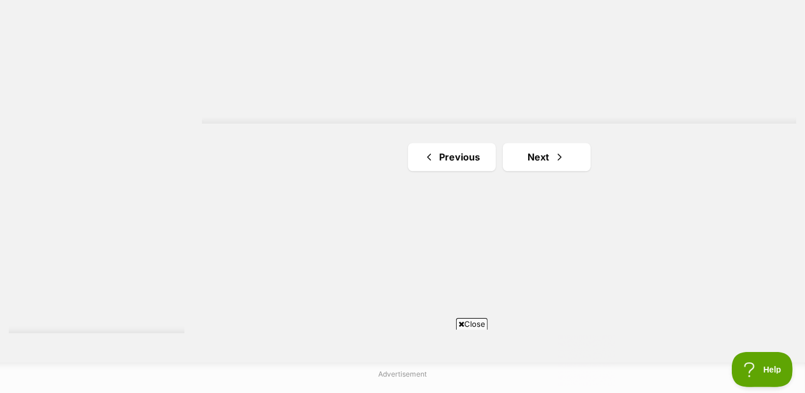
scroll to position [2116, 0]
click at [554, 149] on span "Next page" at bounding box center [560, 156] width 12 height 14
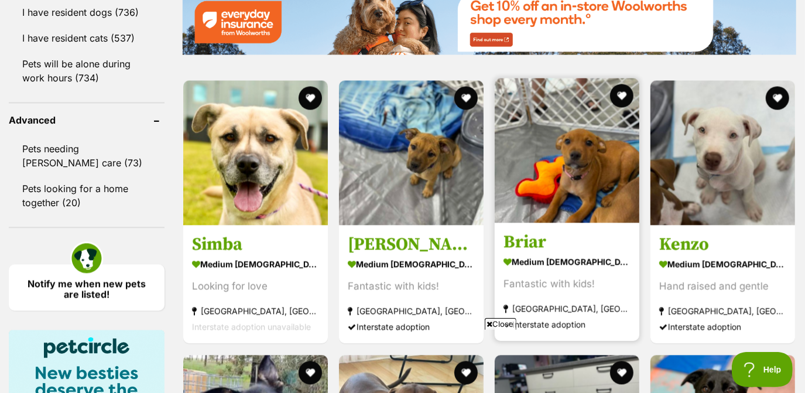
click at [619, 98] on img at bounding box center [567, 150] width 145 height 145
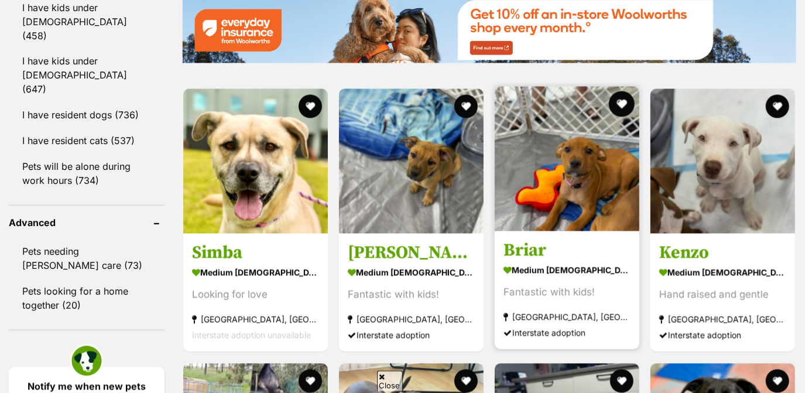
click at [623, 101] on button "favourite" at bounding box center [622, 104] width 26 height 26
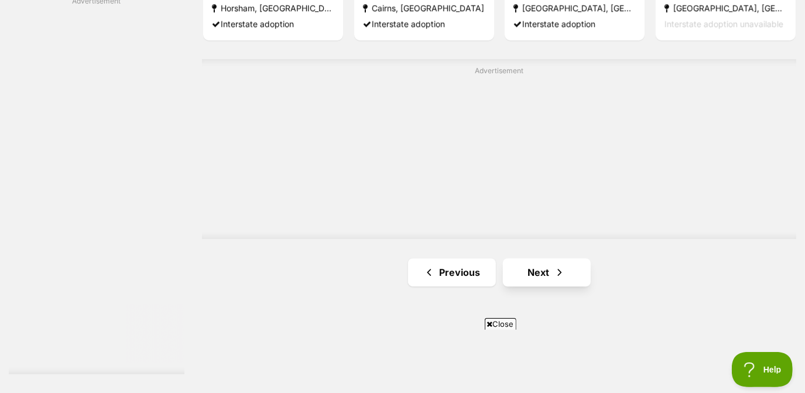
scroll to position [2076, 0]
click at [538, 268] on link "Next" at bounding box center [547, 271] width 88 height 28
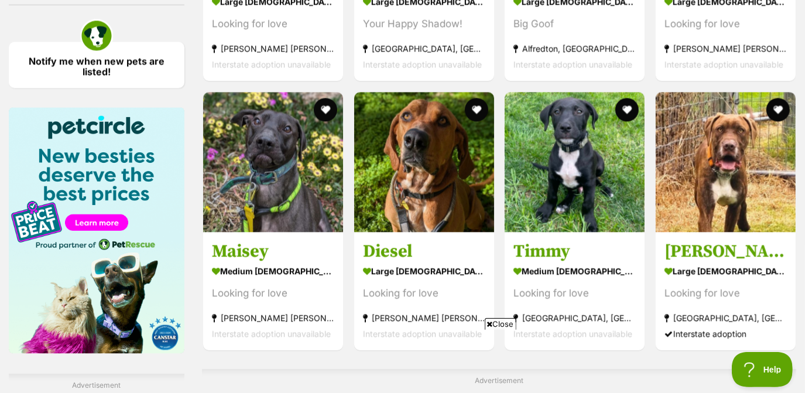
scroll to position [1690, 0]
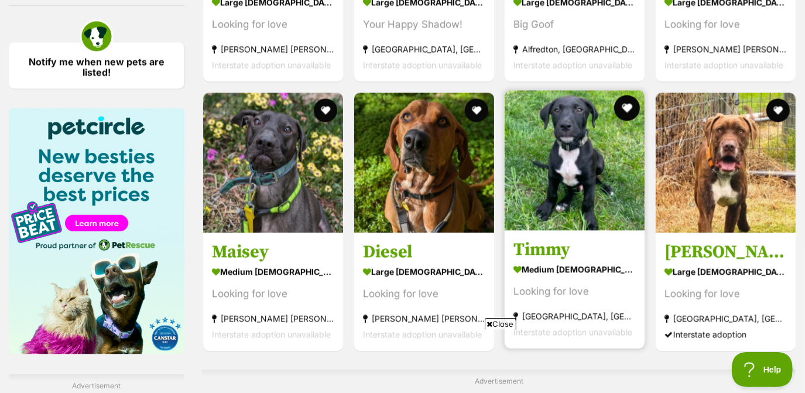
click at [623, 107] on button "favourite" at bounding box center [627, 108] width 26 height 26
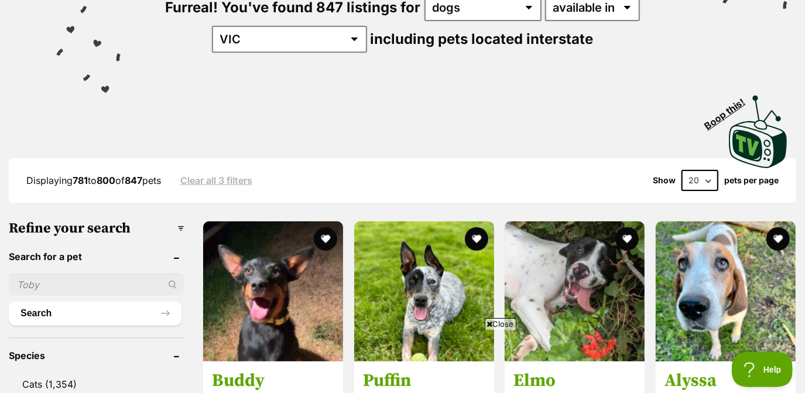
scroll to position [0, 0]
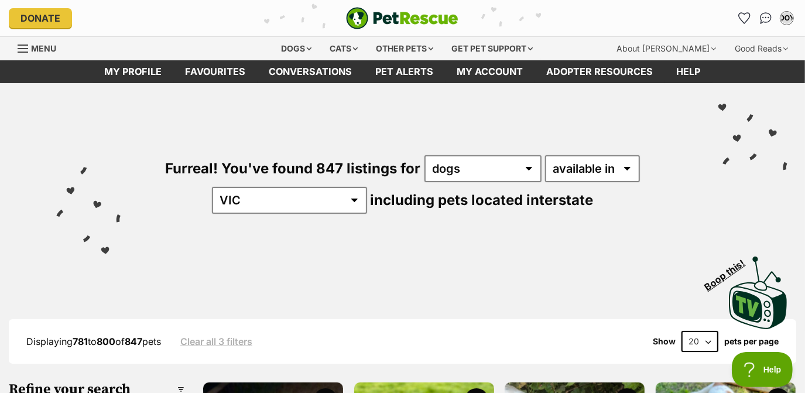
click at [593, 184] on div "Furreal! You've found 847 listings for any type of pet cats dogs other pets ava…" at bounding box center [403, 164] width 770 height 163
drag, startPoint x: 590, startPoint y: 168, endPoint x: 590, endPoint y: 180, distance: 12.9
click at [590, 168] on select "available in located in" at bounding box center [592, 168] width 95 height 27
select select "disabled"
click at [545, 155] on select "available in located in" at bounding box center [592, 168] width 95 height 27
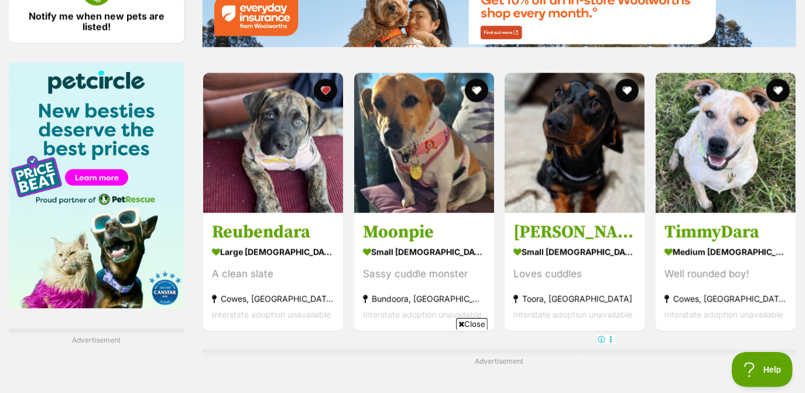
scroll to position [1980, 0]
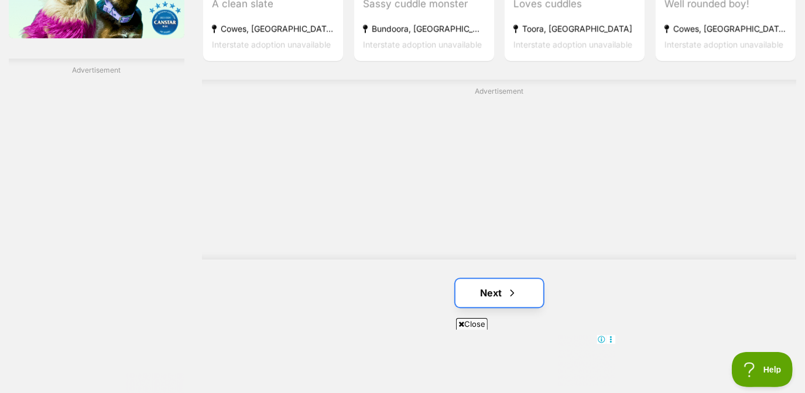
click at [530, 284] on link "Next" at bounding box center [500, 293] width 88 height 28
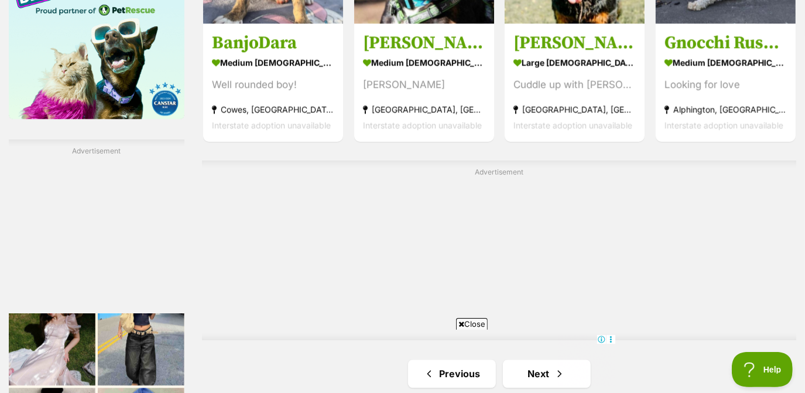
scroll to position [2099, 0]
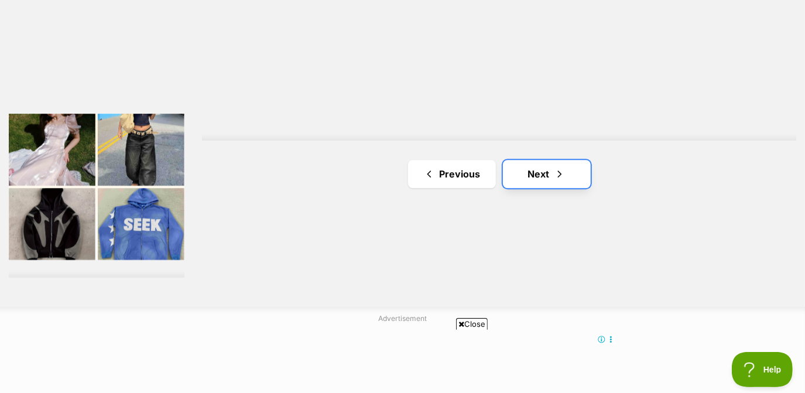
click at [542, 168] on link "Next" at bounding box center [547, 174] width 88 height 28
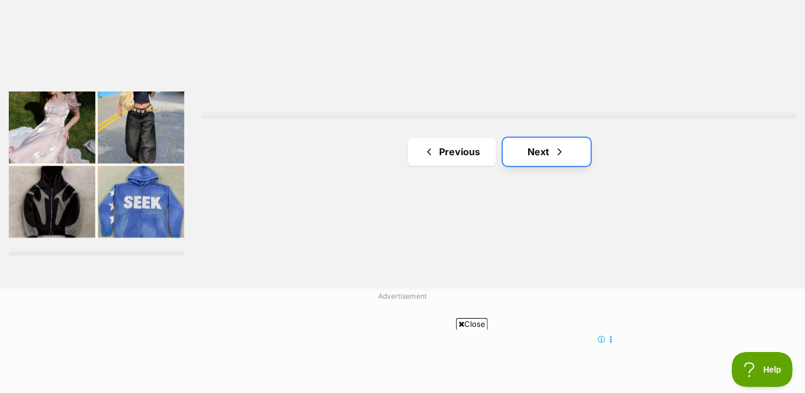
scroll to position [2122, 0]
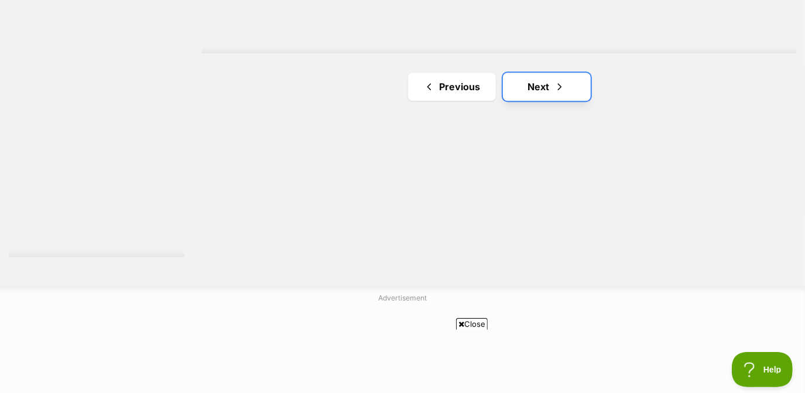
click at [549, 82] on link "Next" at bounding box center [547, 87] width 88 height 28
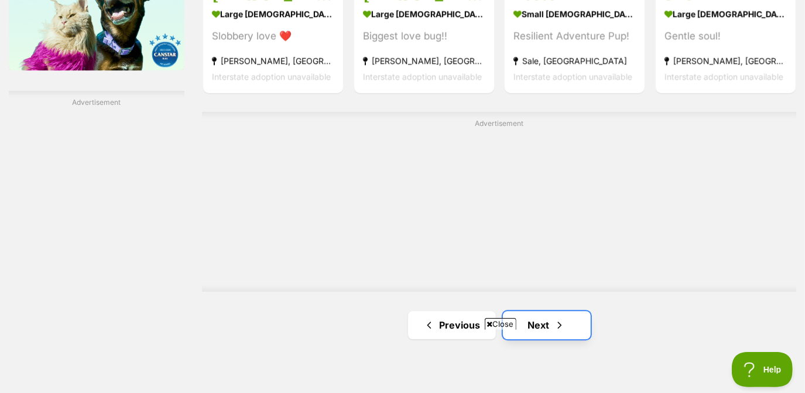
click at [542, 316] on link "Next" at bounding box center [547, 325] width 88 height 28
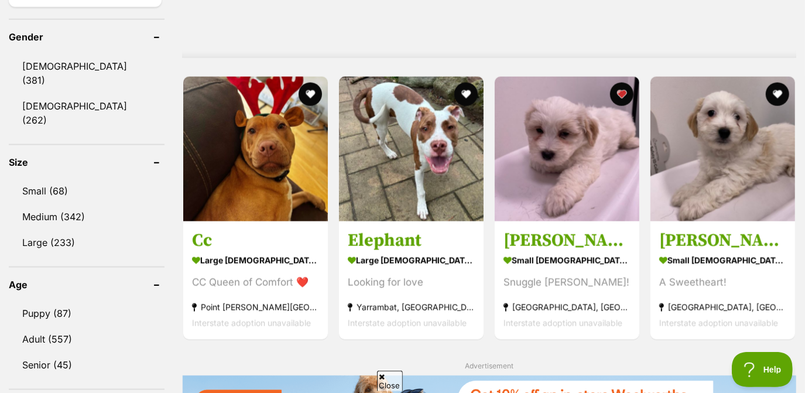
scroll to position [968, 0]
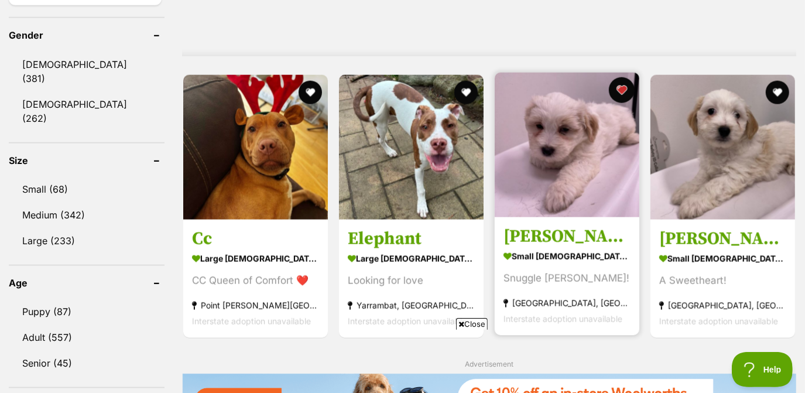
click at [620, 90] on button "favourite" at bounding box center [622, 90] width 26 height 26
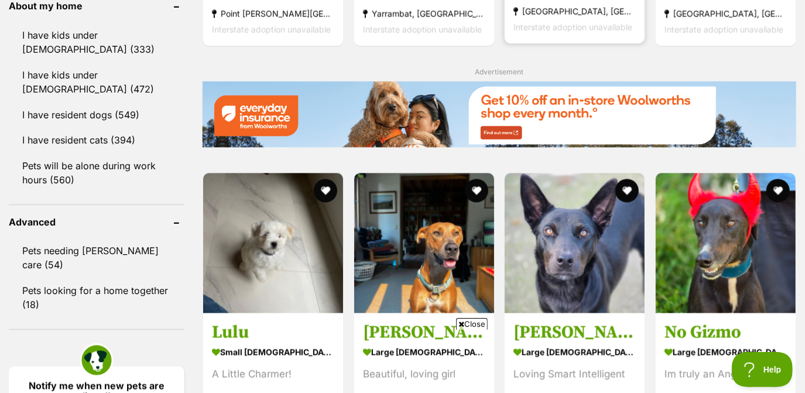
scroll to position [1340, 0]
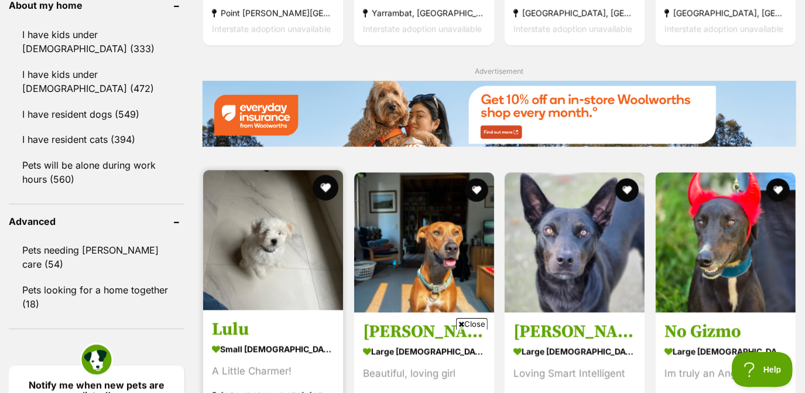
click at [322, 189] on button "favourite" at bounding box center [326, 188] width 26 height 26
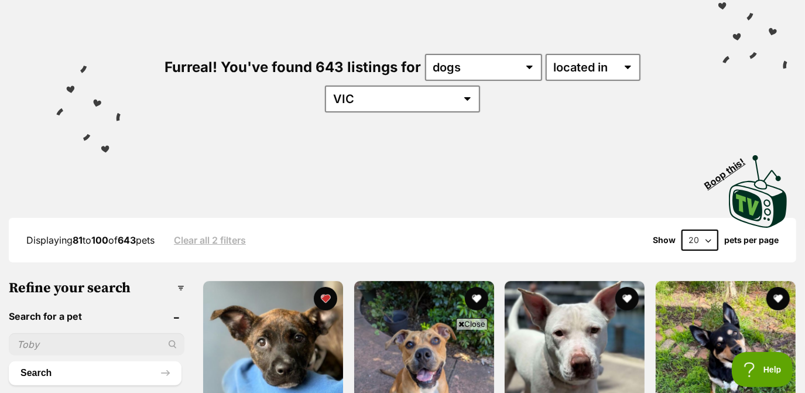
scroll to position [0, 0]
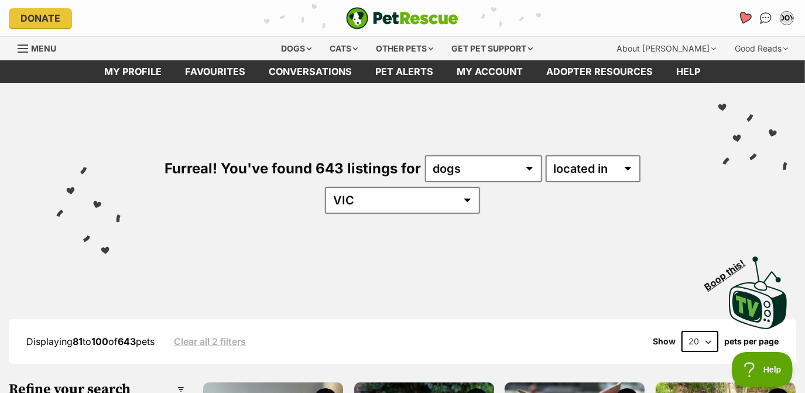
click at [742, 22] on icon "Favourites" at bounding box center [745, 18] width 16 height 15
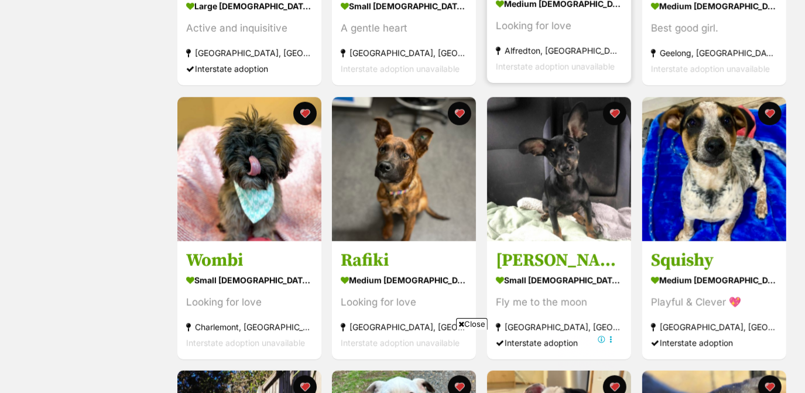
scroll to position [691, 0]
